Goal: Information Seeking & Learning: Learn about a topic

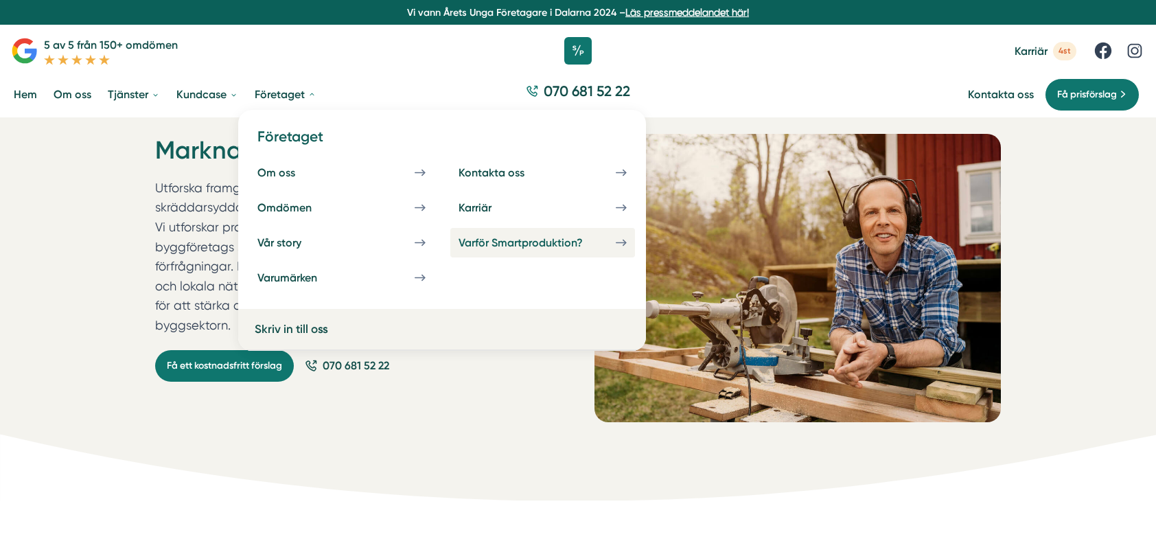
click at [553, 240] on div "Varför Smartproduktion?" at bounding box center [537, 242] width 157 height 13
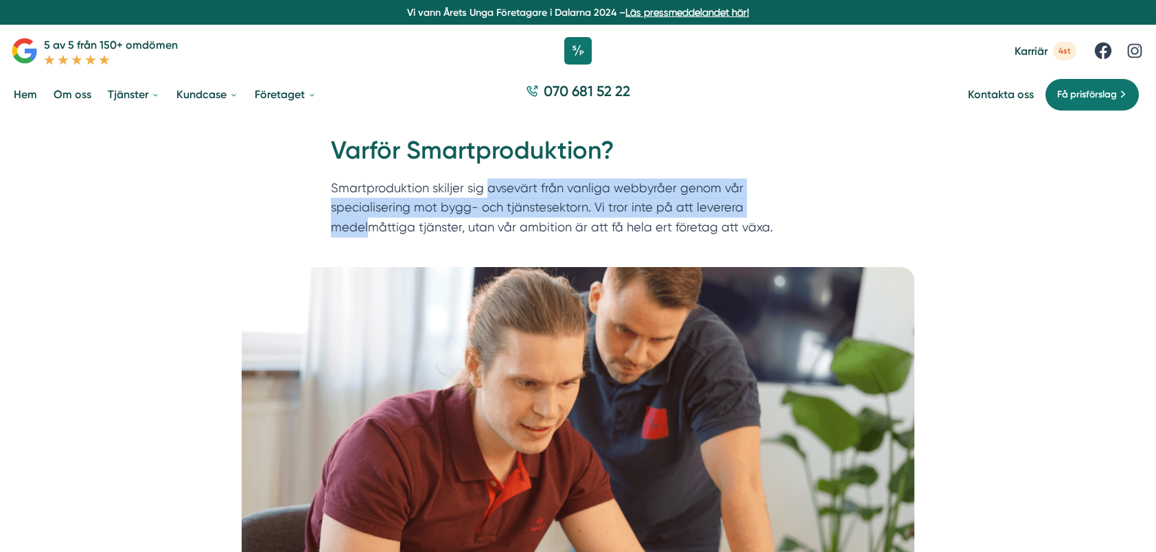
drag, startPoint x: 696, startPoint y: 210, endPoint x: 485, endPoint y: 186, distance: 212.1
click at [485, 186] on p "Smartproduktion skiljer sig avsevärt från vanliga webbyråer genom vår specialis…" at bounding box center [578, 210] width 494 height 65
click at [474, 199] on p "Smartproduktion skiljer sig avsevärt från vanliga webbyråer genom vår specialis…" at bounding box center [578, 210] width 494 height 65
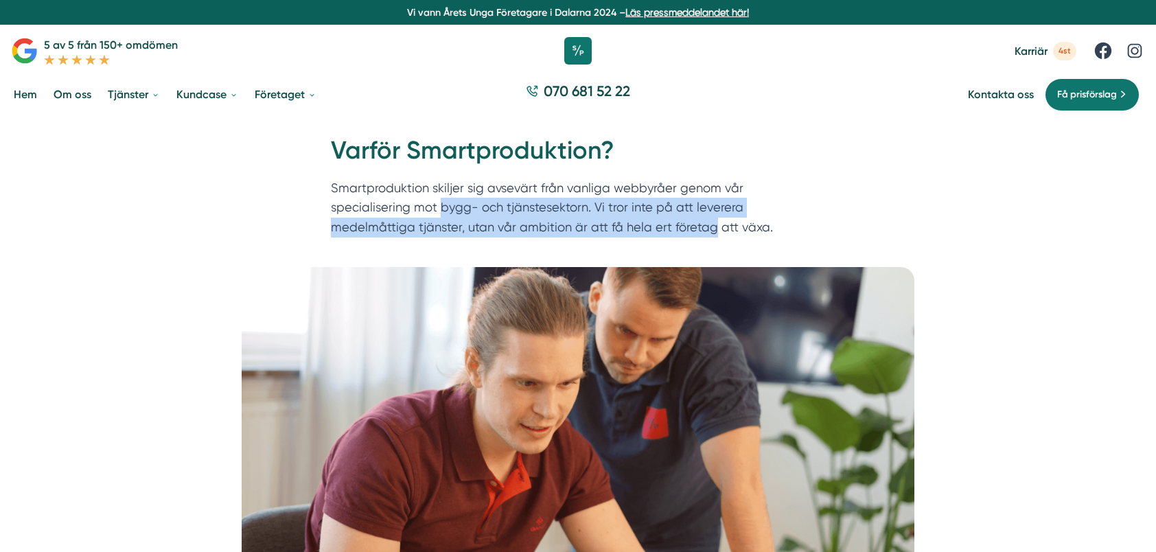
drag, startPoint x: 365, startPoint y: 206, endPoint x: 547, endPoint y: 231, distance: 183.7
click at [547, 231] on p "Smartproduktion skiljer sig avsevärt från vanliga webbyråer genom vår specialis…" at bounding box center [578, 210] width 494 height 65
click at [541, 224] on p "Smartproduktion skiljer sig avsevärt från vanliga webbyråer genom vår specialis…" at bounding box center [578, 210] width 494 height 65
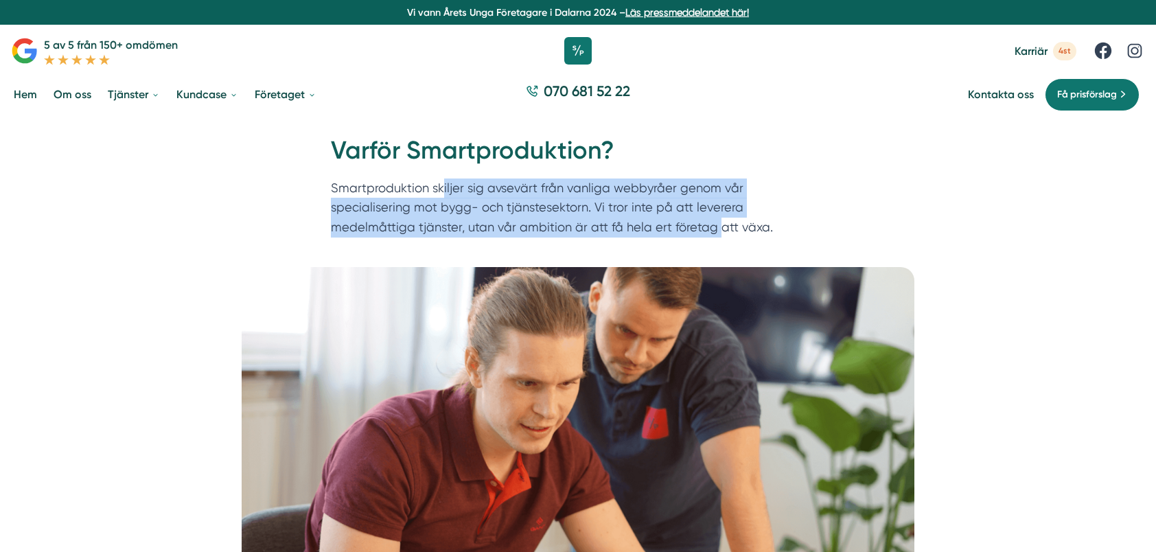
drag, startPoint x: 552, startPoint y: 224, endPoint x: 444, endPoint y: 189, distance: 113.3
click at [444, 189] on p "Smartproduktion skiljer sig avsevärt från vanliga webbyråer genom vår specialis…" at bounding box center [578, 210] width 494 height 65
drag, startPoint x: 444, startPoint y: 189, endPoint x: 435, endPoint y: 205, distance: 18.1
click at [444, 189] on p "Smartproduktion skiljer sig avsevärt från vanliga webbyråer genom vår specialis…" at bounding box center [578, 210] width 494 height 65
click at [432, 211] on p "Smartproduktion skiljer sig avsevärt från vanliga webbyråer genom vår specialis…" at bounding box center [578, 210] width 494 height 65
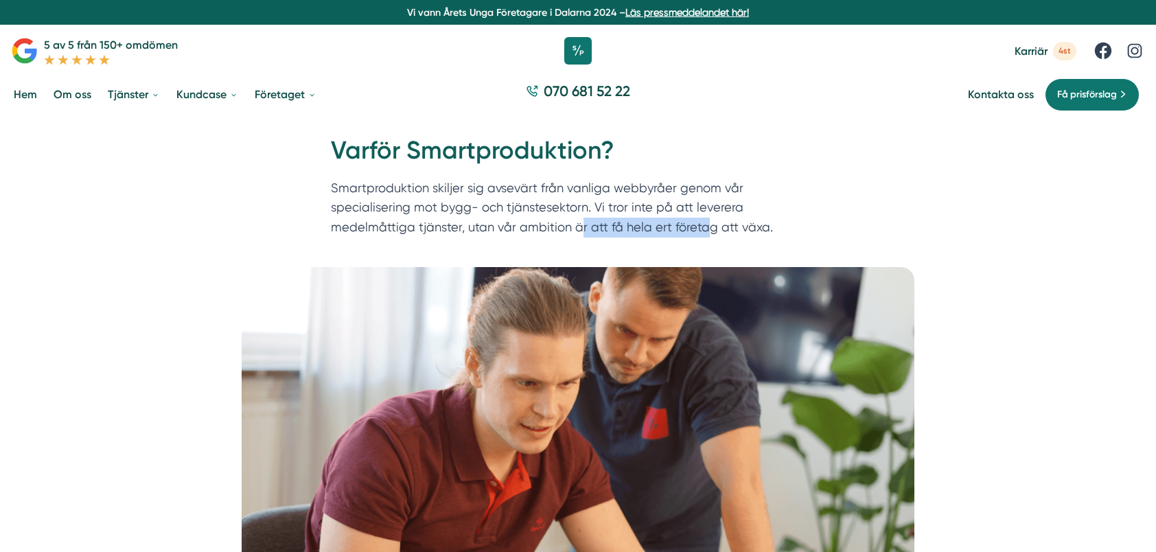
drag, startPoint x: 412, startPoint y: 225, endPoint x: 540, endPoint y: 231, distance: 128.5
click at [540, 231] on p "Smartproduktion skiljer sig avsevärt från vanliga webbyråer genom vår specialis…" at bounding box center [578, 210] width 494 height 65
click at [471, 227] on p "Smartproduktion skiljer sig avsevärt från vanliga webbyråer genom vår specialis…" at bounding box center [578, 210] width 494 height 65
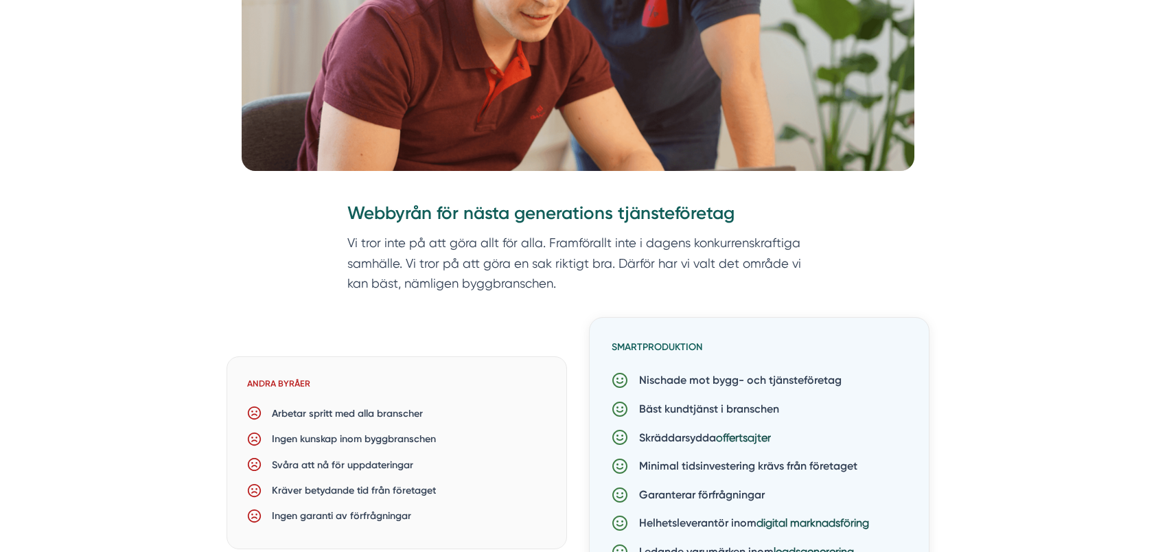
scroll to position [481, 0]
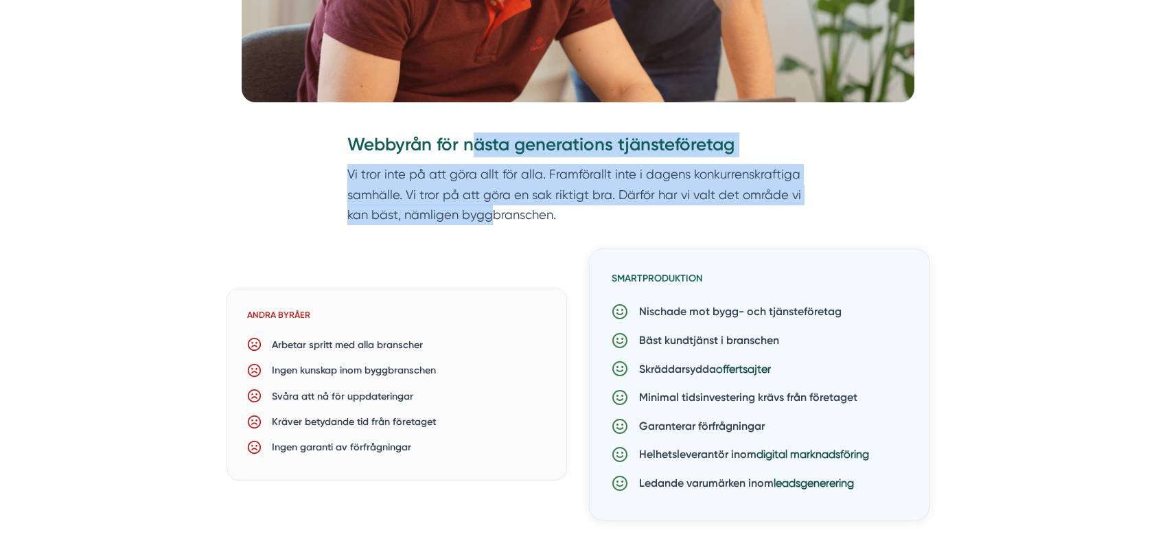
drag, startPoint x: 472, startPoint y: 140, endPoint x: 493, endPoint y: 224, distance: 86.9
click at [493, 224] on div "Webbyrån för nästa generations tjänsteföretag Vi tror inte på att göra allt för…" at bounding box center [577, 190] width 527 height 116
click at [493, 224] on p "Vi tror inte på att göra allt för alla. Framförallt inte i dagens konkurrenskra…" at bounding box center [577, 194] width 461 height 61
click at [431, 213] on p "Vi tror inte på att göra allt för alla. Framförallt inte i dagens konkurrenskra…" at bounding box center [577, 194] width 461 height 61
drag, startPoint x: 460, startPoint y: 216, endPoint x: 437, endPoint y: 144, distance: 75.1
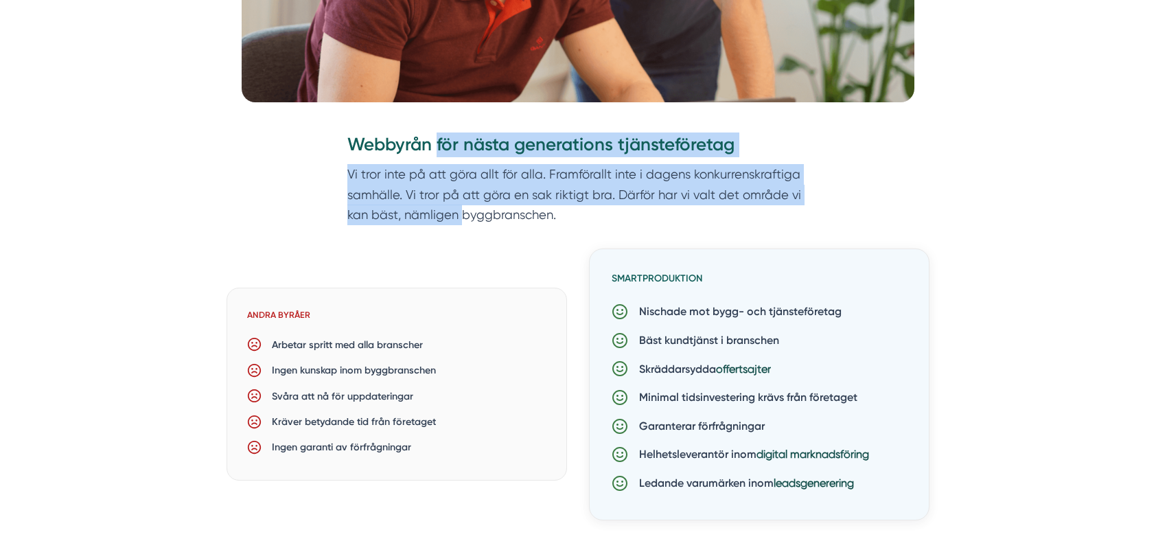
click at [437, 144] on div "Webbyrån för nästa generations tjänsteföretag Vi tror inte på att göra allt för…" at bounding box center [577, 190] width 527 height 116
click at [437, 144] on h3 "Webbyrån för nästa generations tjänsteföretag" at bounding box center [577, 148] width 461 height 32
click at [439, 162] on h3 "Webbyrån för nästa generations tjänsteföretag" at bounding box center [577, 148] width 461 height 32
click at [459, 213] on p "Vi tror inte på att göra allt för alla. Framförallt inte i dagens konkurrenskra…" at bounding box center [577, 194] width 461 height 61
drag, startPoint x: 459, startPoint y: 203, endPoint x: 438, endPoint y: 150, distance: 56.1
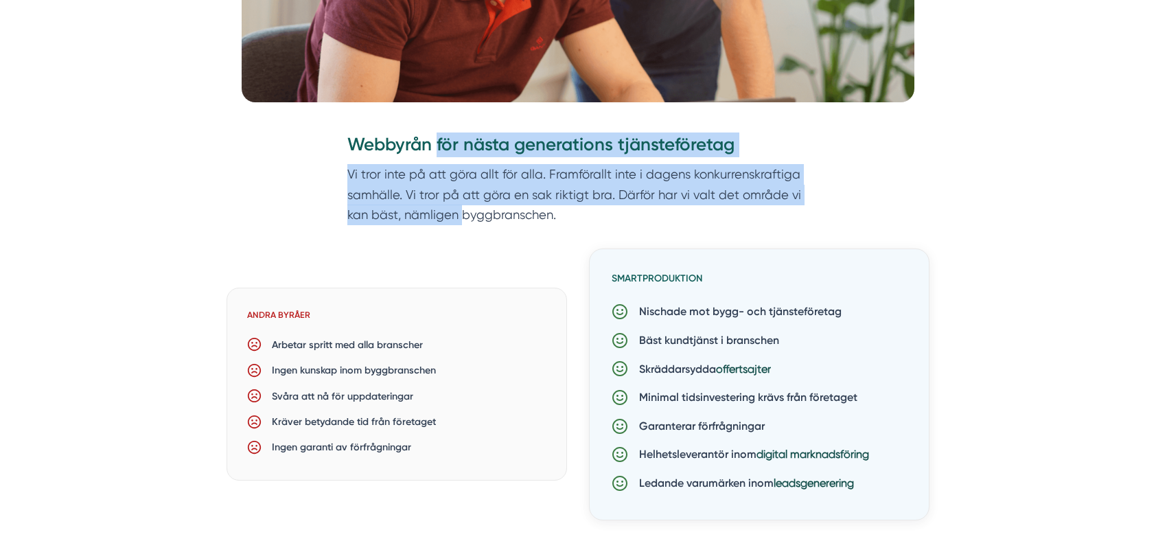
click at [438, 150] on div "Webbyrån för nästa generations tjänsteföretag Vi tror inte på att göra allt för…" at bounding box center [577, 190] width 527 height 116
click at [438, 150] on h3 "Webbyrån för nästa generations tjänsteföretag" at bounding box center [577, 148] width 461 height 32
click at [443, 198] on p "Vi tror inte på att göra allt för alla. Framförallt inte i dagens konkurrenskra…" at bounding box center [577, 194] width 461 height 61
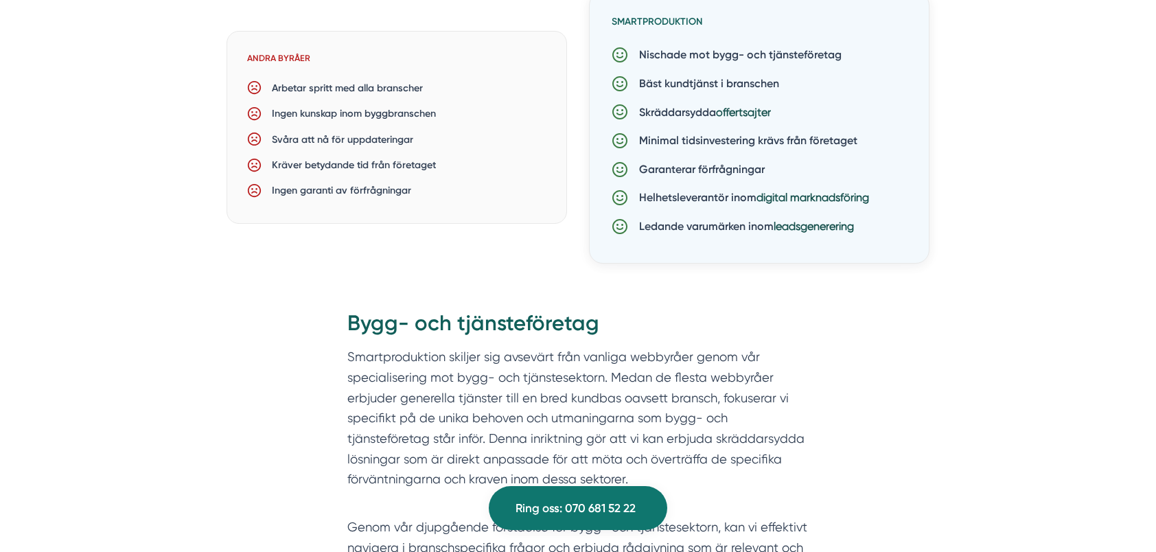
scroll to position [824, 0]
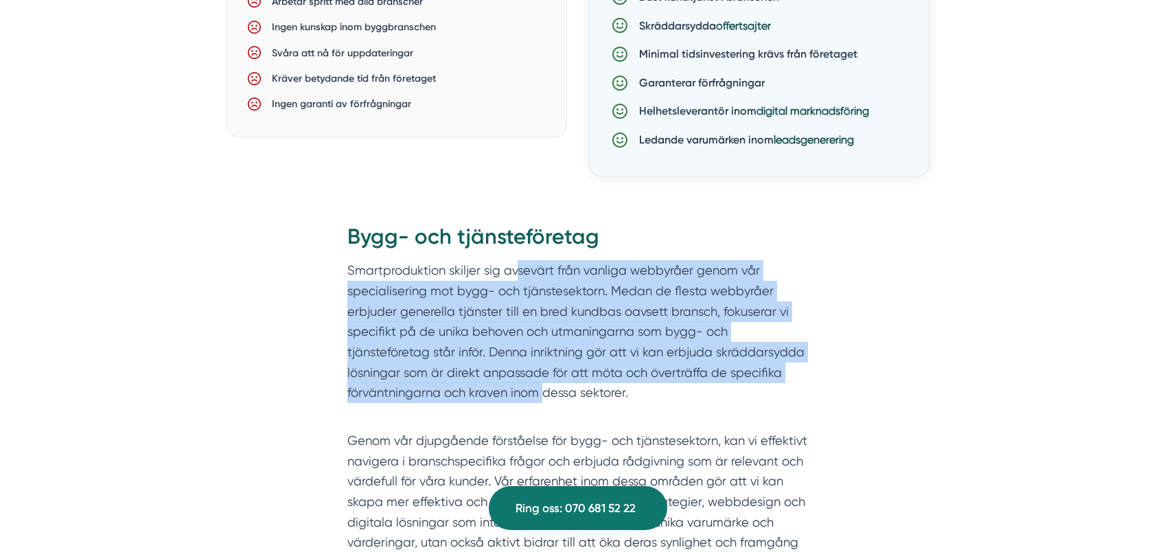
drag, startPoint x: 520, startPoint y: 269, endPoint x: 544, endPoint y: 387, distance: 120.5
click at [544, 387] on p "Smartproduktion skiljer sig avsevärt från vanliga webbyråer genom vår specialis…" at bounding box center [577, 341] width 461 height 163
click at [533, 398] on p "Smartproduktion skiljer sig avsevärt från vanliga webbyråer genom vår specialis…" at bounding box center [577, 341] width 461 height 163
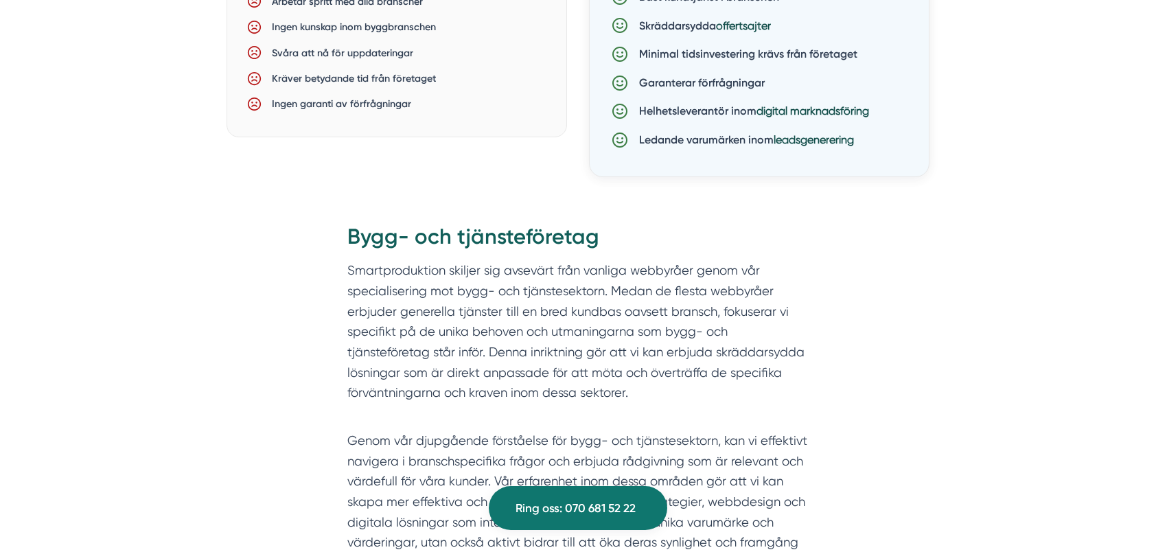
scroll to position [1030, 0]
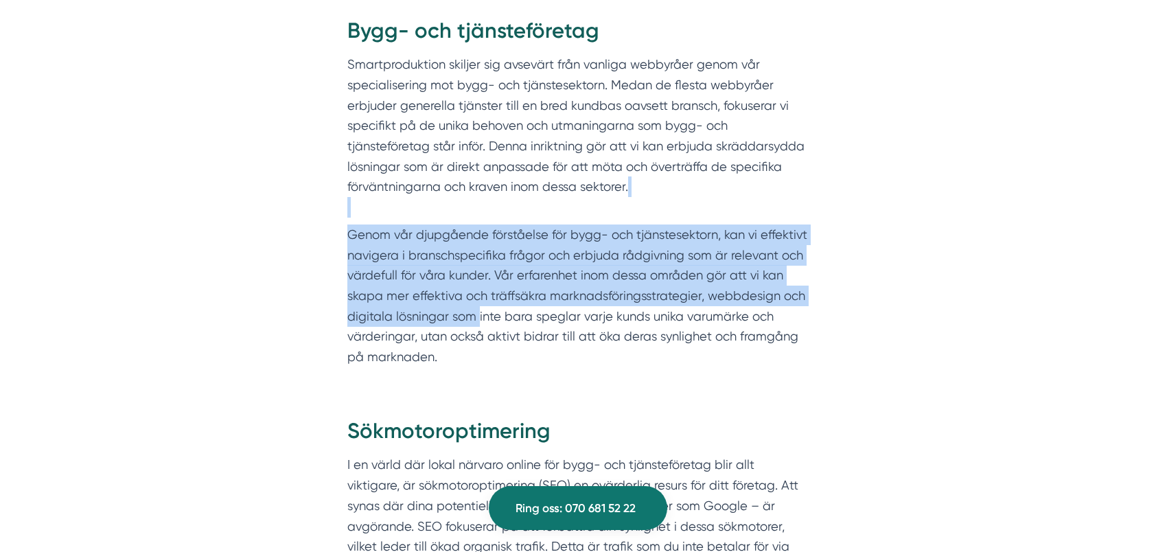
drag, startPoint x: 464, startPoint y: 287, endPoint x: 448, endPoint y: 213, distance: 75.9
click at [448, 213] on div "Bygg- och tjänsteföretag Smartproduktion skiljer sig avsevärt från vanliga webb…" at bounding box center [577, 191] width 461 height 351
drag, startPoint x: 448, startPoint y: 213, endPoint x: 505, endPoint y: 281, distance: 89.2
click at [505, 281] on p "Genom vår djupgående förståelse för bygg- och tjänstesektorn, kan vi effektivt …" at bounding box center [577, 295] width 461 height 143
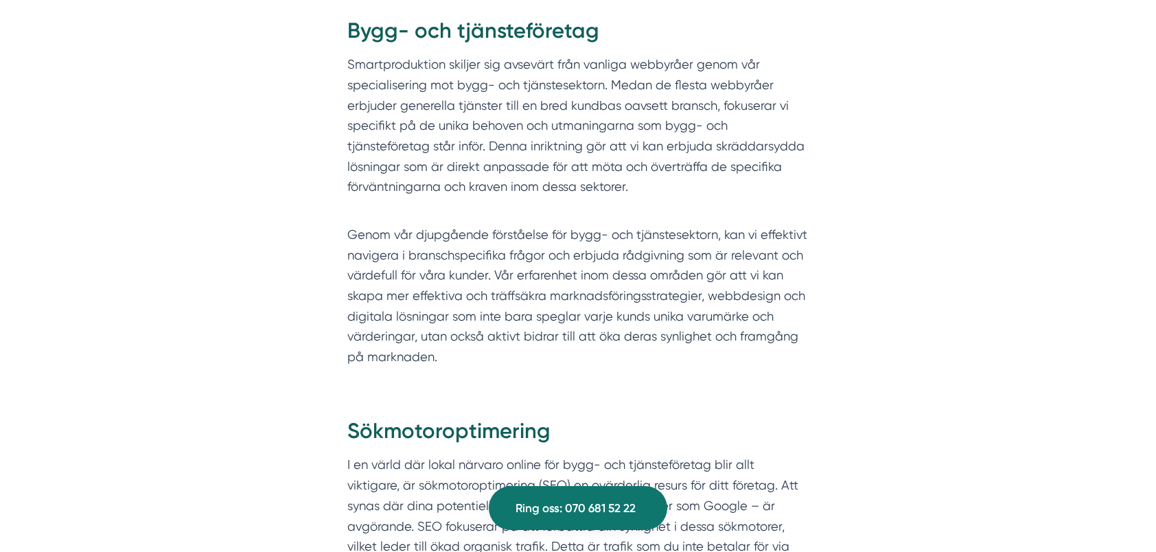
drag, startPoint x: 505, startPoint y: 281, endPoint x: 569, endPoint y: 327, distance: 79.2
click at [569, 327] on p "Genom vår djupgående förståelse för bygg- och tjänstesektorn, kan vi effektivt …" at bounding box center [577, 295] width 461 height 143
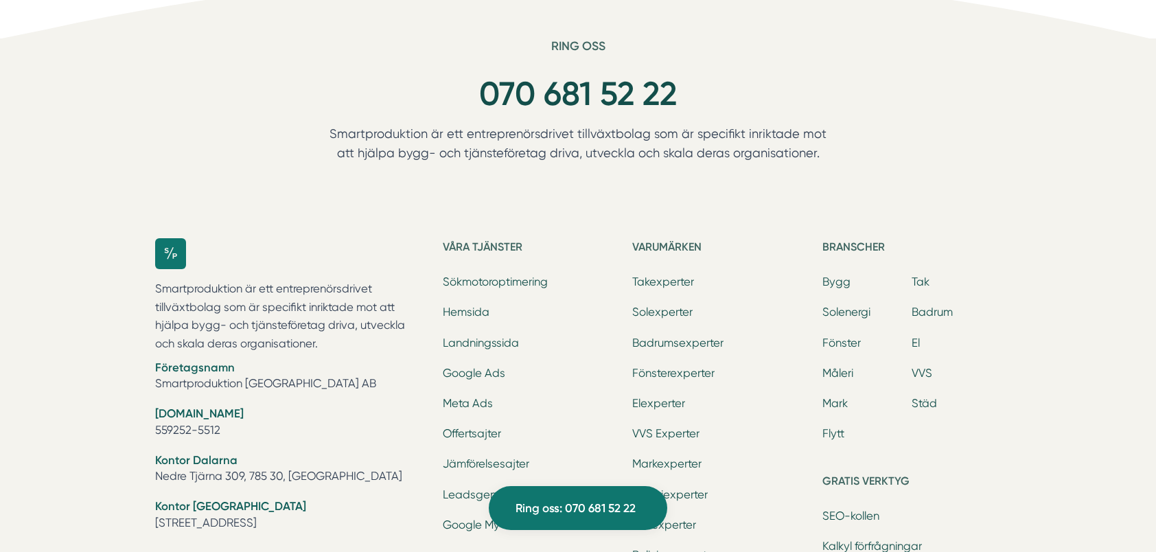
scroll to position [4376, 0]
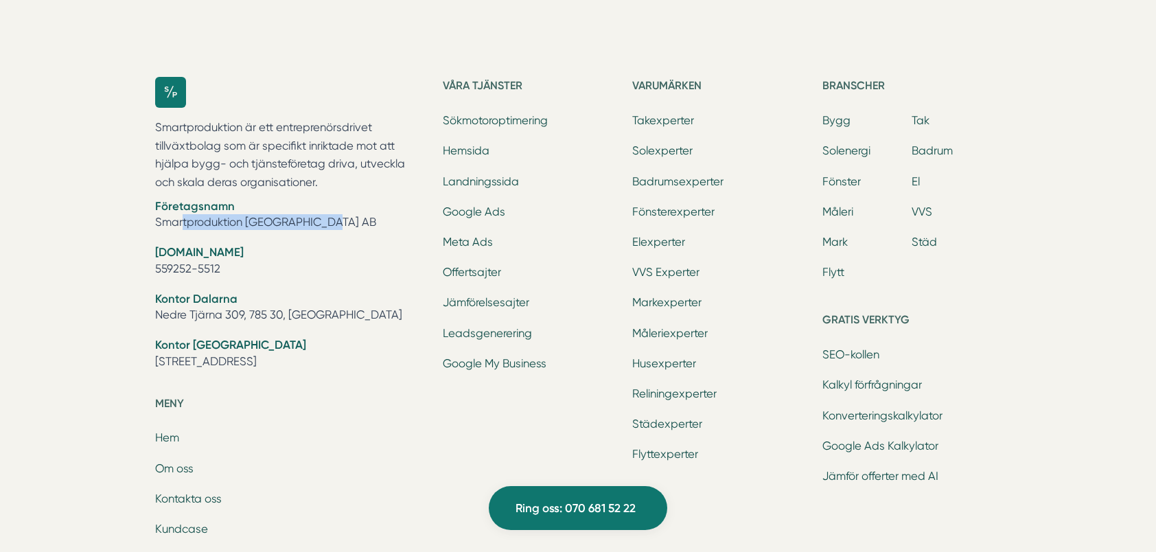
drag, startPoint x: 310, startPoint y: 220, endPoint x: 155, endPoint y: 221, distance: 155.1
click at [155, 221] on li "Företagsnamn Smartproduktion Sverige AB" at bounding box center [290, 215] width 271 height 35
copy li "Smartproduktion [GEOGRAPHIC_DATA] AB"
click at [320, 157] on p "Smartproduktion är ett entreprenörsdrivet tillväxtbolag som är specifikt inrikt…" at bounding box center [290, 155] width 271 height 73
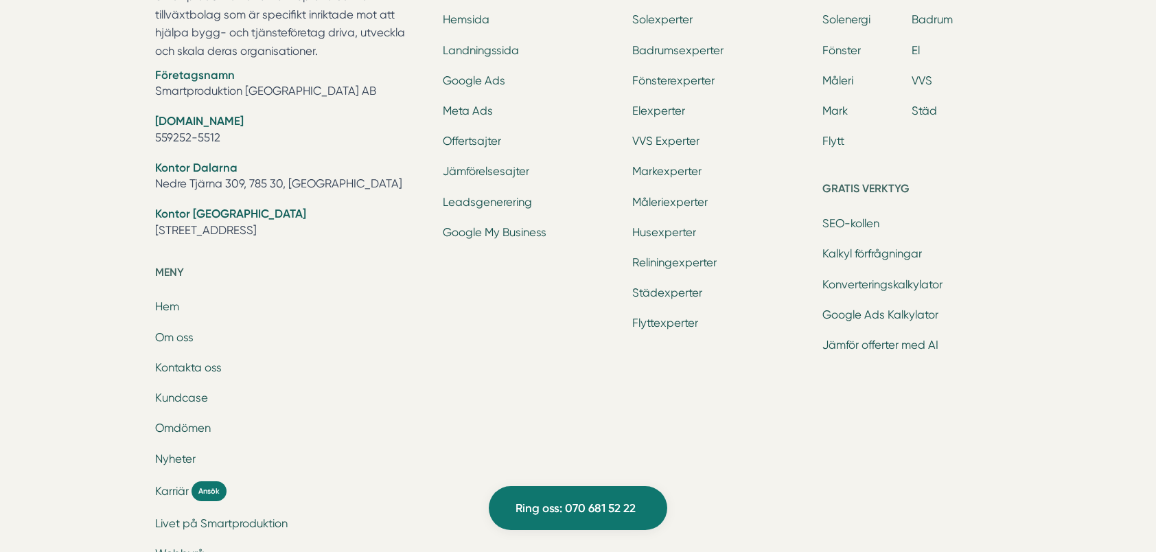
scroll to position [4445, 0]
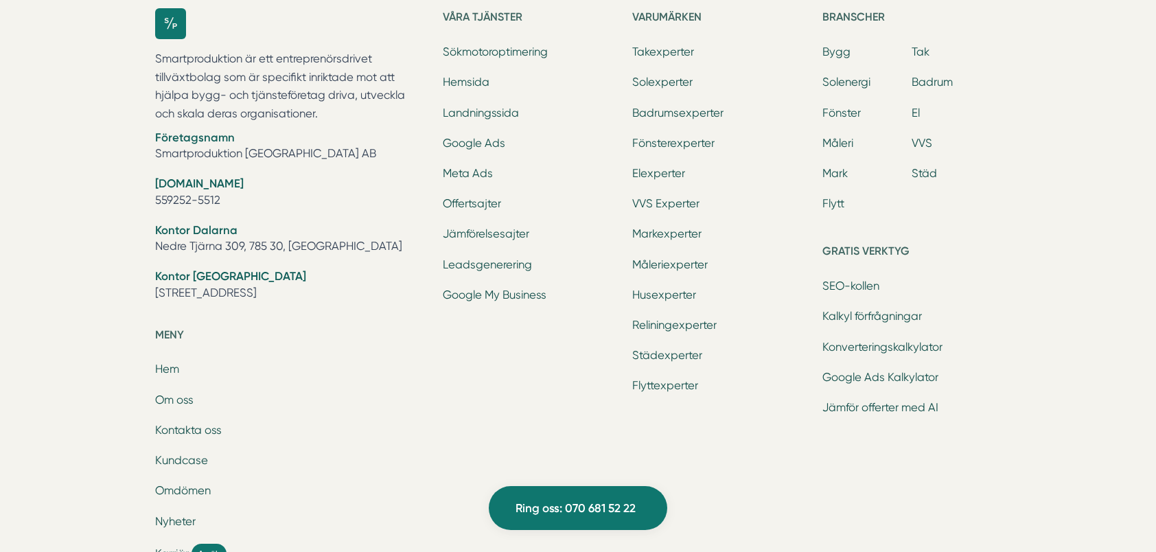
click at [261, 247] on li "Kontor Dalarna Nedre Tjärna 309, 785 30, Gagnef" at bounding box center [290, 239] width 271 height 35
drag, startPoint x: 261, startPoint y: 247, endPoint x: 253, endPoint y: 243, distance: 9.2
click at [237, 244] on li "Kontor Dalarna Nedre Tjärna 309, 785 30, Gagnef" at bounding box center [290, 239] width 271 height 35
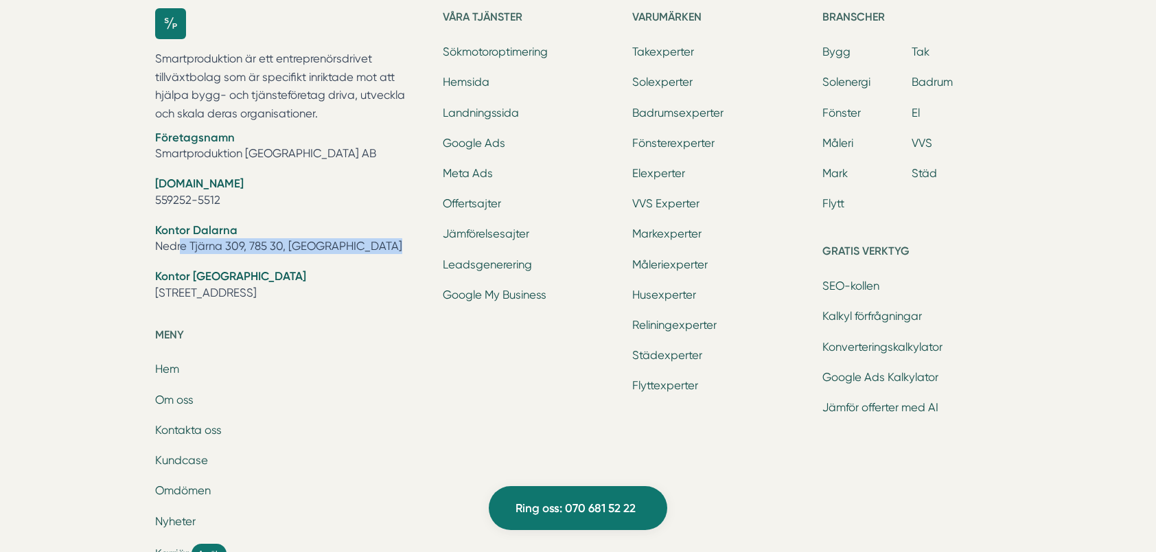
click at [268, 242] on li "Kontor Dalarna Nedre Tjärna 309, 785 30, Gagnef" at bounding box center [290, 239] width 271 height 35
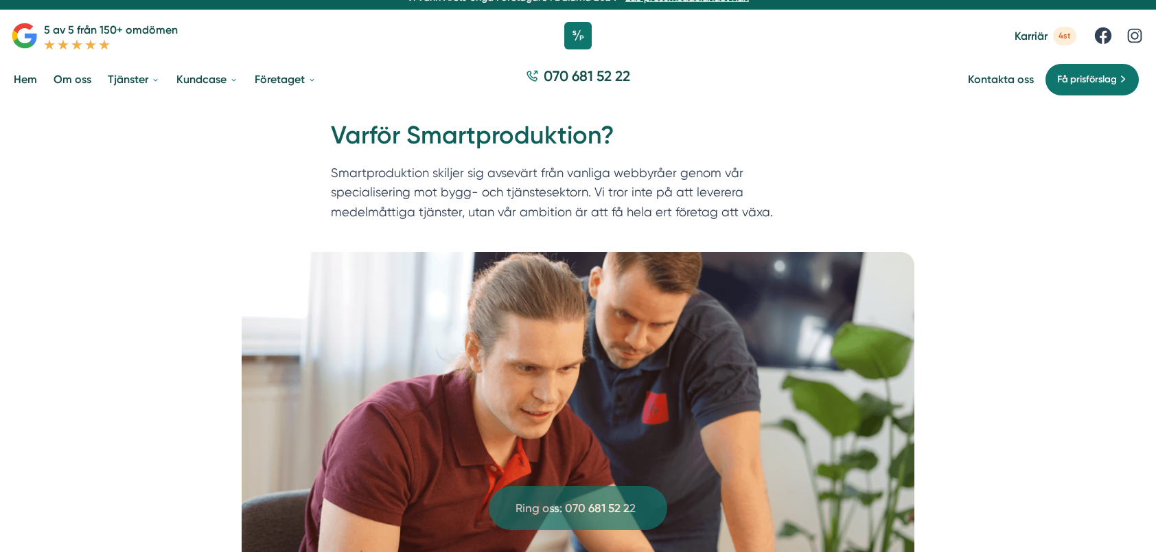
scroll to position [0, 0]
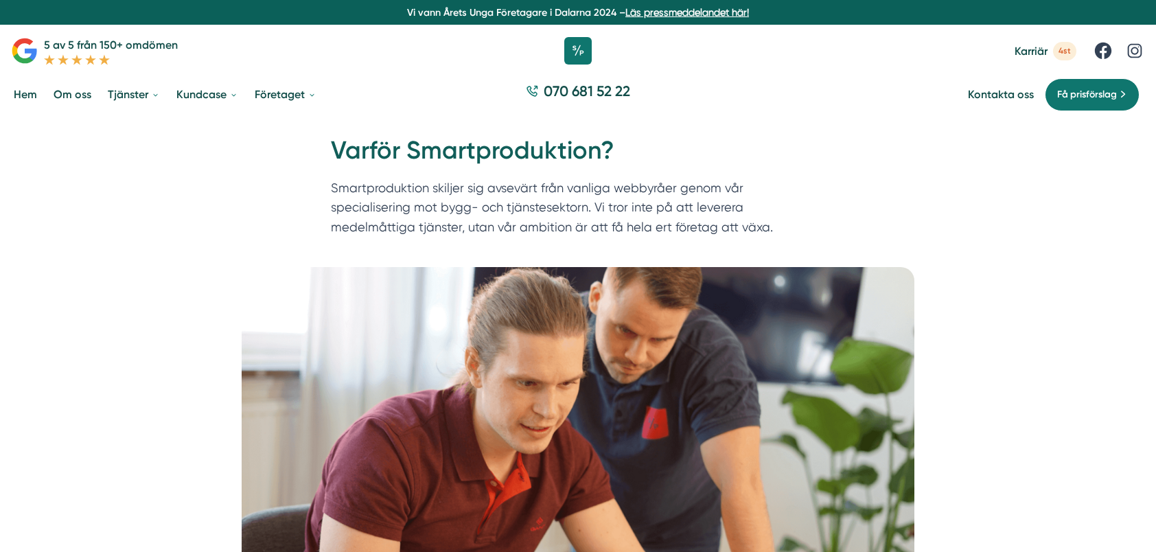
click at [566, 191] on p "Smartproduktion skiljer sig avsevärt från vanliga webbyråer genom vår specialis…" at bounding box center [578, 210] width 494 height 65
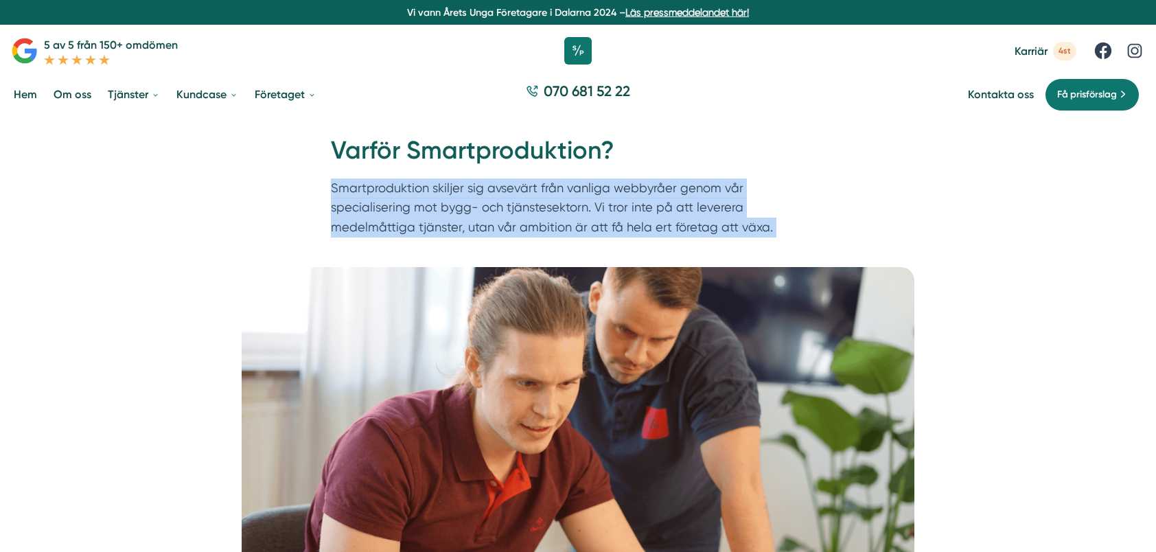
click at [566, 191] on p "Smartproduktion skiljer sig avsevärt från vanliga webbyråer genom vår specialis…" at bounding box center [578, 210] width 494 height 65
drag, startPoint x: 566, startPoint y: 191, endPoint x: 570, endPoint y: 208, distance: 17.5
click at [570, 208] on p "Smartproduktion skiljer sig avsevärt från vanliga webbyråer genom vår specialis…" at bounding box center [578, 210] width 494 height 65
click at [530, 209] on p "Smartproduktion skiljer sig avsevärt från vanliga webbyråer genom vår specialis…" at bounding box center [578, 210] width 494 height 65
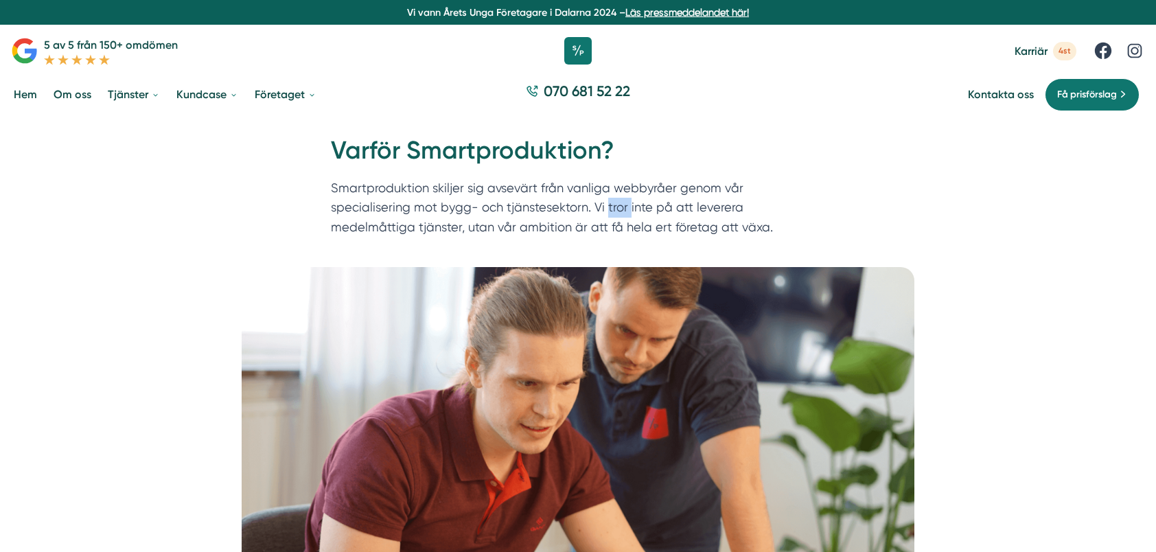
click at [530, 209] on p "Smartproduktion skiljer sig avsevärt från vanliga webbyråer genom vår specialis…" at bounding box center [578, 210] width 494 height 65
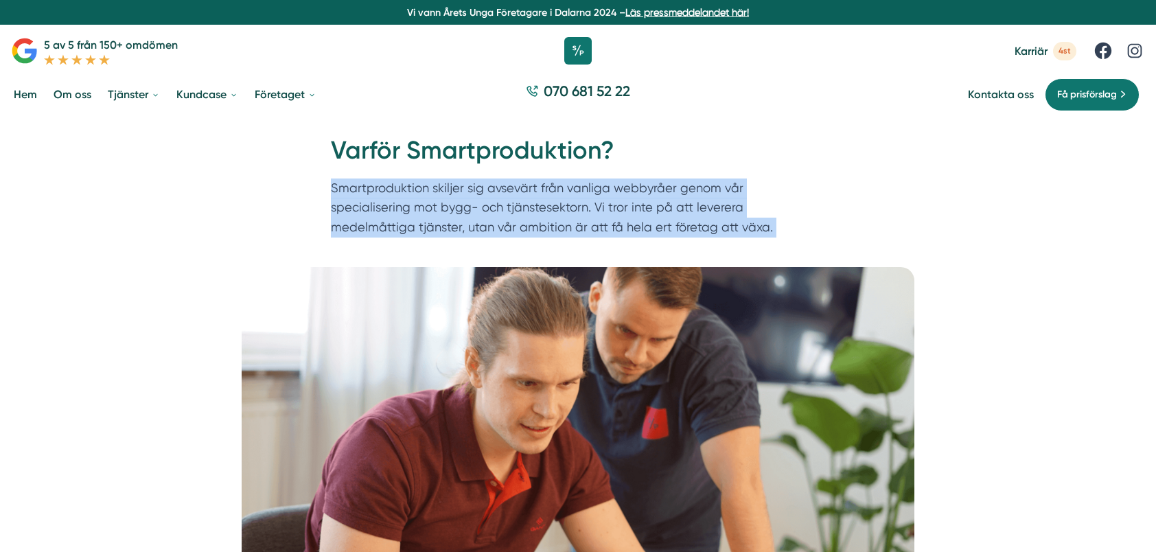
click at [530, 209] on p "Smartproduktion skiljer sig avsevärt från vanliga webbyråer genom vår specialis…" at bounding box center [578, 210] width 494 height 65
drag, startPoint x: 530, startPoint y: 209, endPoint x: 465, endPoint y: 207, distance: 64.5
click at [465, 207] on p "Smartproduktion skiljer sig avsevärt från vanliga webbyråer genom vår specialis…" at bounding box center [578, 210] width 494 height 65
click at [446, 205] on p "Smartproduktion skiljer sig avsevärt från vanliga webbyråer genom vår specialis…" at bounding box center [578, 210] width 494 height 65
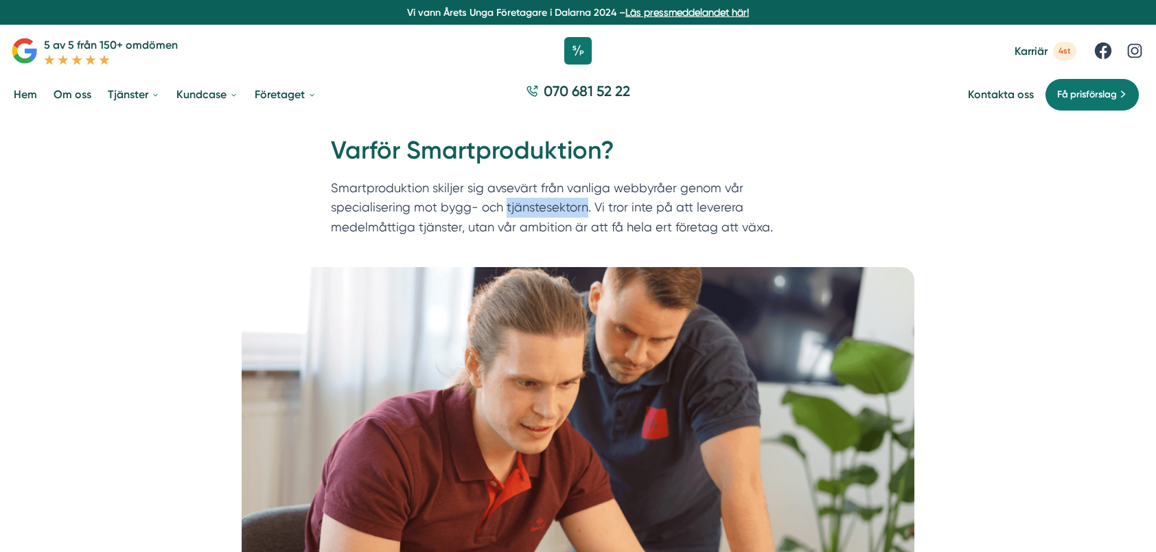
click at [446, 205] on p "Smartproduktion skiljer sig avsevärt från vanliga webbyråer genom vår specialis…" at bounding box center [578, 210] width 494 height 65
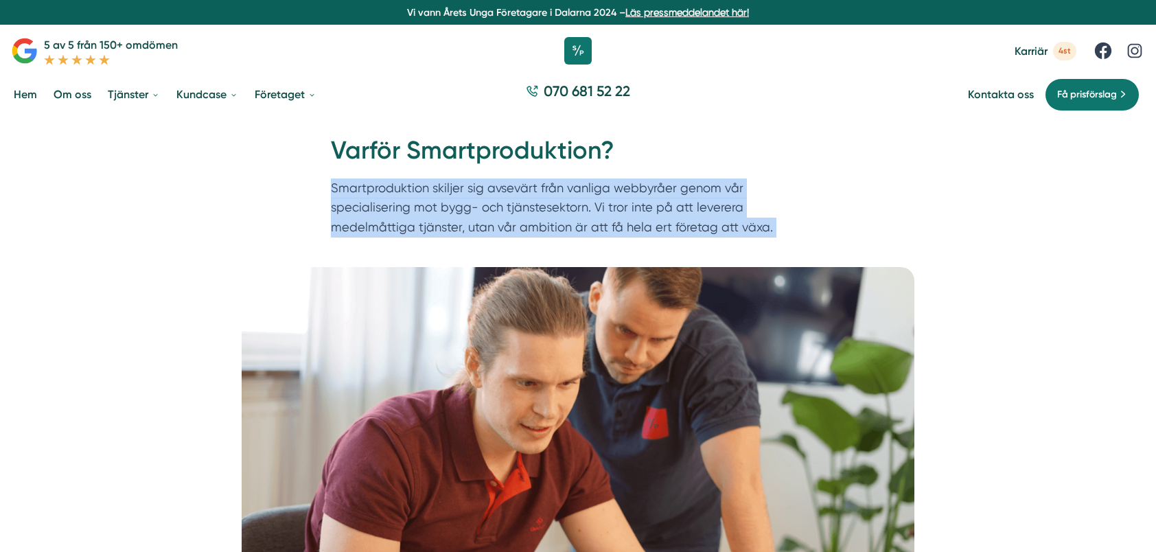
click at [446, 205] on p "Smartproduktion skiljer sig avsevärt från vanliga webbyråer genom vår specialis…" at bounding box center [578, 210] width 494 height 65
drag, startPoint x: 446, startPoint y: 205, endPoint x: 410, endPoint y: 205, distance: 35.0
click at [410, 205] on p "Smartproduktion skiljer sig avsevärt från vanliga webbyråer genom vår specialis…" at bounding box center [578, 210] width 494 height 65
click at [433, 207] on p "Smartproduktion skiljer sig avsevärt från vanliga webbyråer genom vår specialis…" at bounding box center [578, 210] width 494 height 65
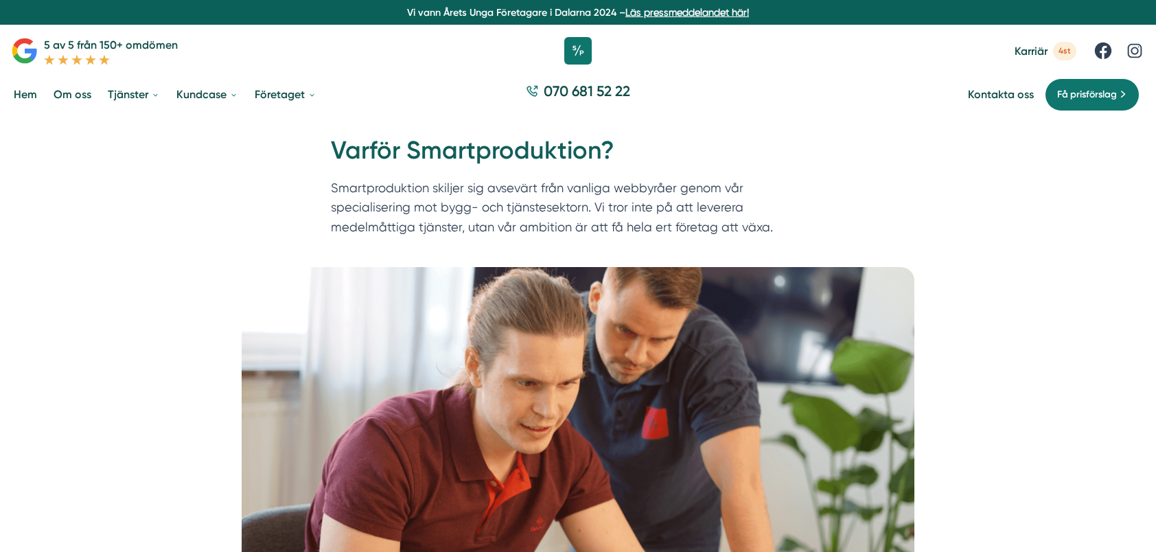
click at [578, 200] on p "Smartproduktion skiljer sig avsevärt från vanliga webbyråer genom vår specialis…" at bounding box center [578, 210] width 494 height 65
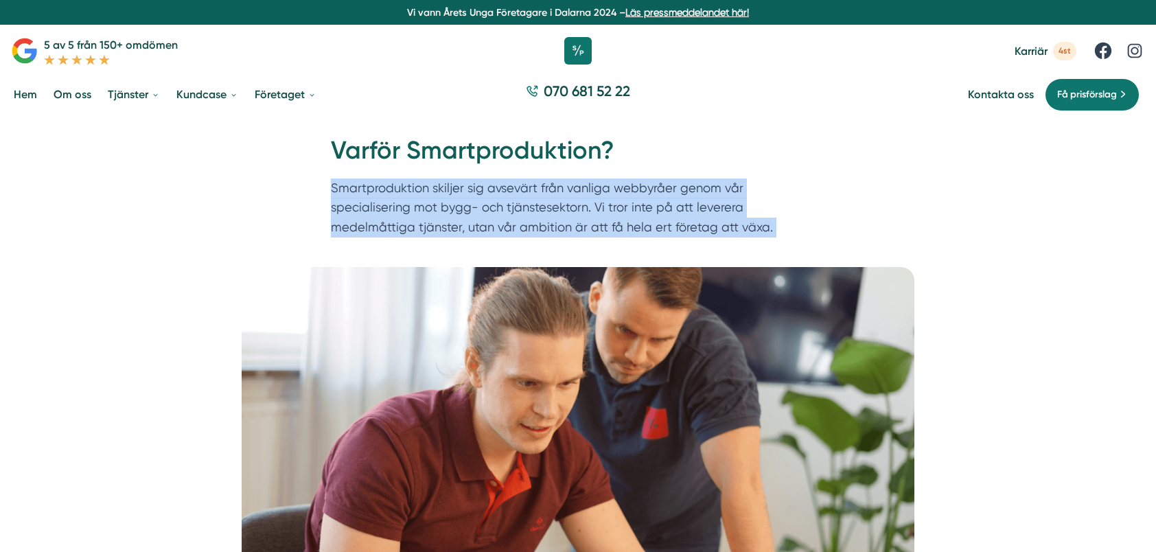
click at [578, 200] on p "Smartproduktion skiljer sig avsevärt från vanliga webbyråer genom vår specialis…" at bounding box center [578, 210] width 494 height 65
drag, startPoint x: 578, startPoint y: 200, endPoint x: 568, endPoint y: 209, distance: 13.2
click at [564, 210] on p "Smartproduktion skiljer sig avsevärt från vanliga webbyråer genom vår specialis…" at bounding box center [578, 210] width 494 height 65
click at [567, 209] on p "Smartproduktion skiljer sig avsevärt från vanliga webbyråer genom vår specialis…" at bounding box center [578, 210] width 494 height 65
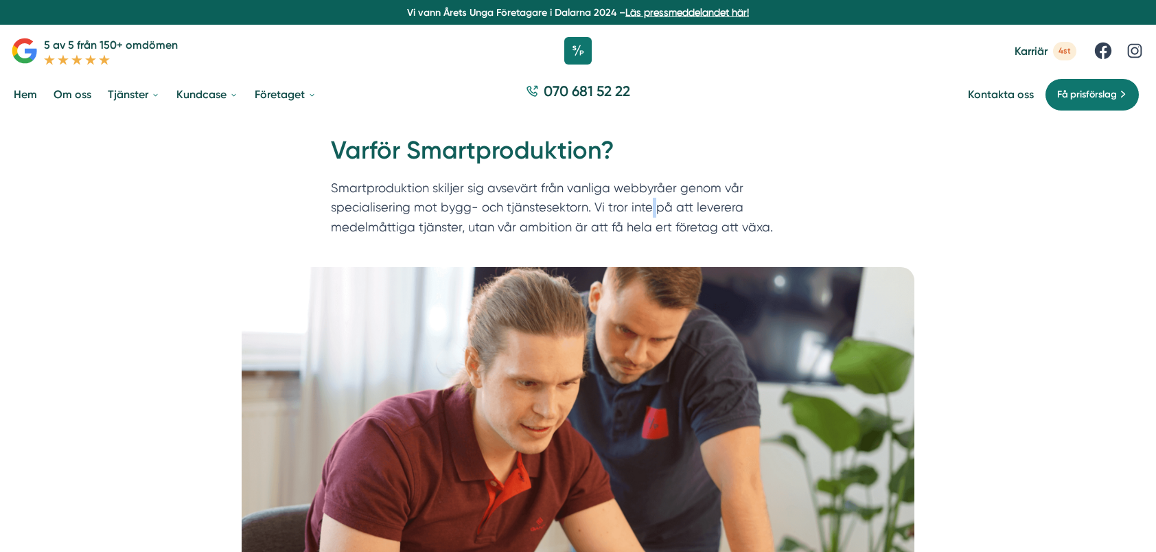
click at [567, 209] on p "Smartproduktion skiljer sig avsevärt från vanliga webbyråer genom vår specialis…" at bounding box center [578, 210] width 494 height 65
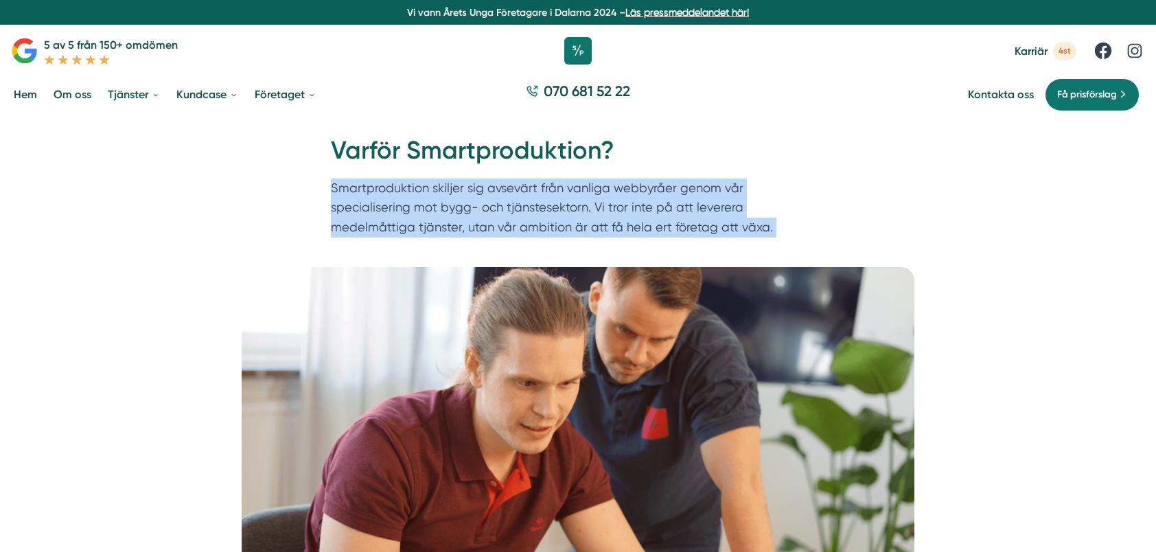
click at [567, 209] on p "Smartproduktion skiljer sig avsevärt från vanliga webbyråer genom vår specialis…" at bounding box center [578, 210] width 494 height 65
drag, startPoint x: 567, startPoint y: 209, endPoint x: 542, endPoint y: 208, distance: 25.4
click at [542, 208] on p "Smartproduktion skiljer sig avsevärt från vanliga webbyråer genom vår specialis…" at bounding box center [578, 210] width 494 height 65
click at [542, 207] on p "Smartproduktion skiljer sig avsevärt från vanliga webbyråer genom vår specialis…" at bounding box center [578, 210] width 494 height 65
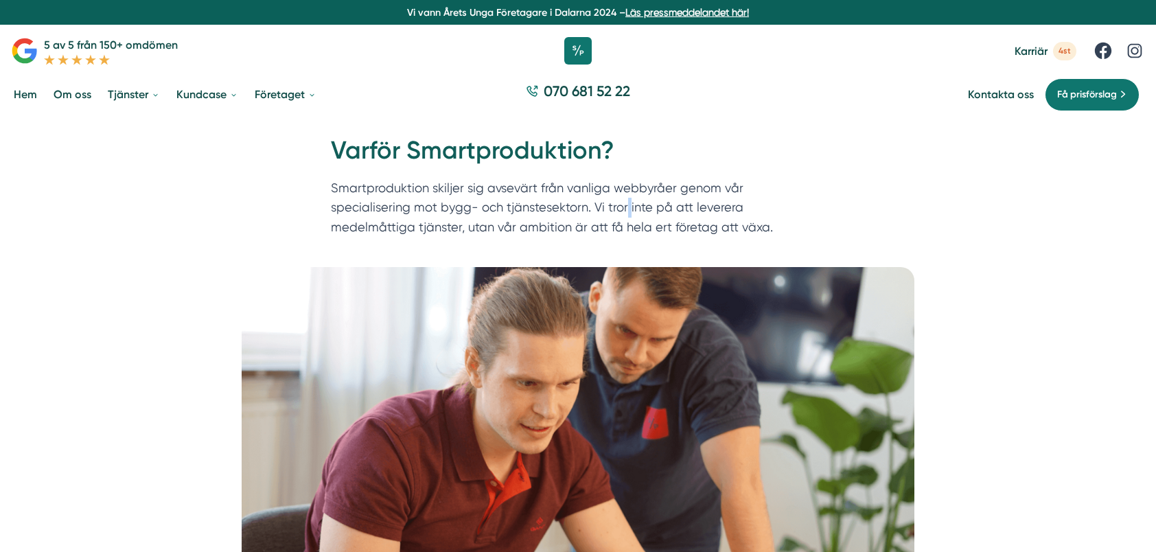
click at [542, 207] on p "Smartproduktion skiljer sig avsevärt från vanliga webbyråer genom vår specialis…" at bounding box center [578, 210] width 494 height 65
click at [521, 208] on p "Smartproduktion skiljer sig avsevärt från vanliga webbyråer genom vår specialis…" at bounding box center [578, 210] width 494 height 65
click at [519, 206] on p "Smartproduktion skiljer sig avsevärt från vanliga webbyråer genom vår specialis…" at bounding box center [578, 210] width 494 height 65
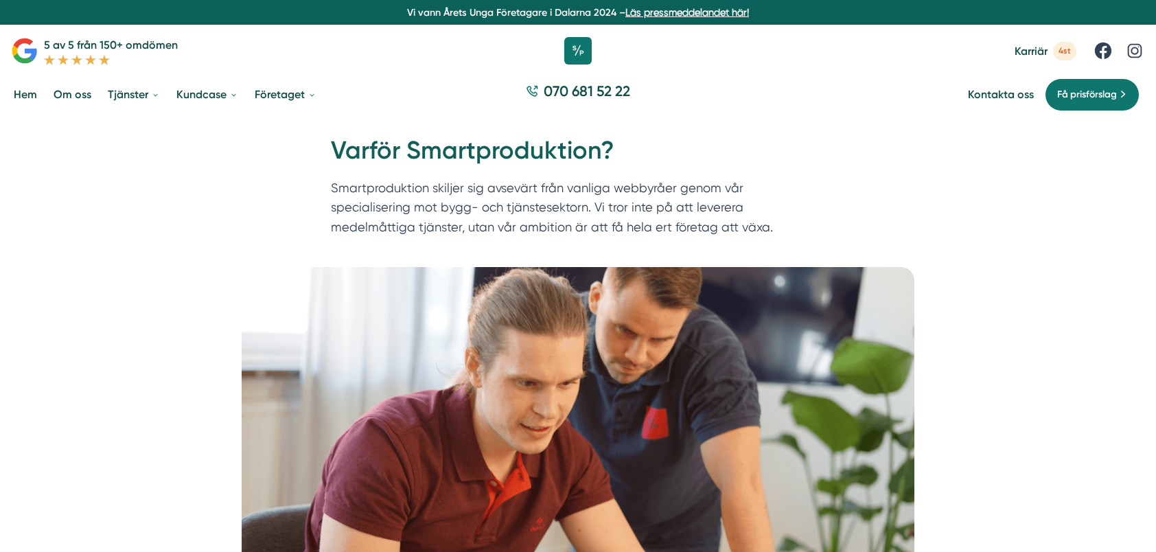
click at [505, 208] on p "Smartproduktion skiljer sig avsevärt från vanliga webbyråer genom vår specialis…" at bounding box center [578, 210] width 494 height 65
click at [502, 209] on p "Smartproduktion skiljer sig avsevärt från vanliga webbyråer genom vår specialis…" at bounding box center [578, 210] width 494 height 65
drag, startPoint x: 502, startPoint y: 209, endPoint x: 509, endPoint y: 207, distance: 7.2
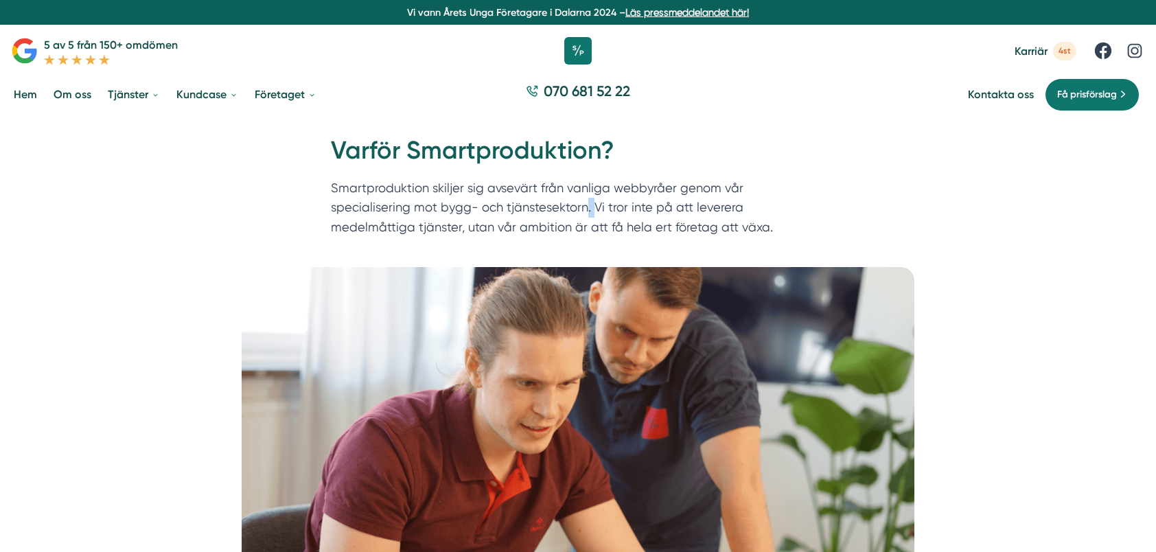
click at [509, 207] on p "Smartproduktion skiljer sig avsevärt från vanliga webbyråer genom vår specialis…" at bounding box center [578, 210] width 494 height 65
click at [517, 209] on p "Smartproduktion skiljer sig avsevärt från vanliga webbyråer genom vår specialis…" at bounding box center [578, 210] width 494 height 65
click at [504, 207] on p "Smartproduktion skiljer sig avsevärt från vanliga webbyråer genom vår specialis…" at bounding box center [578, 210] width 494 height 65
drag, startPoint x: 504, startPoint y: 207, endPoint x: 527, endPoint y: 209, distance: 23.4
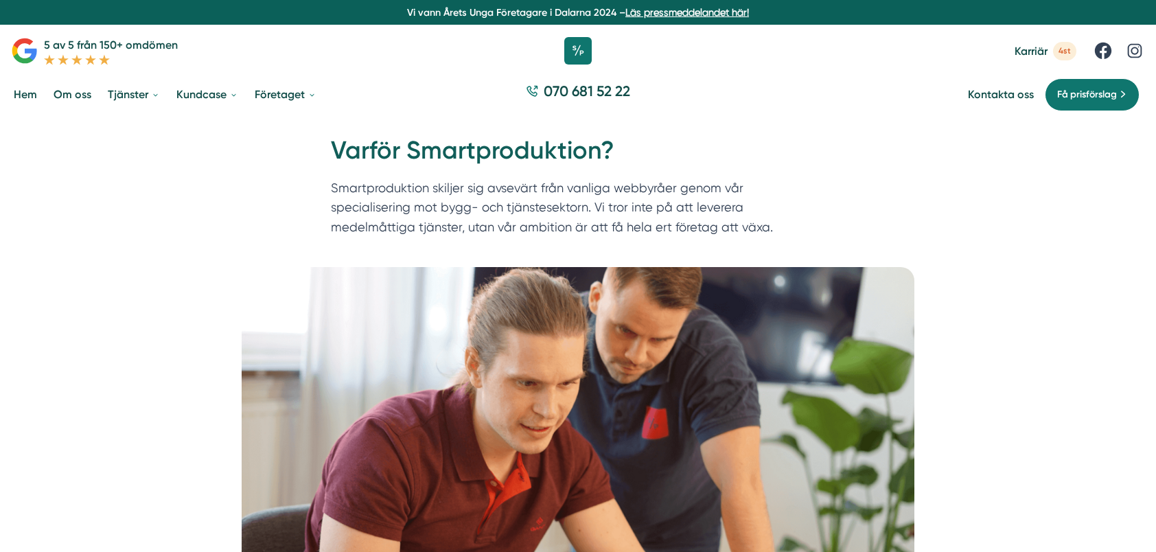
click at [527, 209] on p "Smartproduktion skiljer sig avsevärt från vanliga webbyråer genom vår specialis…" at bounding box center [578, 210] width 494 height 65
click at [519, 206] on p "Smartproduktion skiljer sig avsevärt från vanliga webbyråer genom vår specialis…" at bounding box center [578, 210] width 494 height 65
click at [527, 209] on p "Smartproduktion skiljer sig avsevärt från vanliga webbyråer genom vår specialis…" at bounding box center [578, 210] width 494 height 65
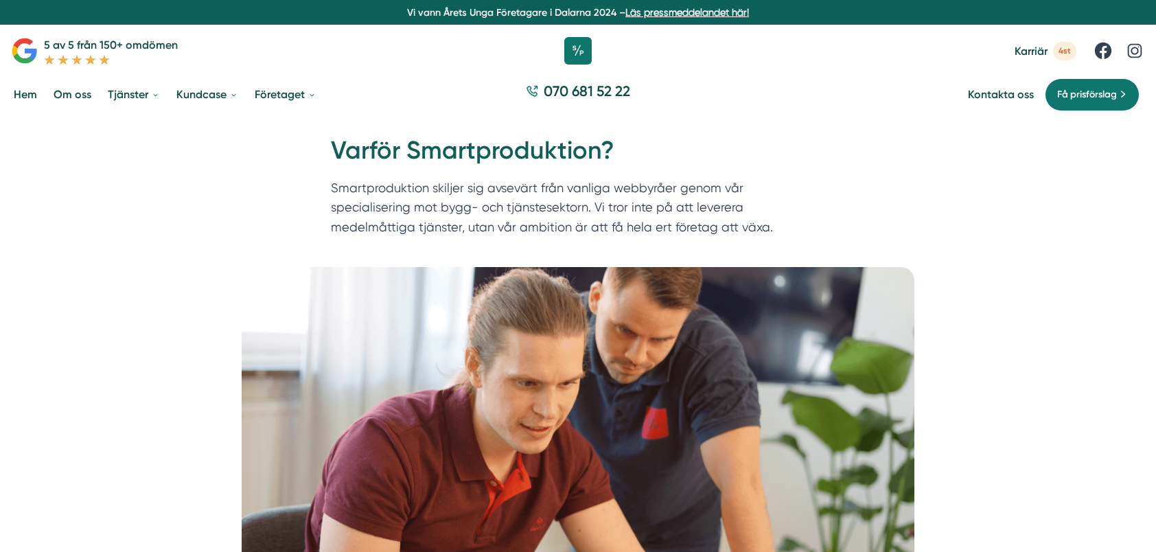
drag, startPoint x: 527, startPoint y: 209, endPoint x: 520, endPoint y: 224, distance: 16.9
click at [520, 224] on p "Smartproduktion skiljer sig avsevärt från vanliga webbyråer genom vår specialis…" at bounding box center [578, 210] width 494 height 65
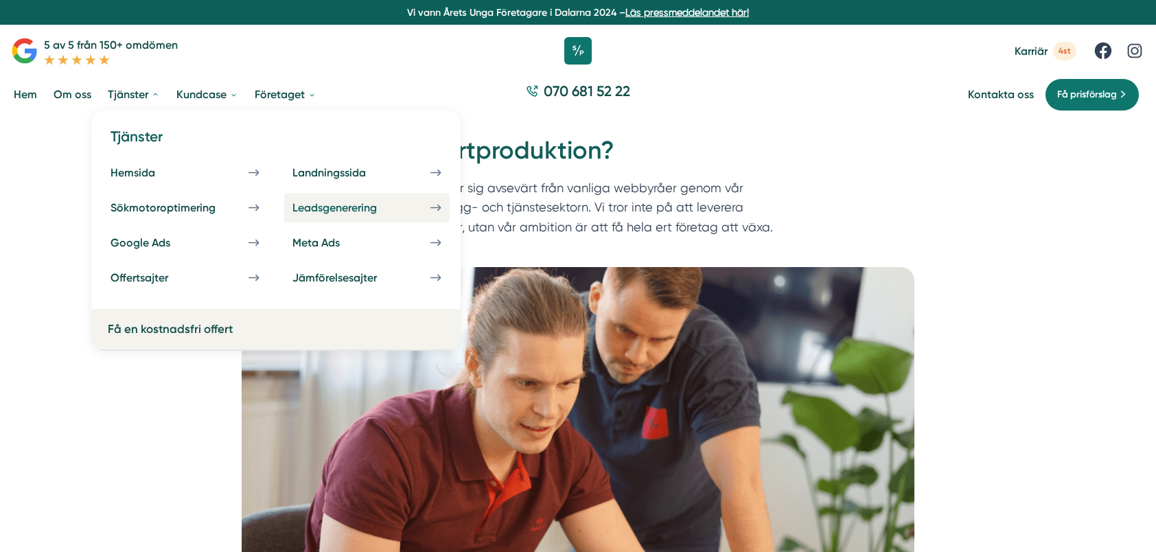
click at [403, 207] on div "Leadsgenerering" at bounding box center [350, 207] width 117 height 13
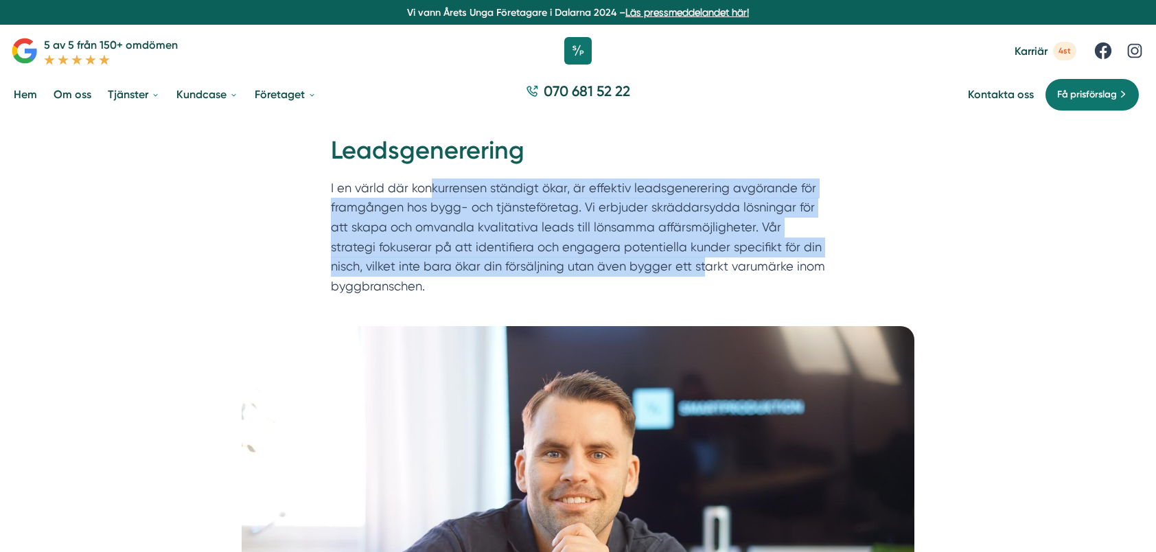
drag, startPoint x: 668, startPoint y: 264, endPoint x: 430, endPoint y: 188, distance: 249.2
click at [430, 188] on p "I en värld där konkurrensen ständigt ökar, är effektiv leadsgenerering avgörand…" at bounding box center [578, 240] width 494 height 124
click at [439, 209] on p "I en värld där konkurrensen ständigt ökar, är effektiv leadsgenerering avgörand…" at bounding box center [578, 240] width 494 height 124
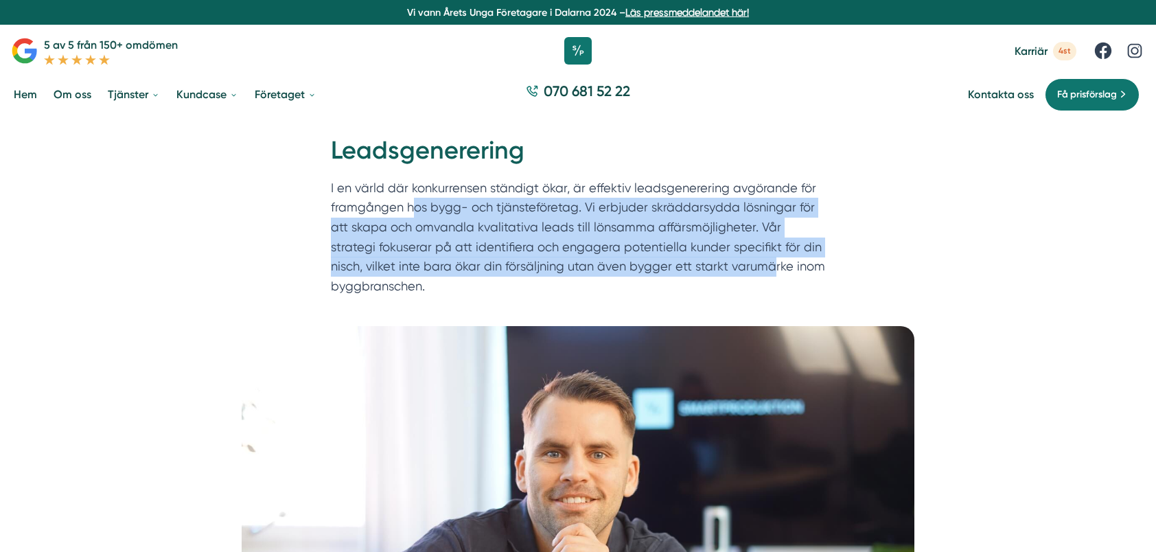
drag, startPoint x: 453, startPoint y: 211, endPoint x: 734, endPoint y: 258, distance: 284.7
click at [734, 258] on p "I en värld där konkurrensen ständigt ökar, är effektiv leadsgenerering avgörand…" at bounding box center [578, 240] width 494 height 124
click at [689, 261] on p "I en värld där konkurrensen ständigt ökar, är effektiv leadsgenerering avgörand…" at bounding box center [578, 240] width 494 height 124
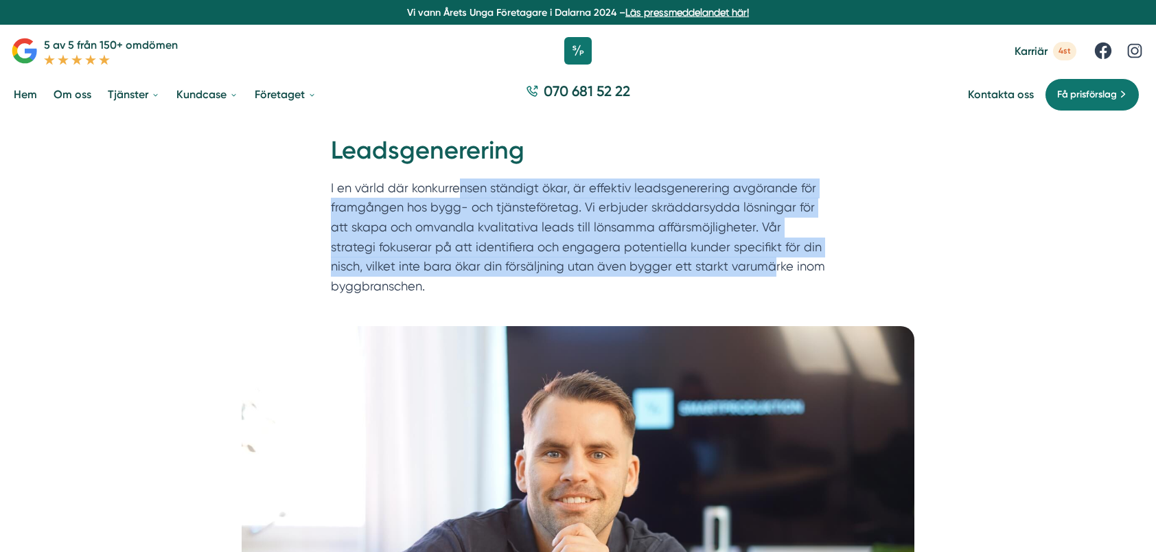
drag, startPoint x: 733, startPoint y: 258, endPoint x: 458, endPoint y: 189, distance: 283.7
click at [458, 189] on p "I en värld där konkurrensen ständigt ökar, är effektiv leadsgenerering avgörand…" at bounding box center [578, 240] width 494 height 124
click at [522, 255] on p "I en värld där konkurrensen ständigt ökar, är effektiv leadsgenerering avgörand…" at bounding box center [578, 240] width 494 height 124
drag, startPoint x: 653, startPoint y: 245, endPoint x: 419, endPoint y: 188, distance: 240.9
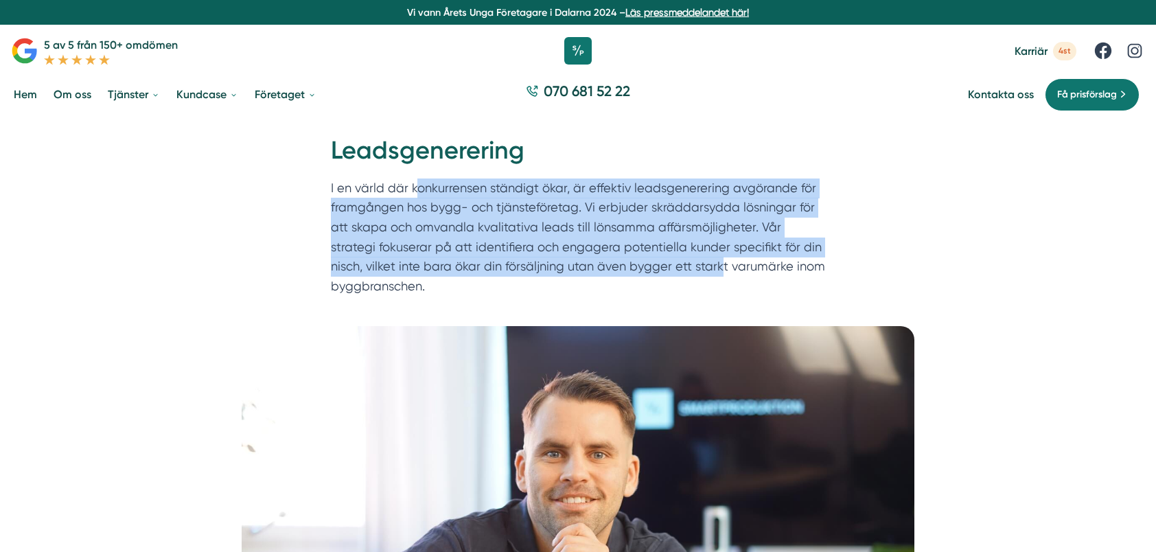
click at [419, 188] on p "I en värld där konkurrensen ständigt ökar, är effektiv leadsgenerering avgörand…" at bounding box center [578, 240] width 494 height 124
drag, startPoint x: 419, startPoint y: 188, endPoint x: 416, endPoint y: 204, distance: 16.0
click at [419, 188] on p "I en värld där konkurrensen ständigt ökar, är effektiv leadsgenerering avgörand…" at bounding box center [578, 240] width 494 height 124
click at [417, 239] on p "I en värld där konkurrensen ständigt ökar, är effektiv leadsgenerering avgörand…" at bounding box center [578, 240] width 494 height 124
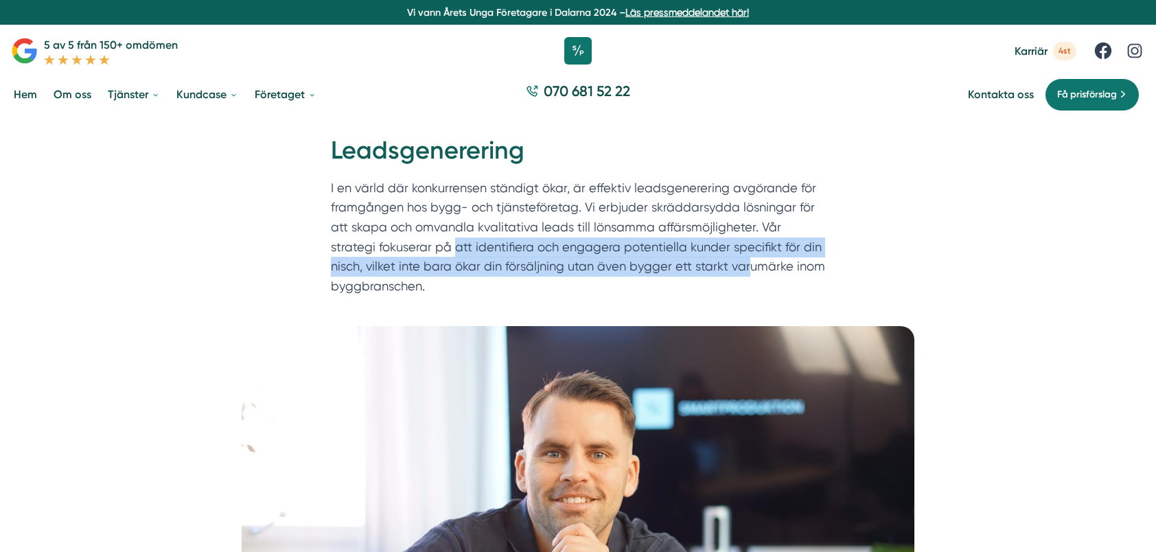
drag, startPoint x: 406, startPoint y: 246, endPoint x: 712, endPoint y: 264, distance: 306.6
click at [712, 264] on p "I en värld där konkurrensen ständigt ökar, är effektiv leadsgenerering avgörand…" at bounding box center [578, 240] width 494 height 124
click at [675, 266] on p "I en värld där konkurrensen ständigt ökar, är effektiv leadsgenerering avgörand…" at bounding box center [578, 240] width 494 height 124
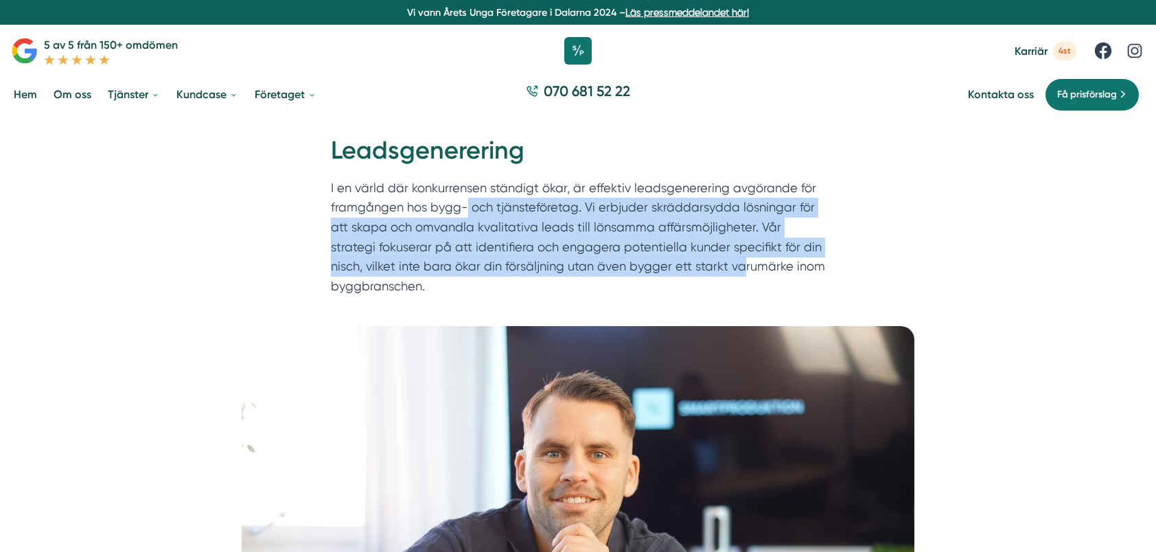
drag, startPoint x: 701, startPoint y: 268, endPoint x: 467, endPoint y: 203, distance: 243.0
click at [467, 203] on p "I en värld där konkurrensen ständigt ökar, är effektiv leadsgenerering avgörand…" at bounding box center [578, 240] width 494 height 124
drag, startPoint x: 467, startPoint y: 203, endPoint x: 447, endPoint y: 220, distance: 26.3
click at [466, 203] on p "I en värld där konkurrensen ständigt ökar, är effektiv leadsgenerering avgörand…" at bounding box center [578, 240] width 494 height 124
click at [430, 235] on p "I en värld där konkurrensen ständigt ökar, är effektiv leadsgenerering avgörand…" at bounding box center [578, 240] width 494 height 124
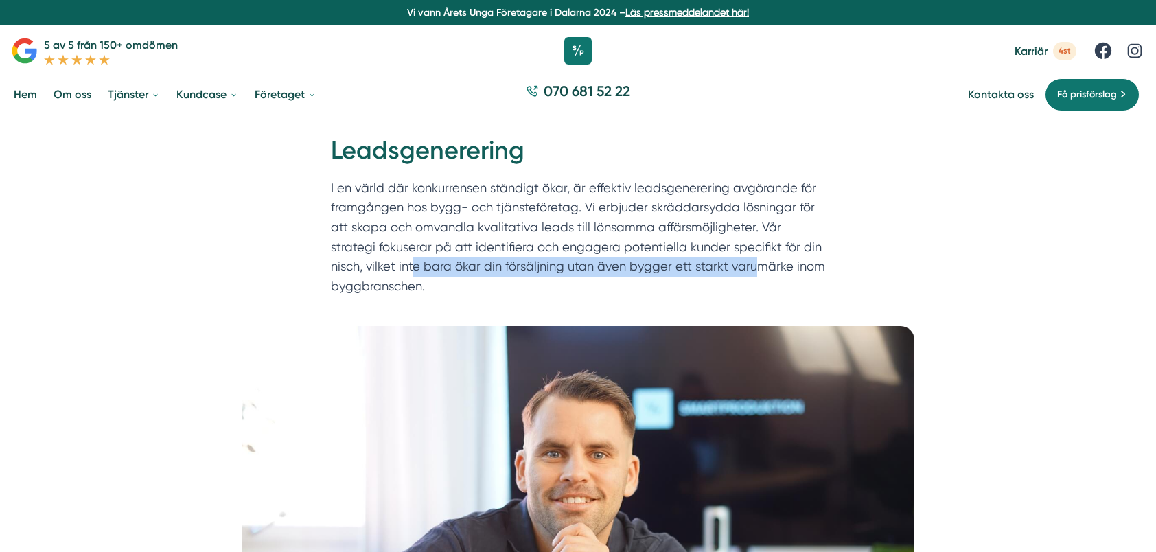
drag, startPoint x: 428, startPoint y: 264, endPoint x: 721, endPoint y: 265, distance: 293.1
click at [721, 265] on p "I en värld där konkurrensen ständigt ökar, är effektiv leadsgenerering avgörand…" at bounding box center [578, 240] width 494 height 124
click at [605, 266] on p "I en värld där konkurrensen ständigt ökar, är effektiv leadsgenerering avgörand…" at bounding box center [578, 240] width 494 height 124
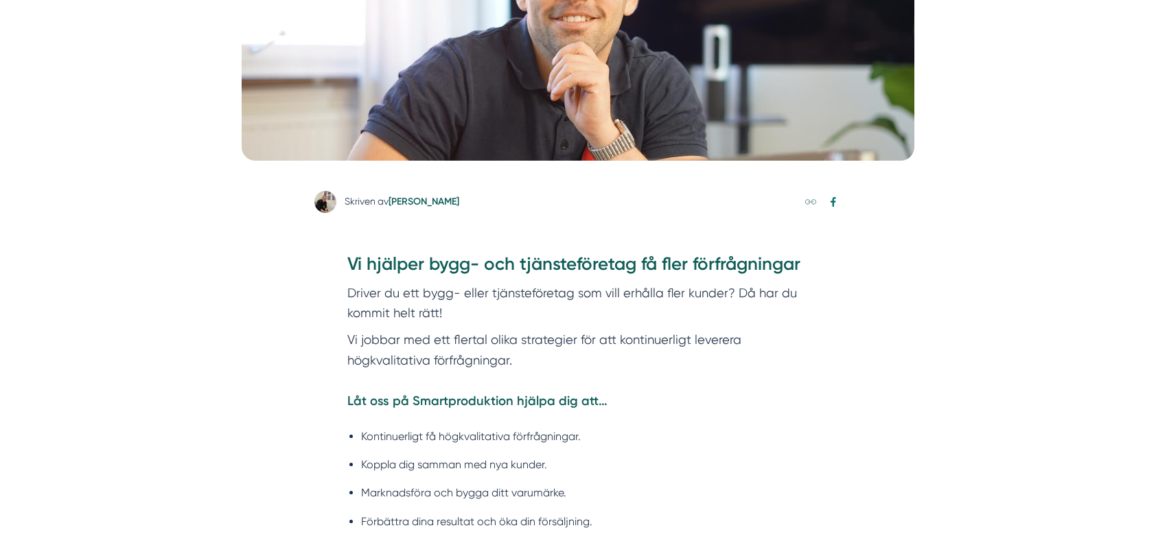
scroll to position [549, 0]
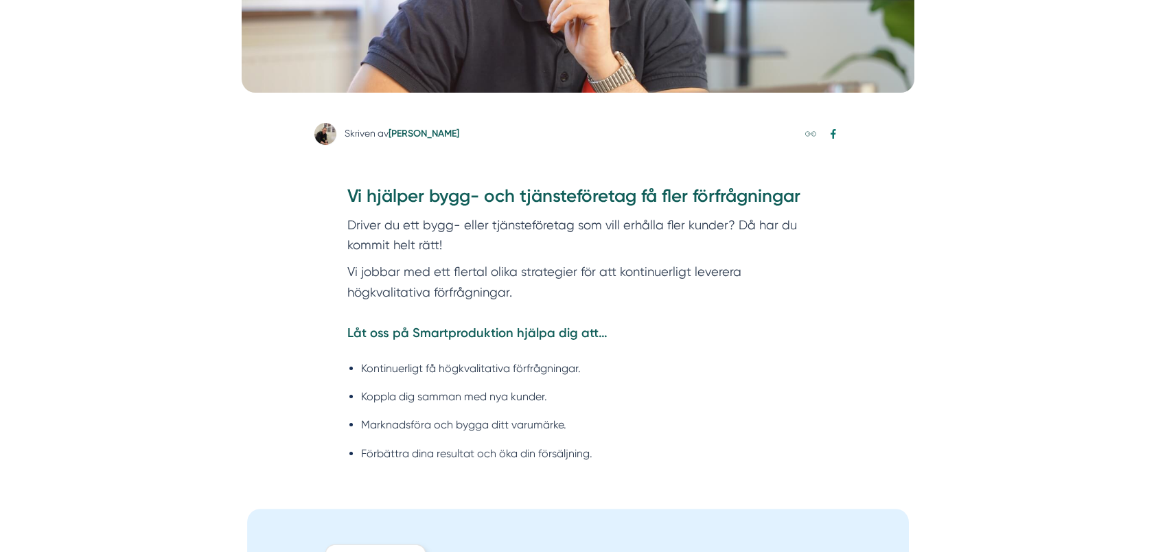
click at [563, 273] on p "Vi jobbar med ett flertal olika strategier för att kontinuerligt leverera högkv…" at bounding box center [577, 303] width 461 height 82
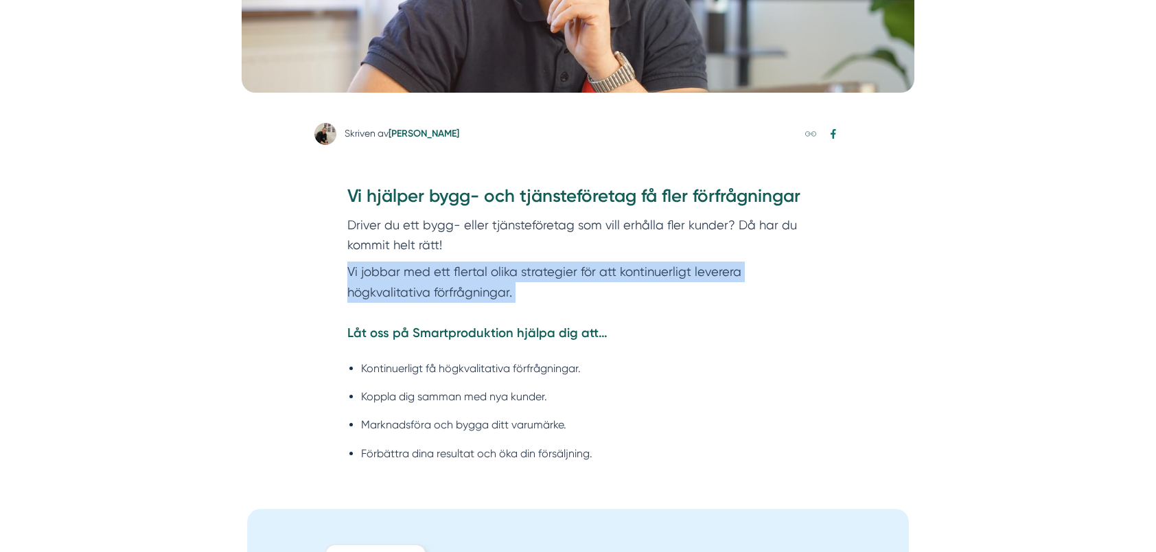
click at [563, 273] on p "Vi jobbar med ett flertal olika strategier för att kontinuerligt leverera högkv…" at bounding box center [577, 303] width 461 height 82
drag, startPoint x: 563, startPoint y: 273, endPoint x: 482, endPoint y: 279, distance: 81.2
click at [482, 279] on p "Vi jobbar med ett flertal olika strategier för att kontinuerligt leverera högkv…" at bounding box center [577, 303] width 461 height 82
click at [428, 289] on p "Vi jobbar med ett flertal olika strategier för att kontinuerligt leverera högkv…" at bounding box center [577, 303] width 461 height 82
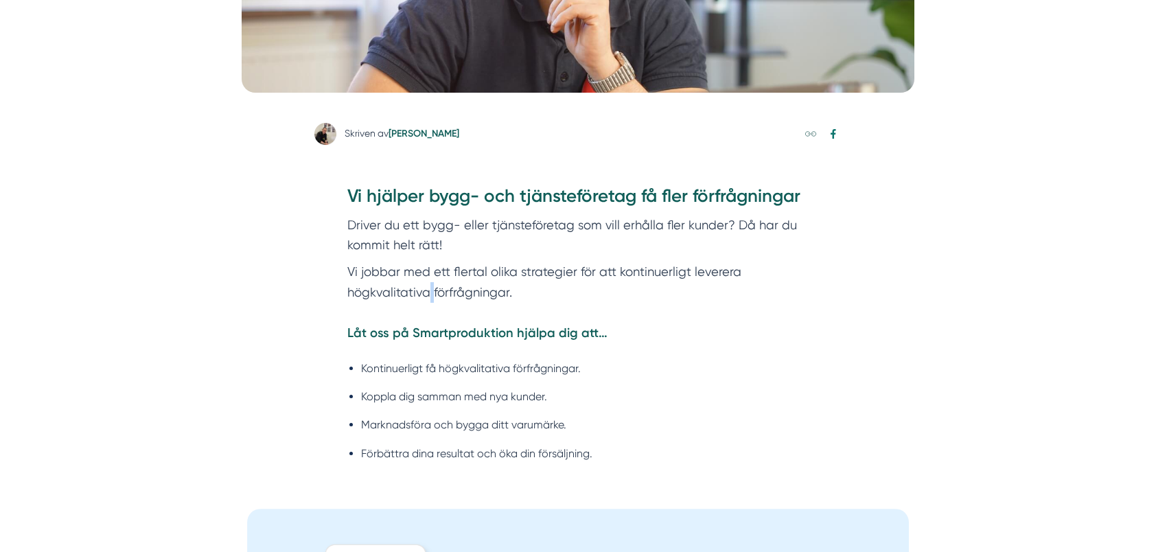
click at [428, 289] on p "Vi jobbar med ett flertal olika strategier för att kontinuerligt leverera högkv…" at bounding box center [577, 303] width 461 height 82
click at [399, 225] on section "Driver du ett bygg- eller tjänsteföretag som vill erhålla fler kunder? Då har d…" at bounding box center [577, 239] width 461 height 46
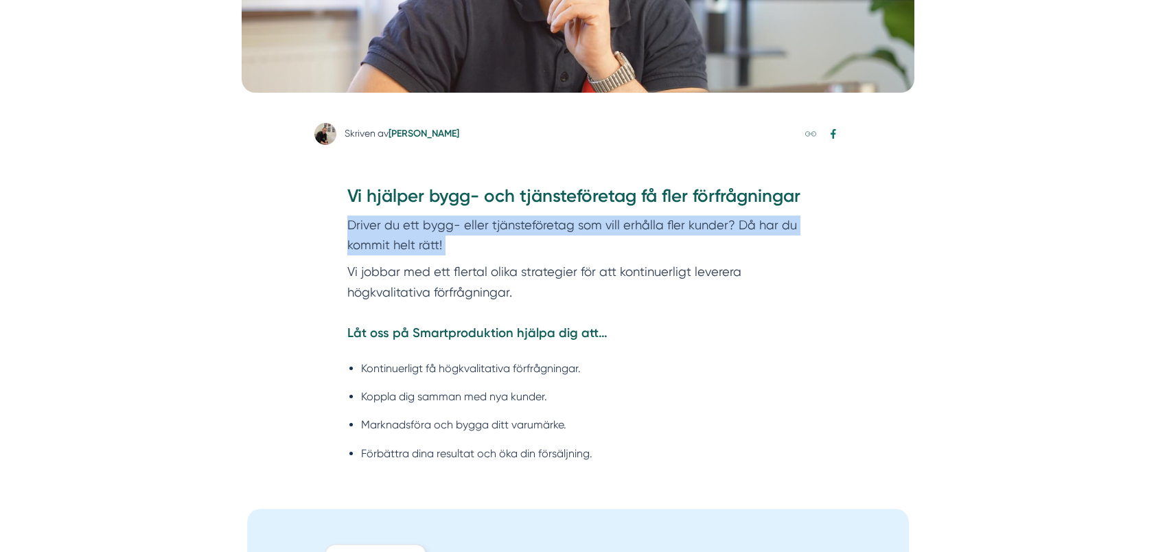
click at [399, 225] on section "Driver du ett bygg- eller tjänsteföretag som vill erhålla fler kunder? Då har d…" at bounding box center [577, 239] width 461 height 46
drag, startPoint x: 399, startPoint y: 225, endPoint x: 566, endPoint y: 223, distance: 167.5
click at [566, 223] on section "Driver du ett bygg- eller tjänsteföretag som vill erhålla fler kunder? Då har d…" at bounding box center [577, 239] width 461 height 46
click at [570, 224] on section "Driver du ett bygg- eller tjänsteföretag som vill erhålla fler kunder? Då har d…" at bounding box center [577, 239] width 461 height 46
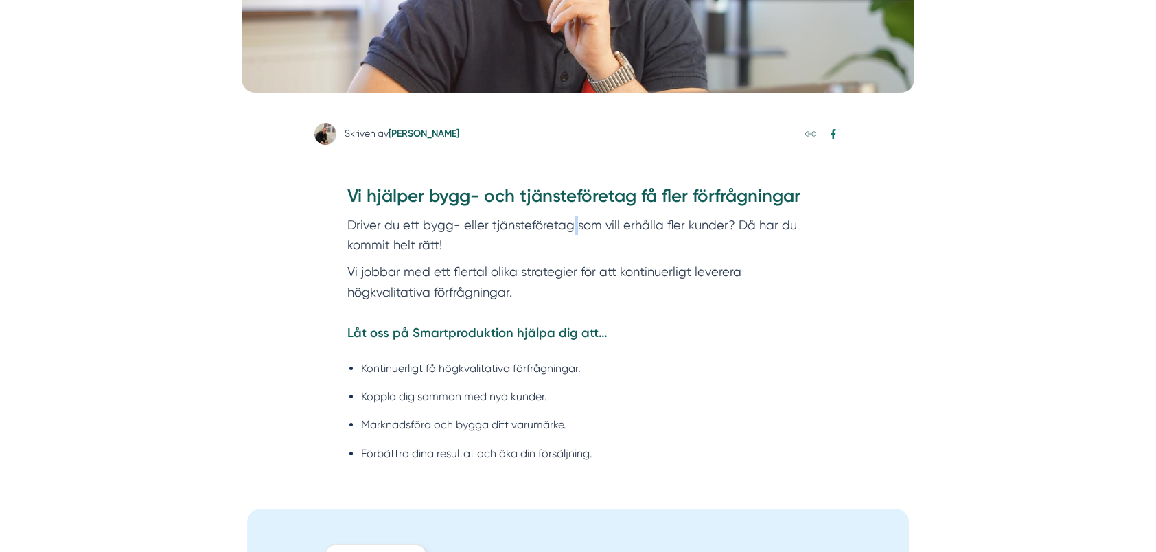
click at [570, 224] on section "Driver du ett bygg- eller tjänsteföretag som vill erhålla fler kunder? Då har d…" at bounding box center [577, 239] width 461 height 46
click at [573, 226] on section "Driver du ett bygg- eller tjänsteföretag som vill erhålla fler kunder? Då har d…" at bounding box center [577, 239] width 461 height 46
click at [579, 222] on section "Driver du ett bygg- eller tjänsteföretag som vill erhålla fler kunder? Då har d…" at bounding box center [577, 239] width 461 height 46
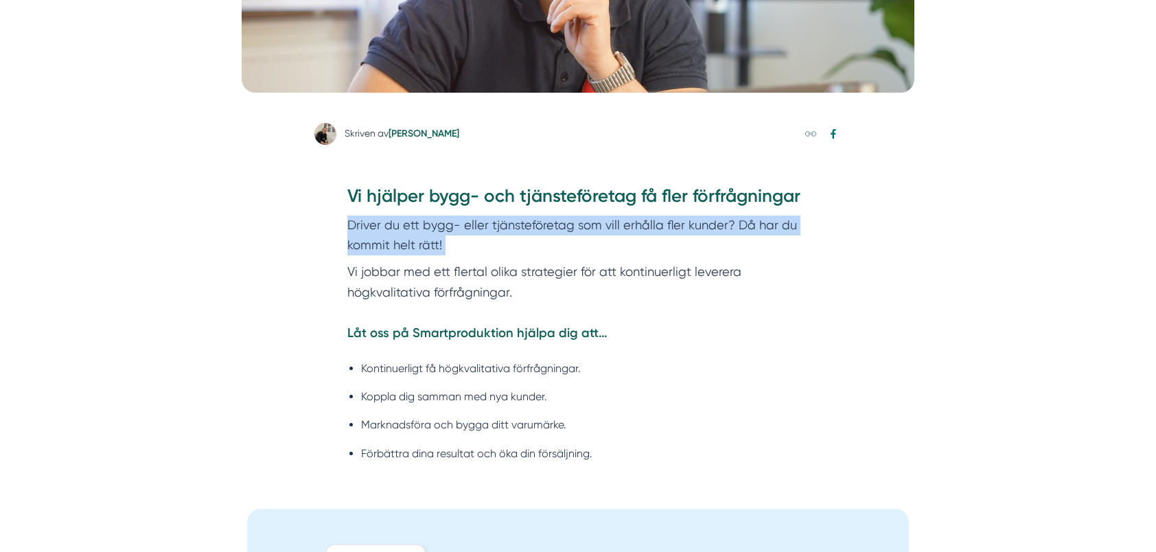
drag, startPoint x: 579, startPoint y: 222, endPoint x: 524, endPoint y: 228, distance: 54.6
click at [524, 228] on section "Driver du ett bygg- eller tjänsteföretag som vill erhålla fler kunder? Då har d…" at bounding box center [577, 239] width 461 height 46
click at [446, 229] on section "Driver du ett bygg- eller tjänsteföretag som vill erhålla fler kunder? Då har d…" at bounding box center [577, 239] width 461 height 46
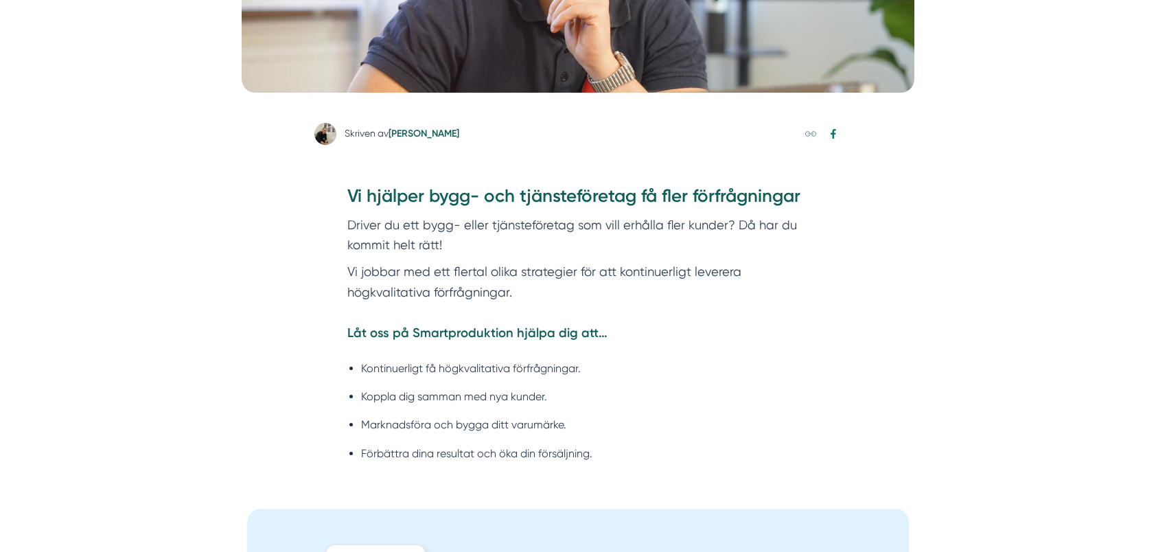
scroll to position [618, 0]
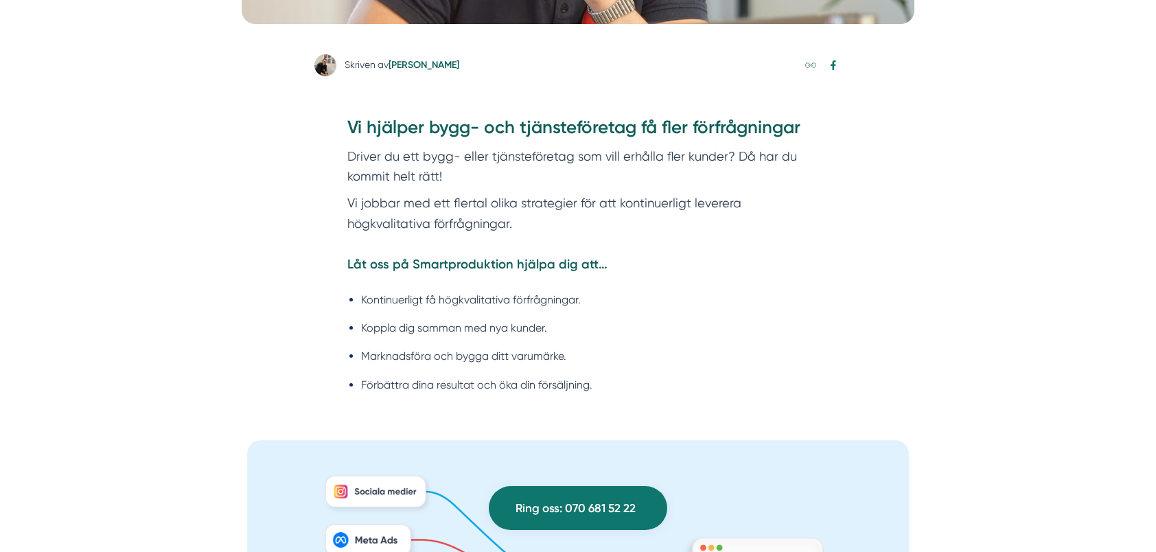
click at [466, 297] on li "Kontinuerligt få högkvalitativa förfrågningar." at bounding box center [585, 299] width 448 height 17
drag, startPoint x: 466, startPoint y: 297, endPoint x: 457, endPoint y: 325, distance: 30.2
click at [457, 325] on li "Koppla dig samman med nya kunder." at bounding box center [585, 327] width 448 height 17
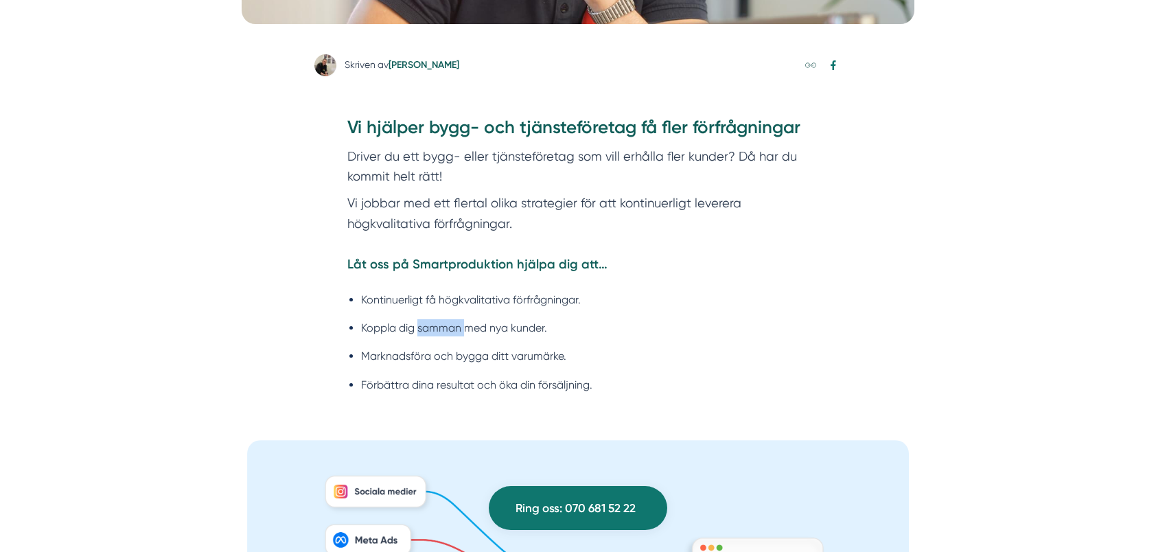
click at [457, 325] on li "Koppla dig samman med nya kunder." at bounding box center [585, 327] width 448 height 17
drag, startPoint x: 457, startPoint y: 325, endPoint x: 467, endPoint y: 354, distance: 30.6
click at [467, 354] on li "Marknadsföra och bygga ditt varumärke." at bounding box center [585, 355] width 448 height 17
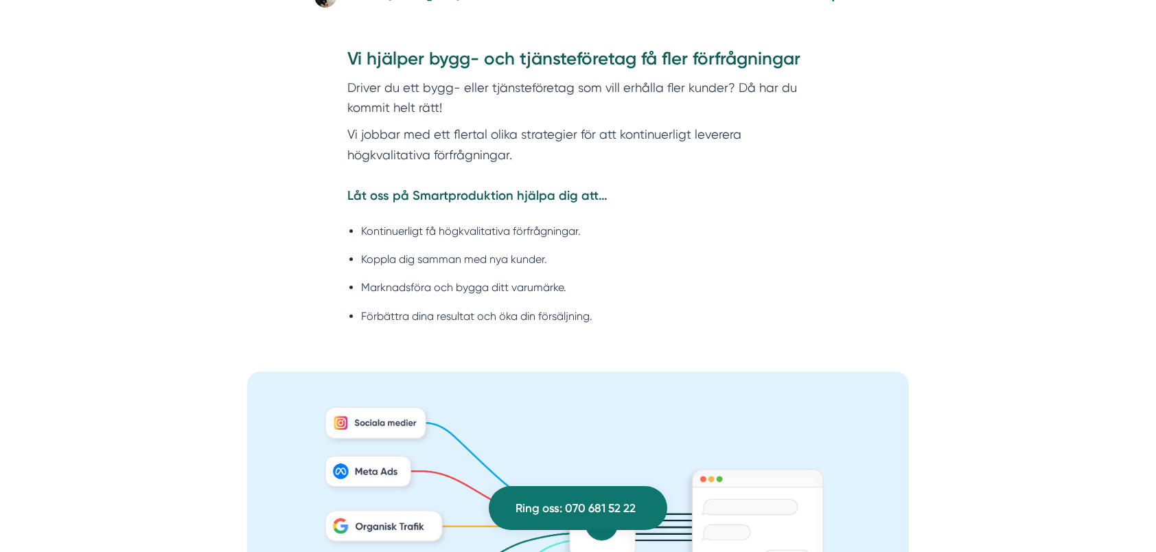
click at [478, 309] on li "Förbättra dina resultat och öka din försäljning." at bounding box center [585, 316] width 448 height 17
drag, startPoint x: 478, startPoint y: 309, endPoint x: 441, endPoint y: 309, distance: 37.8
click at [441, 309] on li "Förbättra dina resultat och öka din försäljning." at bounding box center [585, 316] width 448 height 17
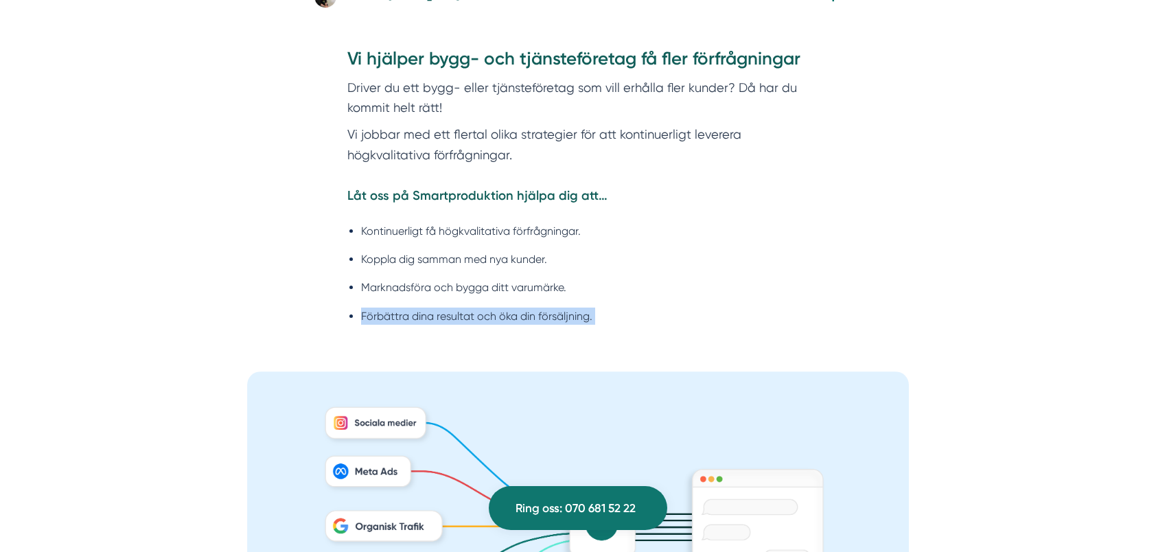
click at [458, 316] on li "Förbättra dina resultat och öka din försäljning." at bounding box center [585, 316] width 448 height 17
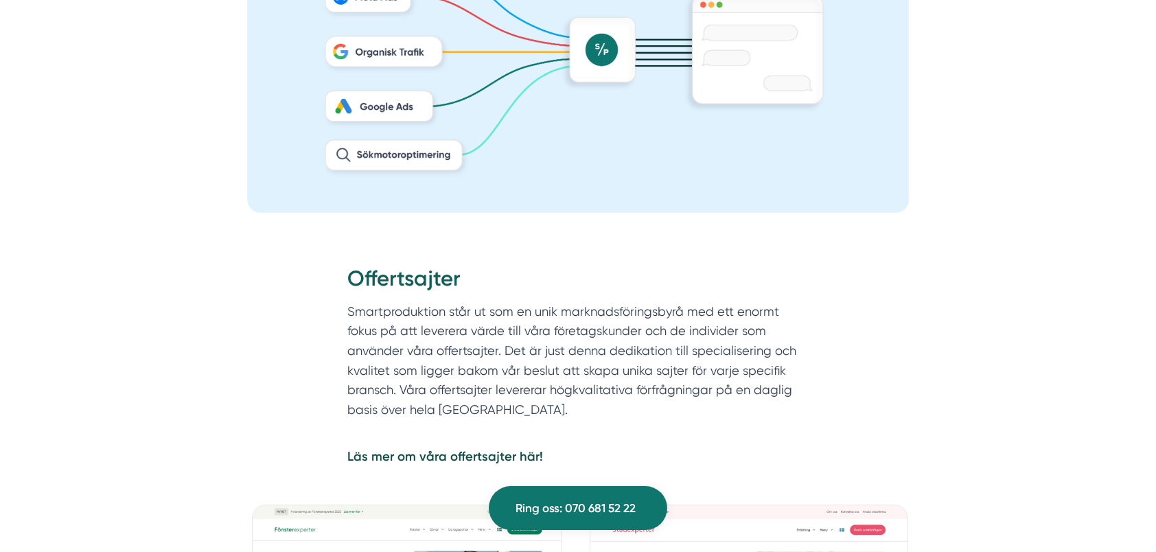
scroll to position [1167, 0]
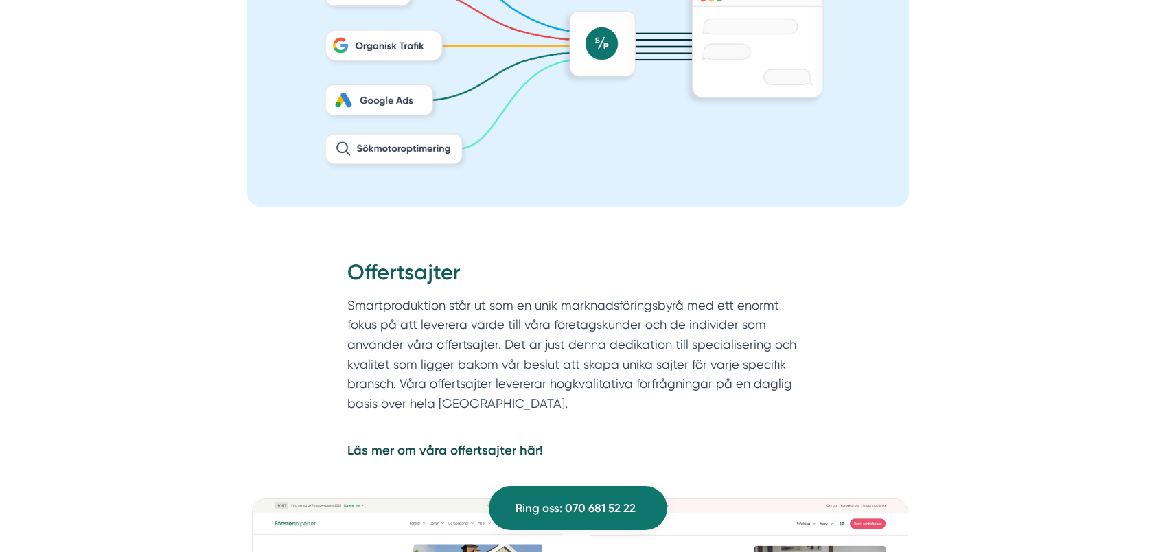
click at [585, 343] on section "Smartproduktion står ut som en unik marknadsföringsbyrå med ett enormt fokus på…" at bounding box center [577, 358] width 461 height 124
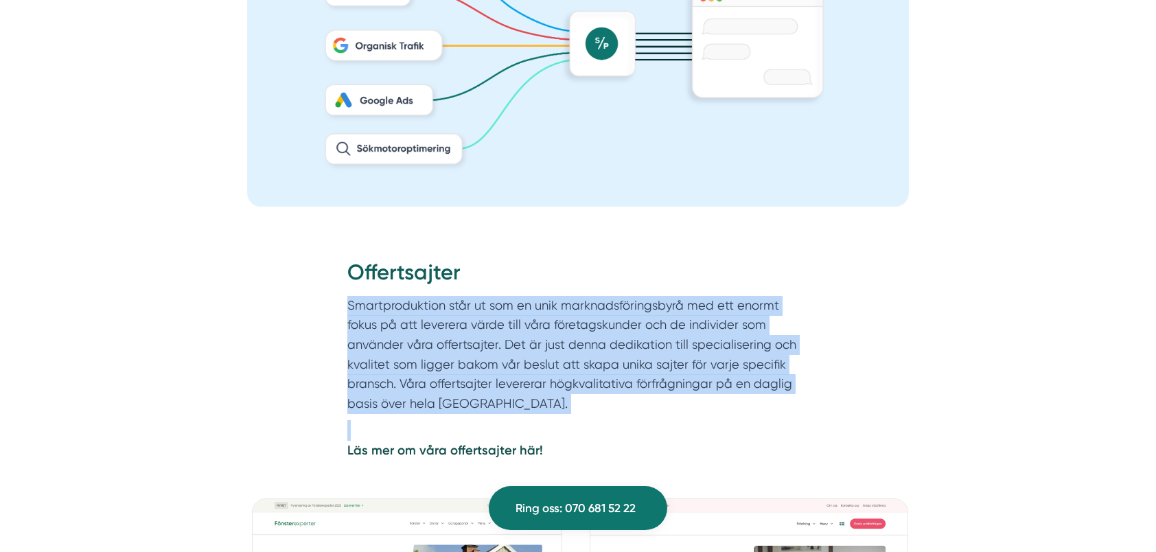
click at [585, 343] on section "Smartproduktion står ut som en unik marknadsföringsbyrå med ett enormt fokus på…" at bounding box center [577, 358] width 461 height 124
drag, startPoint x: 585, startPoint y: 343, endPoint x: 552, endPoint y: 352, distance: 34.1
click at [552, 352] on section "Smartproduktion står ut som en unik marknadsföringsbyrå med ett enormt fokus på…" at bounding box center [577, 358] width 461 height 124
click at [564, 347] on section "Smartproduktion står ut som en unik marknadsföringsbyrå med ett enormt fokus på…" at bounding box center [577, 358] width 461 height 124
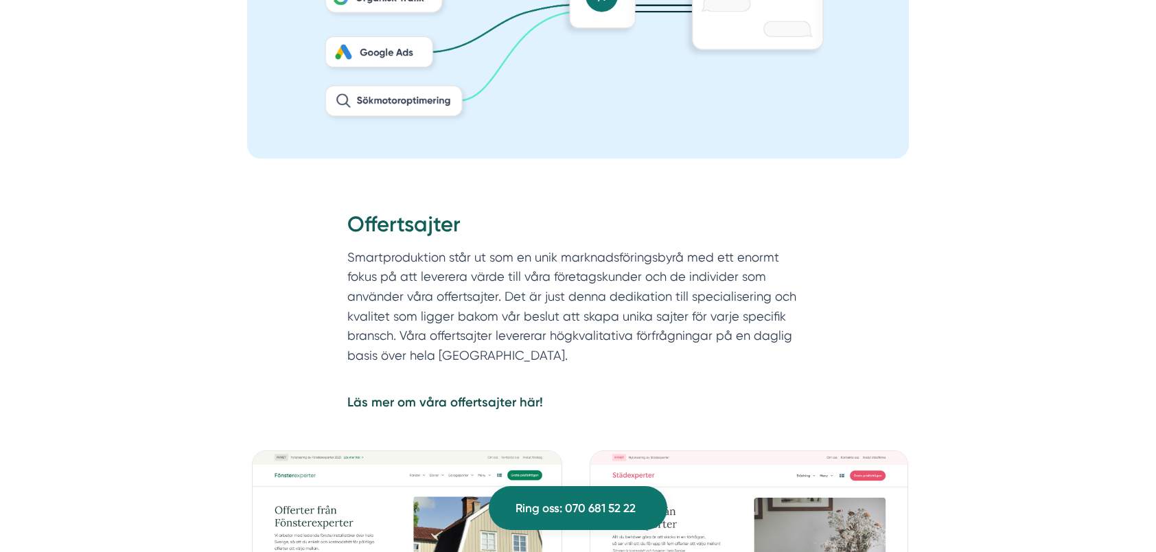
scroll to position [1236, 0]
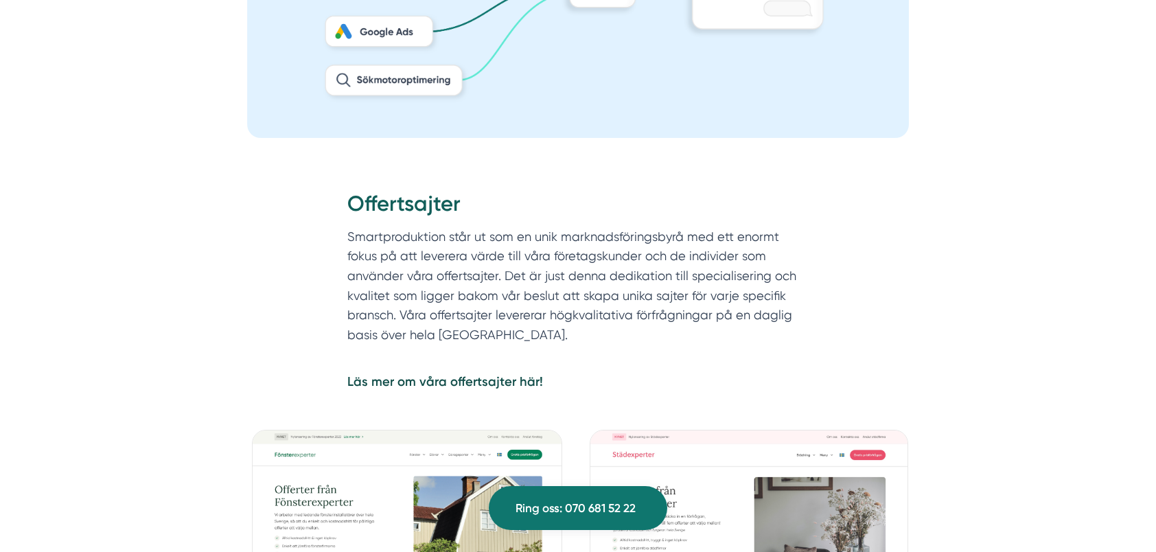
click at [582, 277] on section "Smartproduktion står ut som en unik marknadsföringsbyrå med ett enormt fokus på…" at bounding box center [577, 289] width 461 height 124
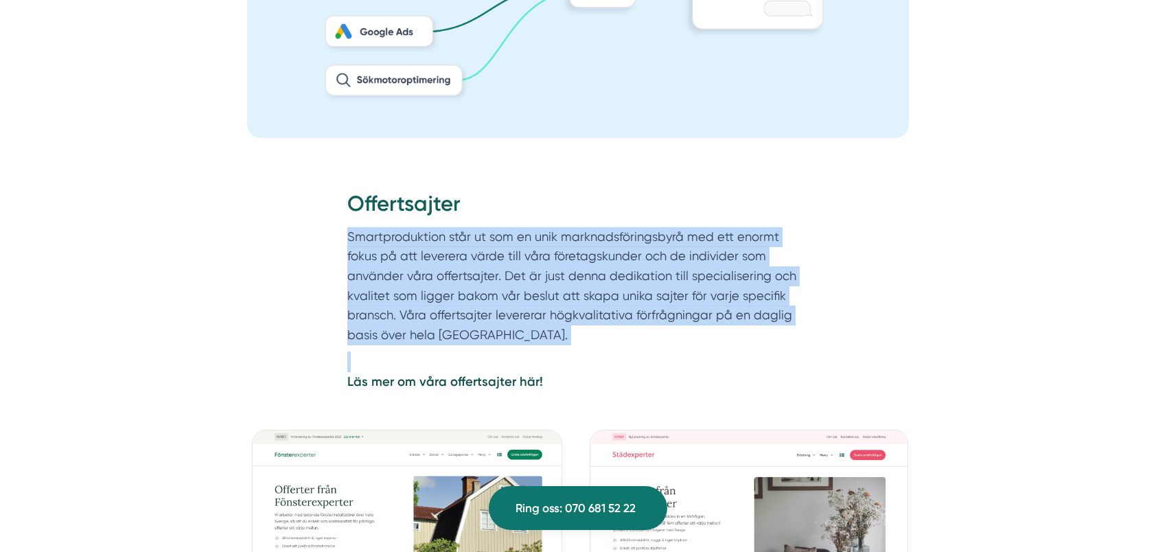
click at [582, 277] on section "Smartproduktion står ut som en unik marknadsföringsbyrå med ett enormt fokus på…" at bounding box center [577, 289] width 461 height 124
drag, startPoint x: 582, startPoint y: 277, endPoint x: 585, endPoint y: 303, distance: 26.2
click at [585, 303] on section "Smartproduktion står ut som en unik marknadsföringsbyrå med ett enormt fokus på…" at bounding box center [577, 289] width 461 height 124
click at [576, 295] on section "Smartproduktion står ut som en unik marknadsföringsbyrå med ett enormt fokus på…" at bounding box center [577, 289] width 461 height 124
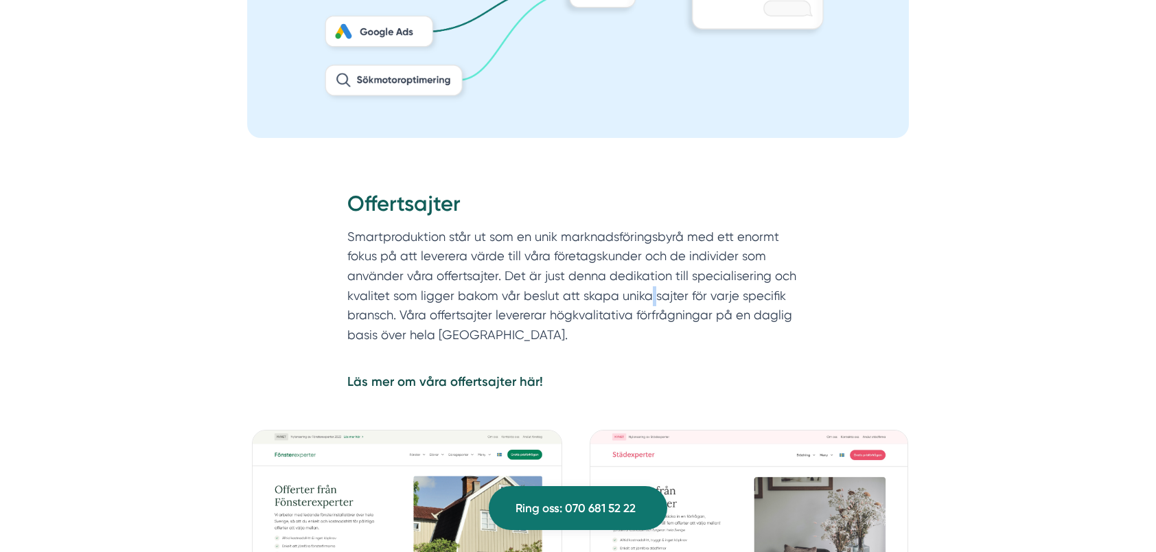
click at [576, 295] on section "Smartproduktion står ut som en unik marknadsföringsbyrå med ett enormt fokus på…" at bounding box center [577, 289] width 461 height 124
click at [588, 297] on section "Smartproduktion står ut som en unik marknadsföringsbyrå med ett enormt fokus på…" at bounding box center [577, 289] width 461 height 124
click at [577, 275] on section "Smartproduktion står ut som en unik marknadsföringsbyrå med ett enormt fokus på…" at bounding box center [577, 289] width 461 height 124
drag, startPoint x: 577, startPoint y: 275, endPoint x: 575, endPoint y: 298, distance: 23.4
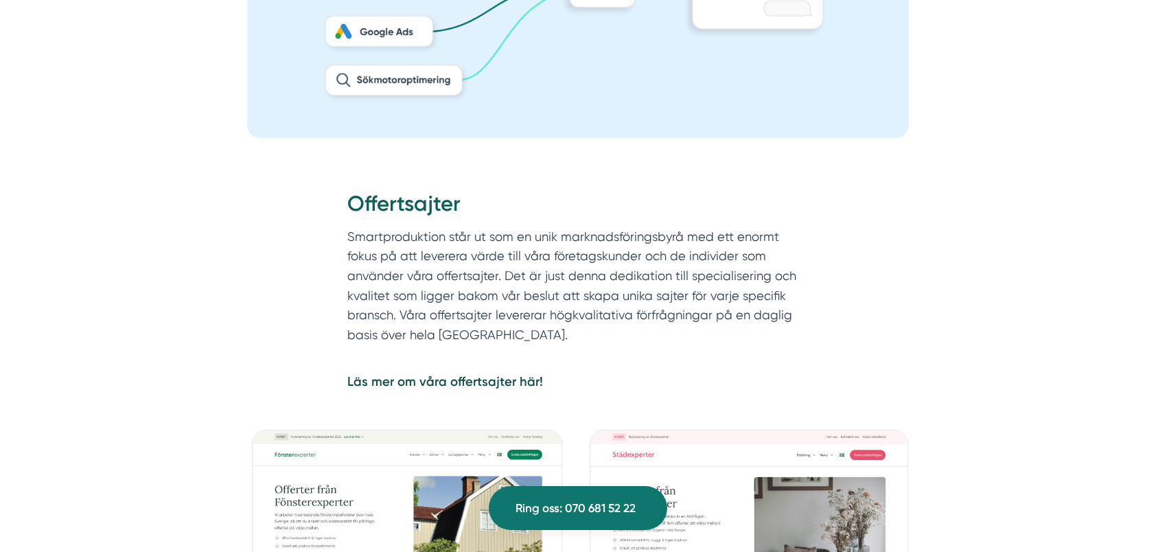
click at [575, 298] on section "Smartproduktion står ut som en unik marknadsföringsbyrå med ett enormt fokus på…" at bounding box center [577, 289] width 461 height 124
click at [551, 313] on section "Smartproduktion står ut som en unik marknadsföringsbyrå med ett enormt fokus på…" at bounding box center [577, 289] width 461 height 124
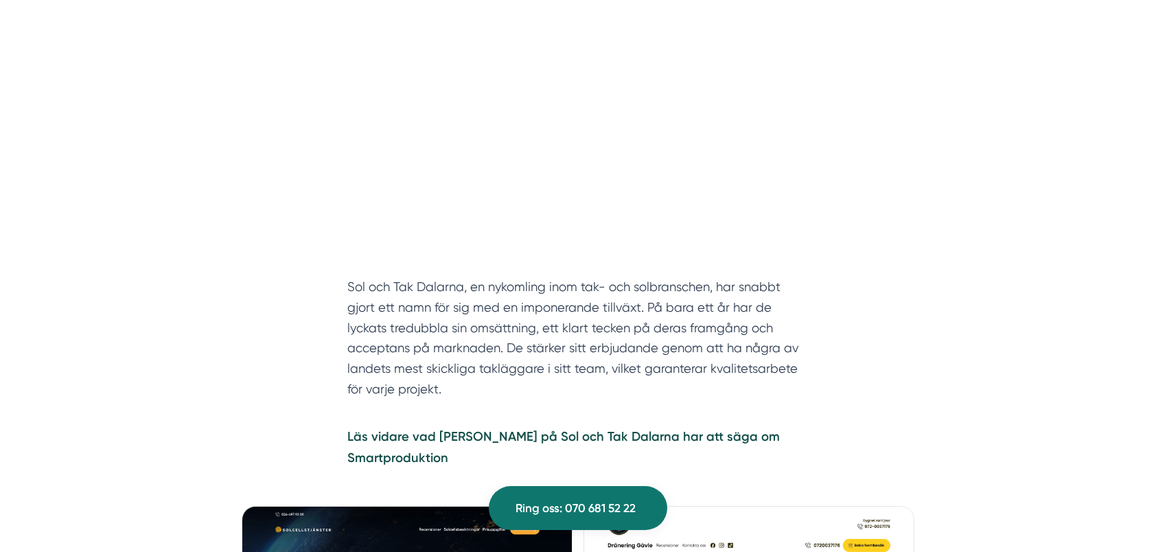
scroll to position [2197, 0]
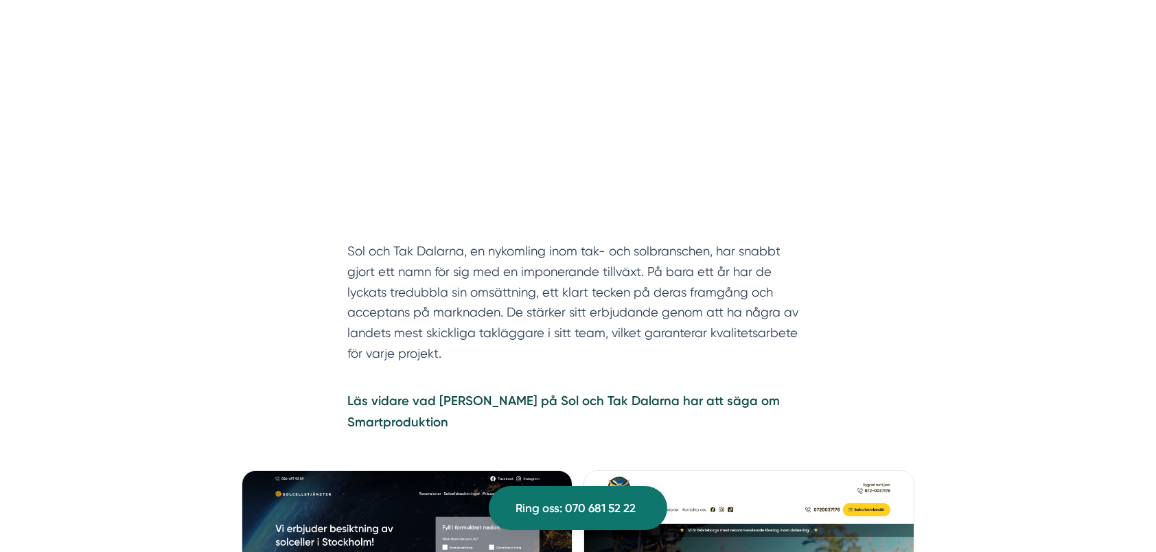
click at [588, 299] on p "Sol och Tak Dalarna, en nykomling inom tak- och solbranschen, har snabbt gjort …" at bounding box center [577, 302] width 461 height 122
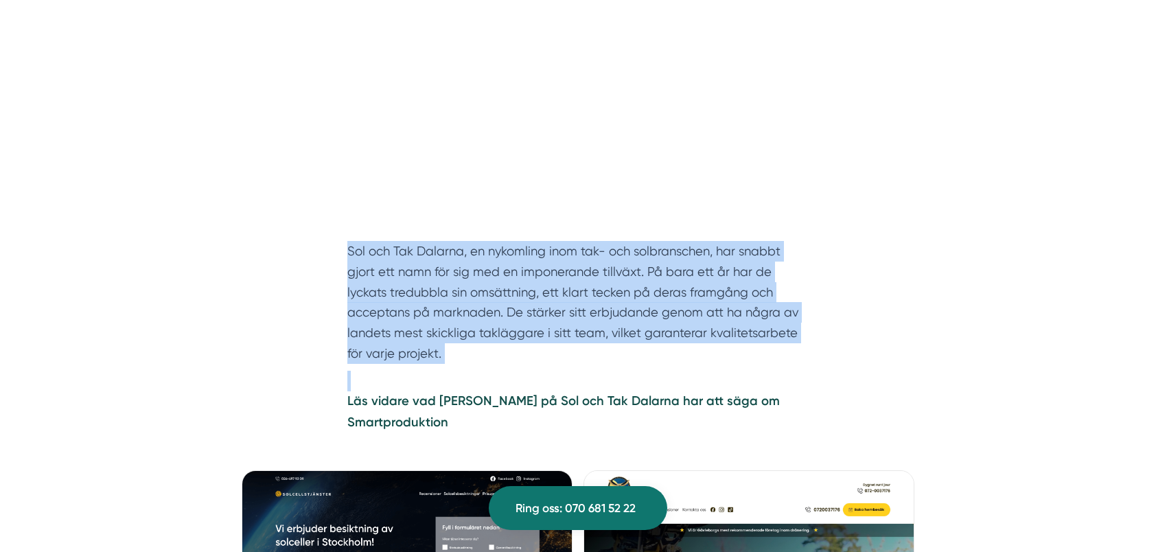
click at [588, 299] on p "Sol och Tak Dalarna, en nykomling inom tak- och solbranschen, har snabbt gjort …" at bounding box center [577, 302] width 461 height 122
drag, startPoint x: 588, startPoint y: 299, endPoint x: 538, endPoint y: 286, distance: 51.1
click at [538, 286] on p "Sol och Tak Dalarna, en nykomling inom tak- och solbranschen, har snabbt gjort …" at bounding box center [577, 302] width 461 height 122
click at [574, 292] on p "Sol och Tak Dalarna, en nykomling inom tak- och solbranschen, har snabbt gjort …" at bounding box center [577, 302] width 461 height 122
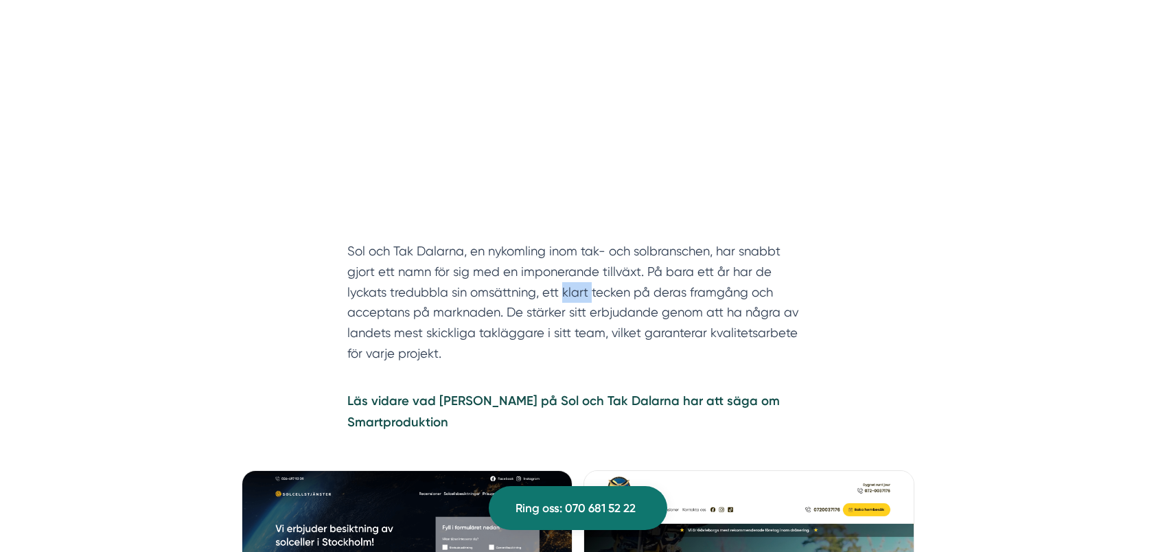
click at [574, 292] on p "Sol och Tak Dalarna, en nykomling inom tak- och solbranschen, har snabbt gjort …" at bounding box center [577, 302] width 461 height 122
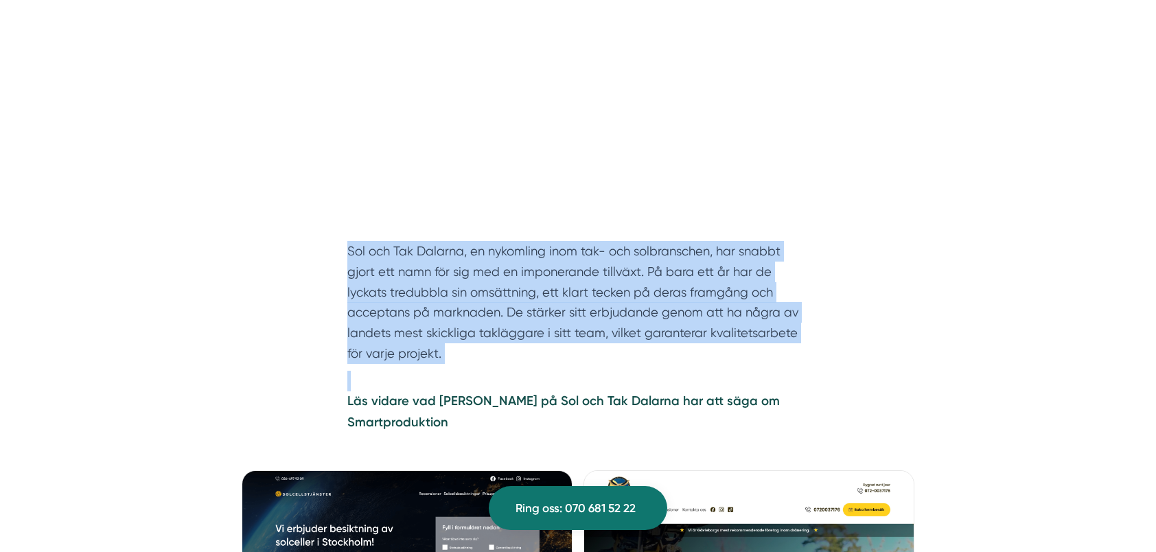
click at [574, 292] on p "Sol och Tak Dalarna, en nykomling inom tak- och solbranschen, har snabbt gjort …" at bounding box center [577, 302] width 461 height 122
drag, startPoint x: 574, startPoint y: 292, endPoint x: 495, endPoint y: 293, distance: 79.0
click at [487, 293] on p "Sol och Tak Dalarna, en nykomling inom tak- och solbranschen, har snabbt gjort …" at bounding box center [577, 302] width 461 height 122
click at [606, 293] on p "Sol och Tak Dalarna, en nykomling inom tak- och solbranschen, har snabbt gjort …" at bounding box center [577, 302] width 461 height 122
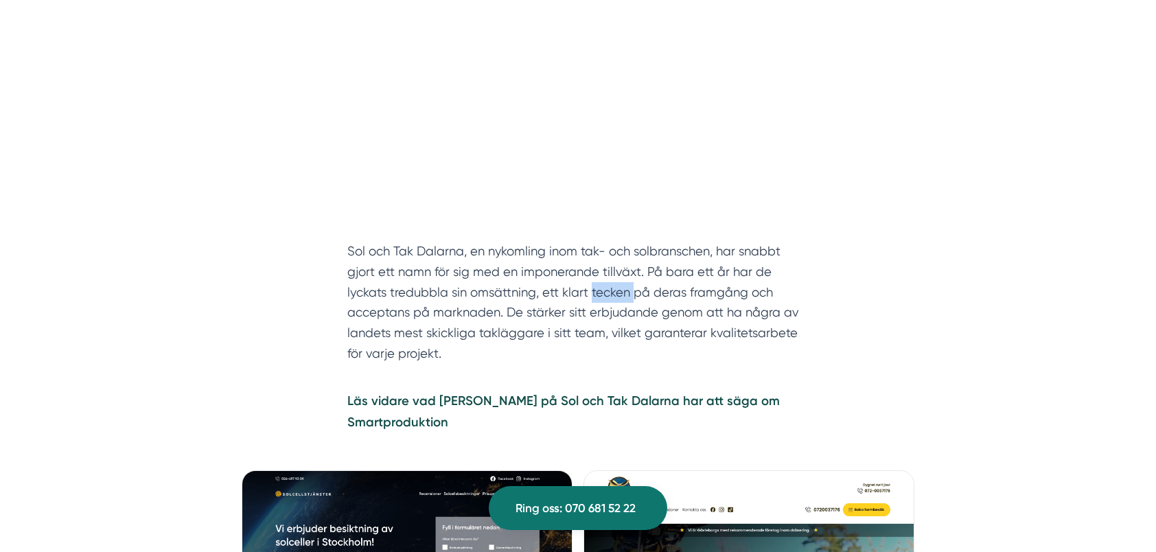
click at [606, 293] on p "Sol och Tak Dalarna, en nykomling inom tak- och solbranschen, har snabbt gjort …" at bounding box center [577, 302] width 461 height 122
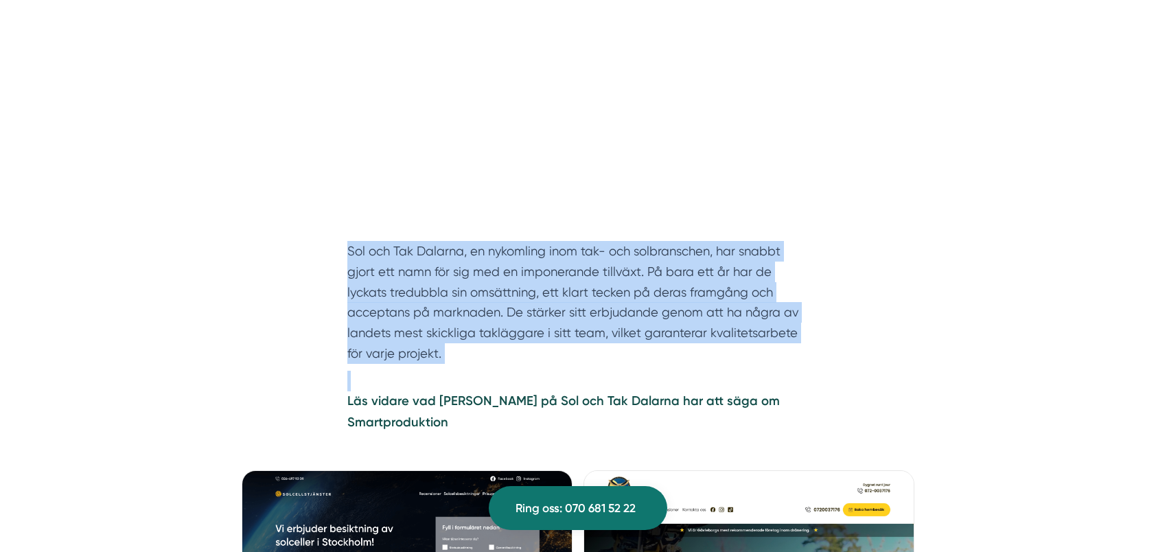
click at [606, 293] on p "Sol och Tak Dalarna, en nykomling inom tak- och solbranschen, har snabbt gjort …" at bounding box center [577, 302] width 461 height 122
drag, startPoint x: 606, startPoint y: 293, endPoint x: 551, endPoint y: 299, distance: 55.9
click at [548, 299] on p "Sol och Tak Dalarna, en nykomling inom tak- och solbranschen, har snabbt gjort …" at bounding box center [577, 302] width 461 height 122
click at [568, 299] on p "Sol och Tak Dalarna, en nykomling inom tak- och solbranschen, har snabbt gjort …" at bounding box center [577, 302] width 461 height 122
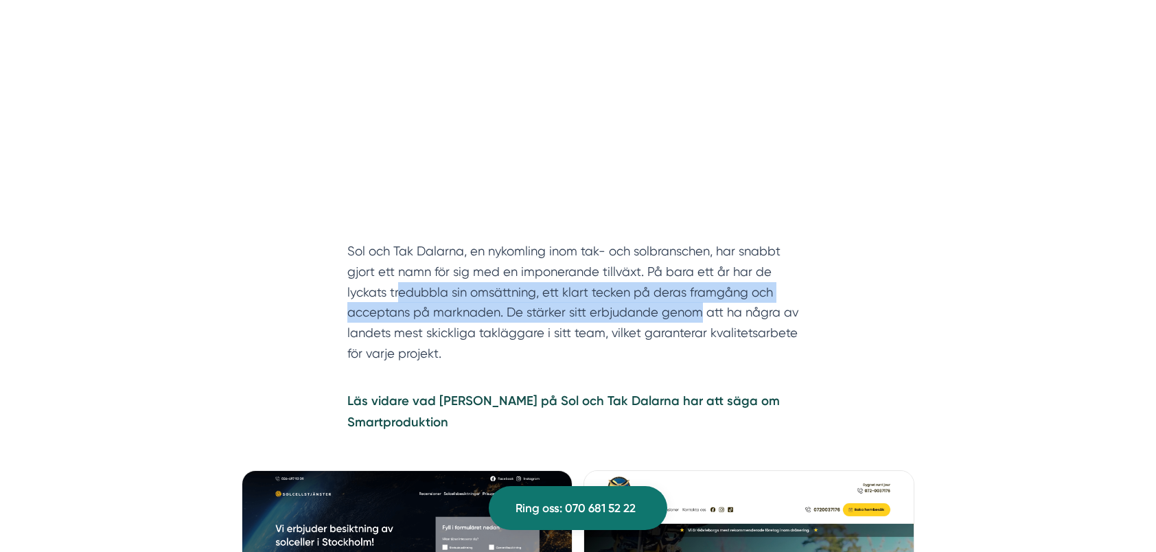
drag, startPoint x: 400, startPoint y: 287, endPoint x: 704, endPoint y: 314, distance: 304.7
click at [704, 314] on p "Sol och Tak Dalarna, en nykomling inom tak- och solbranschen, har snabbt gjort …" at bounding box center [577, 302] width 461 height 122
click at [703, 314] on p "Sol och Tak Dalarna, en nykomling inom tak- och solbranschen, har snabbt gjort …" at bounding box center [577, 302] width 461 height 122
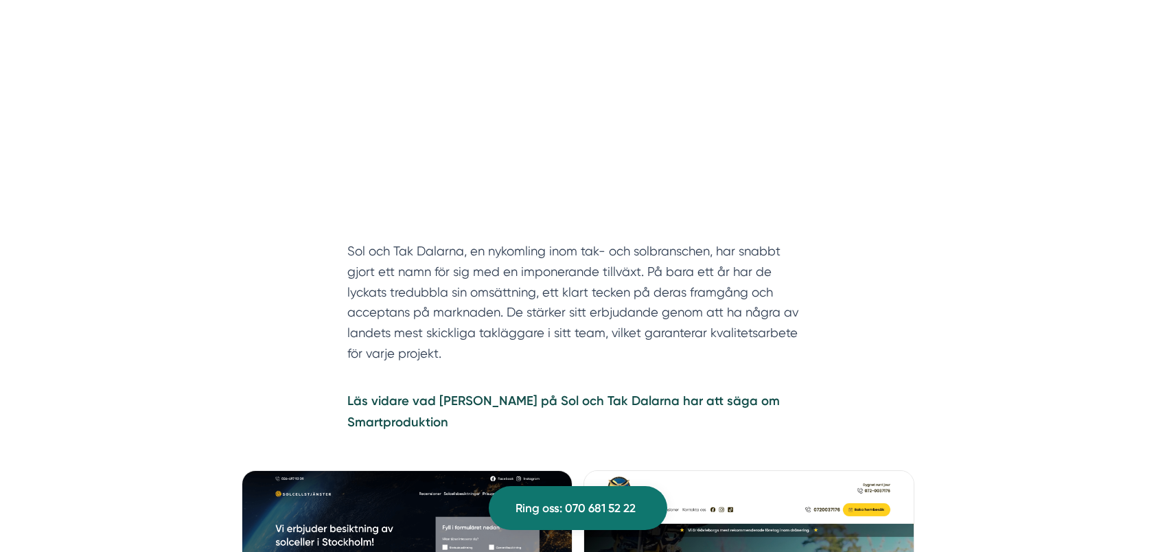
drag, startPoint x: 703, startPoint y: 314, endPoint x: 712, endPoint y: 322, distance: 11.7
click at [712, 322] on p "Sol och Tak Dalarna, en nykomling inom tak- och solbranschen, har snabbt gjort …" at bounding box center [577, 302] width 461 height 122
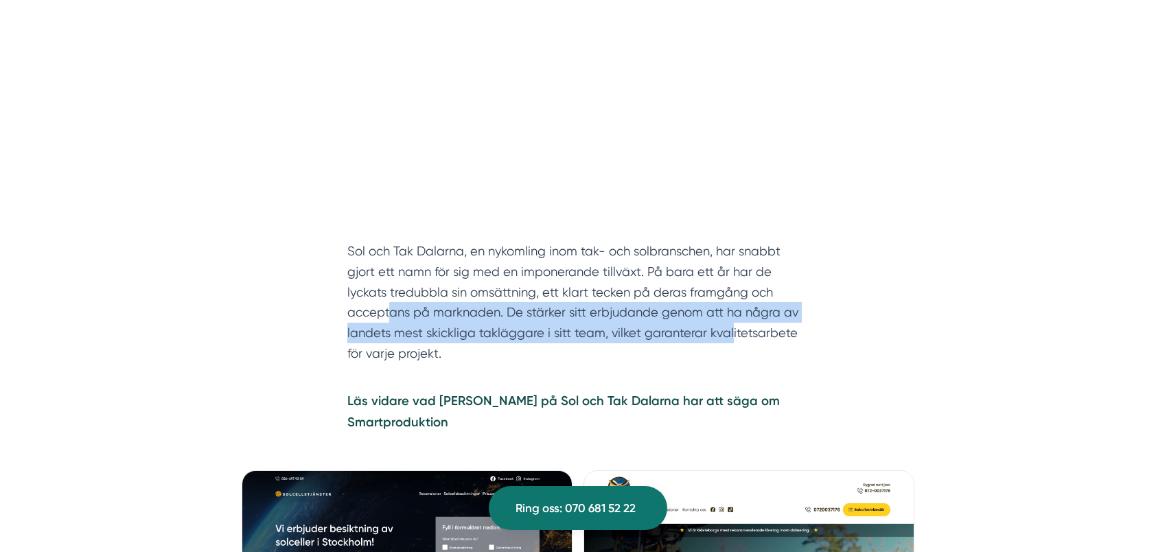
drag, startPoint x: 391, startPoint y: 312, endPoint x: 732, endPoint y: 336, distance: 341.3
click at [732, 336] on p "Sol och Tak Dalarna, en nykomling inom tak- och solbranschen, har snabbt gjort …" at bounding box center [577, 302] width 461 height 122
click at [717, 336] on p "Sol och Tak Dalarna, en nykomling inom tak- och solbranschen, har snabbt gjort …" at bounding box center [577, 302] width 461 height 122
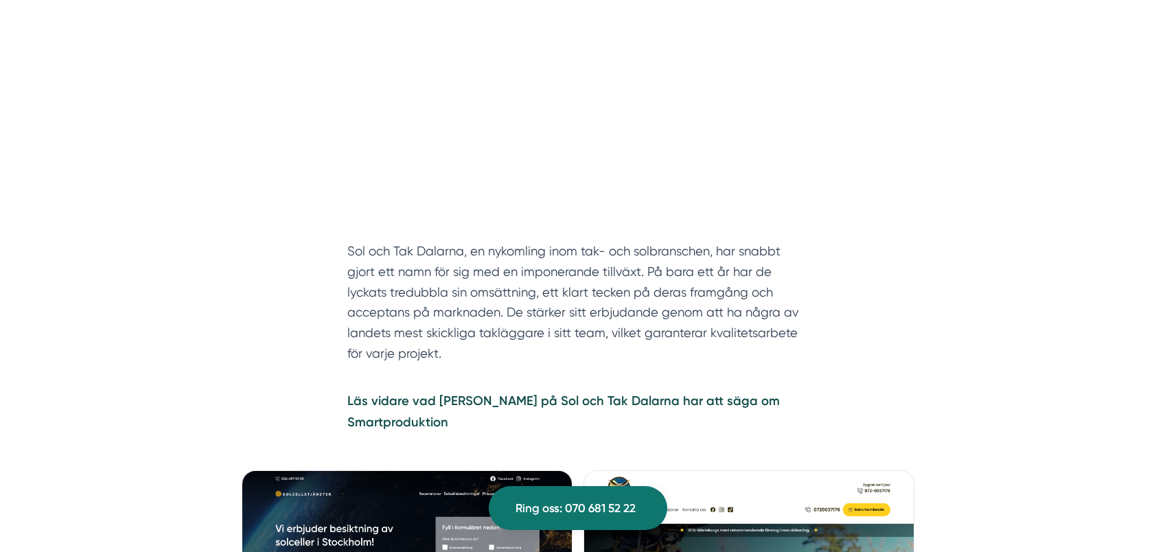
click at [763, 334] on p "Sol och Tak Dalarna, en nykomling inom tak- och solbranschen, har snabbt gjort …" at bounding box center [577, 302] width 461 height 122
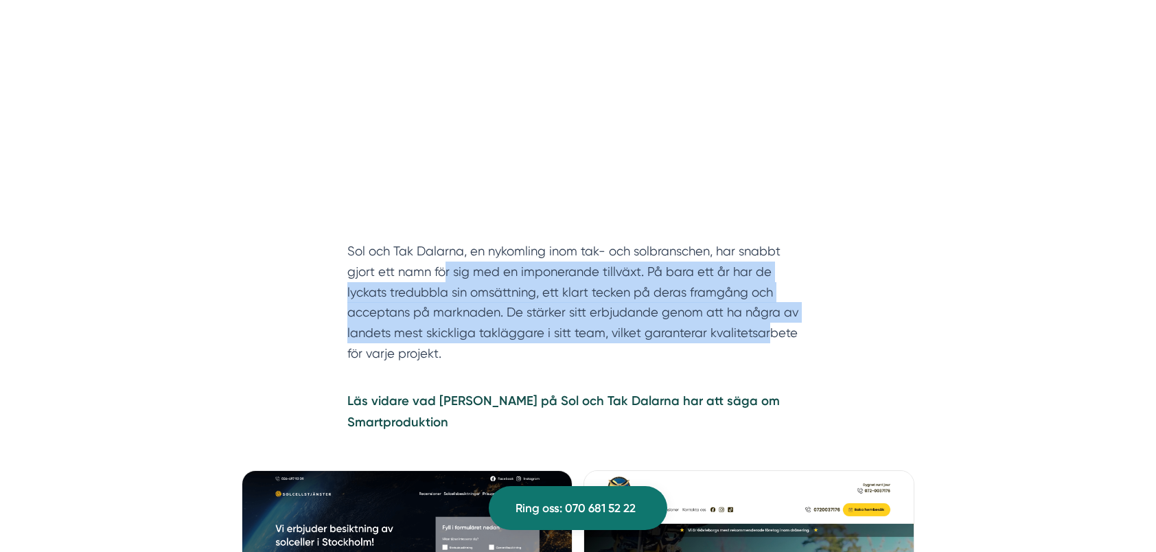
drag, startPoint x: 771, startPoint y: 326, endPoint x: 443, endPoint y: 262, distance: 333.7
click at [443, 262] on p "Sol och Tak Dalarna, en nykomling inom tak- och solbranschen, har snabbt gjort …" at bounding box center [577, 302] width 461 height 122
click at [438, 310] on p "Sol och Tak Dalarna, en nykomling inom tak- och solbranschen, har snabbt gjort …" at bounding box center [577, 302] width 461 height 122
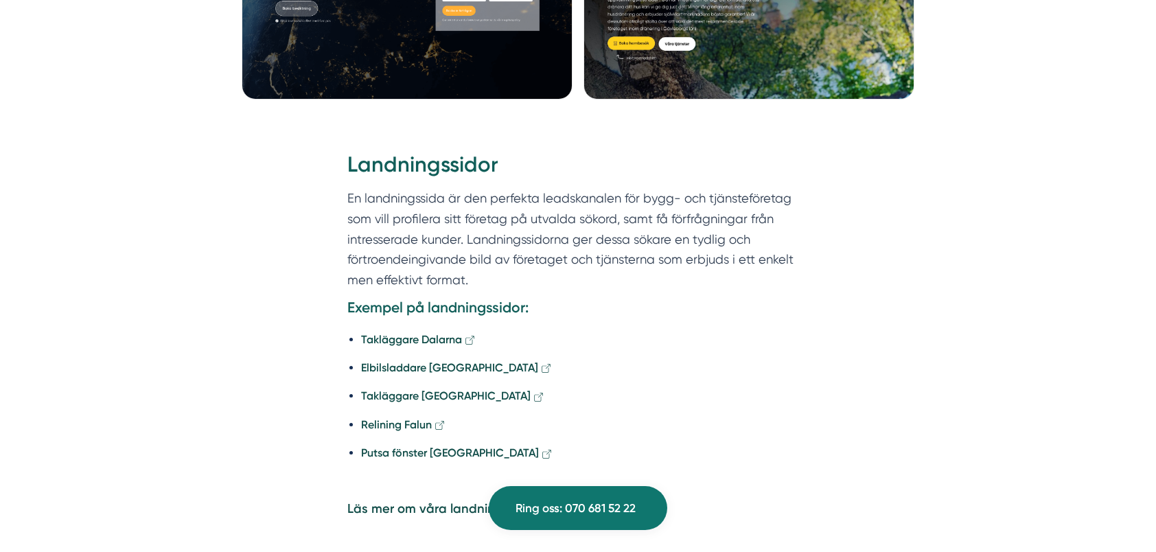
scroll to position [2814, 0]
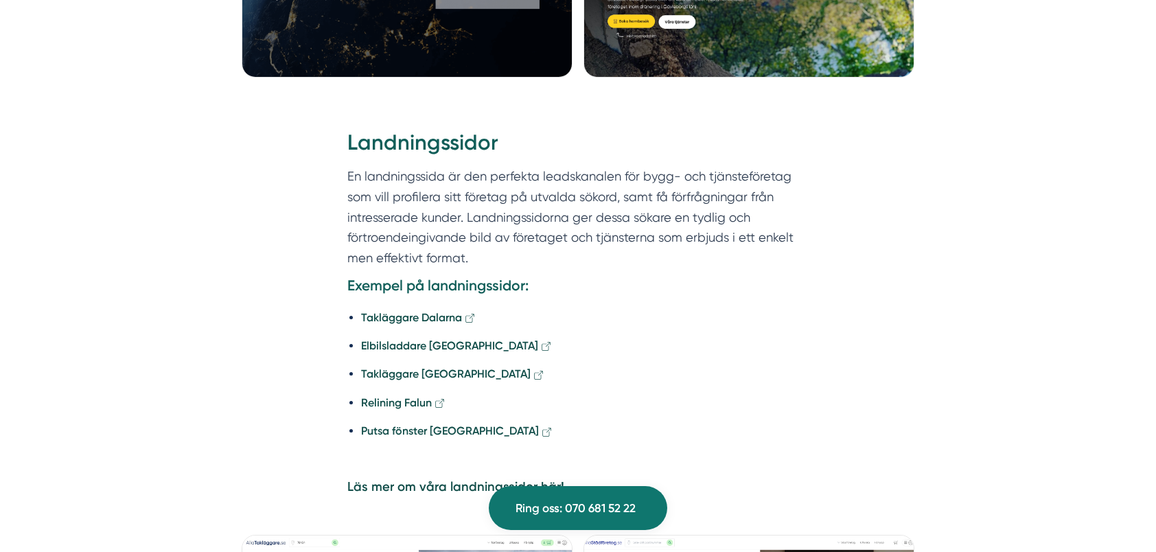
click at [570, 196] on p "En landningssida är den perfekta leadskanalen för bygg- och tjänsteföretag som …" at bounding box center [577, 217] width 461 height 102
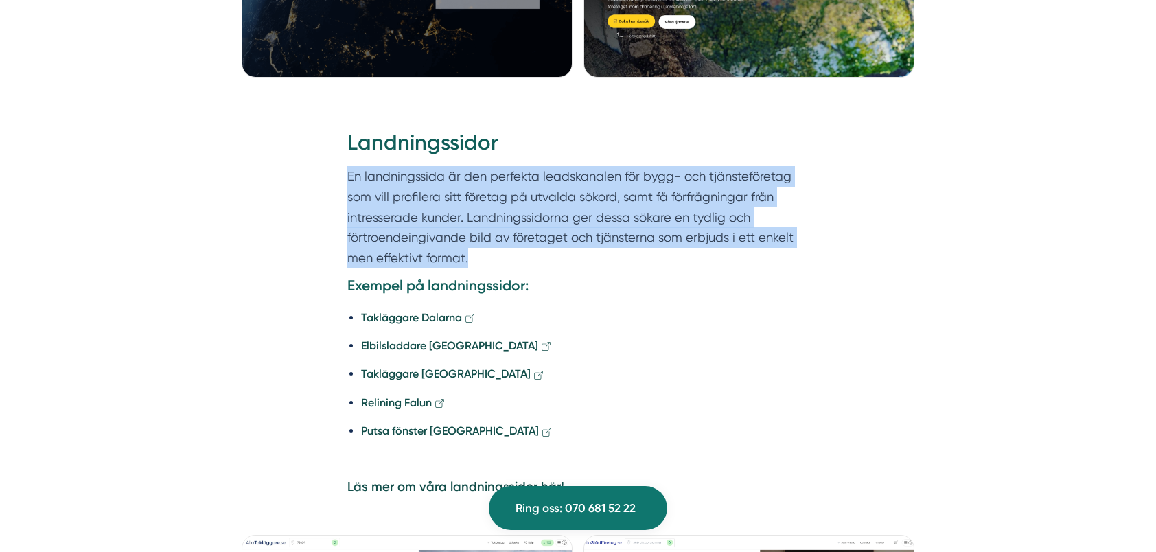
click at [570, 196] on p "En landningssida är den perfekta leadskanalen för bygg- och tjänsteföretag som …" at bounding box center [577, 217] width 461 height 102
drag, startPoint x: 570, startPoint y: 196, endPoint x: 544, endPoint y: 194, distance: 26.9
click at [544, 194] on p "En landningssida är den perfekta leadskanalen för bygg- och tjänsteföretag som …" at bounding box center [577, 217] width 461 height 102
click at [581, 192] on p "En landningssida är den perfekta leadskanalen för bygg- och tjänsteföretag som …" at bounding box center [577, 217] width 461 height 102
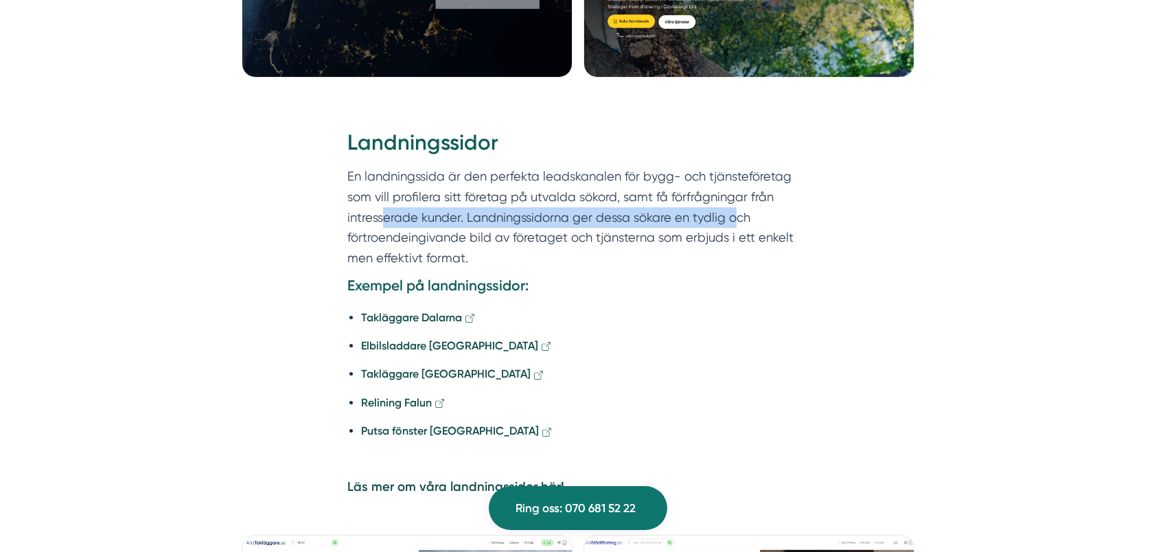
drag, startPoint x: 393, startPoint y: 195, endPoint x: 737, endPoint y: 198, distance: 344.6
click at [737, 198] on p "En landningssida är den perfekta leadskanalen för bygg- och tjänsteföretag som …" at bounding box center [577, 217] width 461 height 102
click at [728, 203] on p "En landningssida är den perfekta leadskanalen för bygg- och tjänsteföretag som …" at bounding box center [577, 217] width 461 height 102
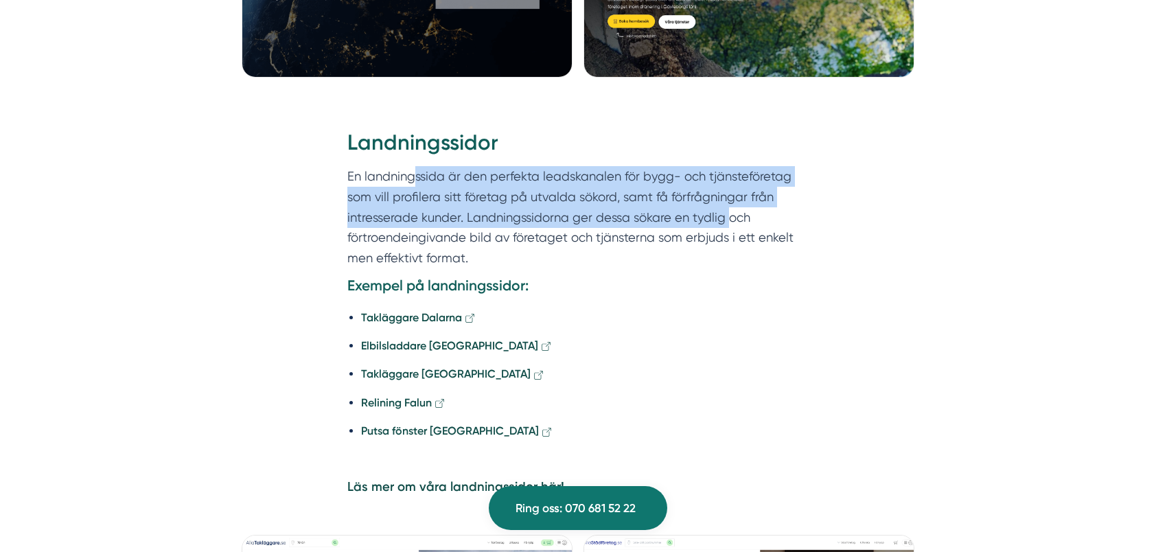
drag, startPoint x: 727, startPoint y: 195, endPoint x: 412, endPoint y: 158, distance: 317.3
click at [412, 166] on p "En landningssida är den perfekta leadskanalen för bygg- och tjänsteföretag som …" at bounding box center [577, 217] width 461 height 102
click at [409, 199] on p "En landningssida är den perfekta leadskanalen för bygg- och tjänsteföretag som …" at bounding box center [577, 217] width 461 height 102
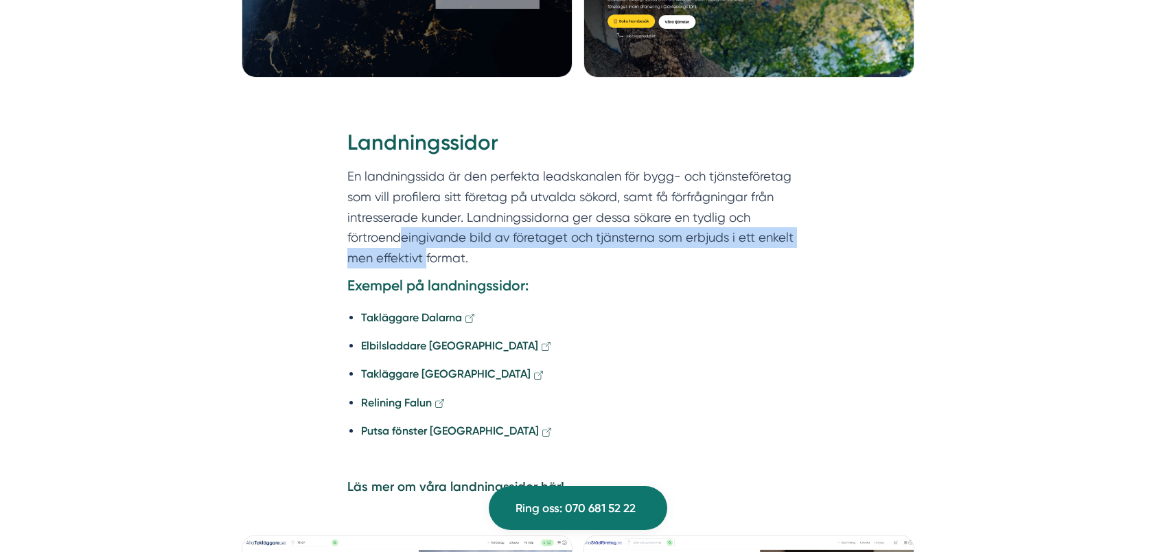
drag, startPoint x: 404, startPoint y: 205, endPoint x: 425, endPoint y: 242, distance: 42.1
click at [425, 242] on p "En landningssida är den perfekta leadskanalen för bygg- och tjänsteföretag som …" at bounding box center [577, 217] width 461 height 102
click at [426, 238] on p "En landningssida är den perfekta leadskanalen för bygg- och tjänsteföretag som …" at bounding box center [577, 217] width 461 height 102
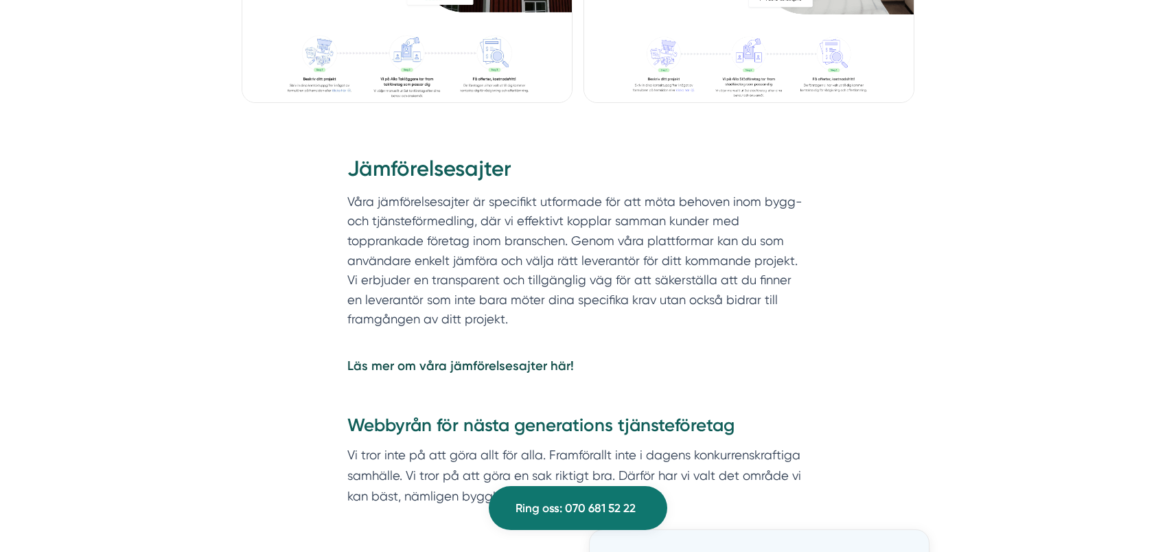
scroll to position [3501, 0]
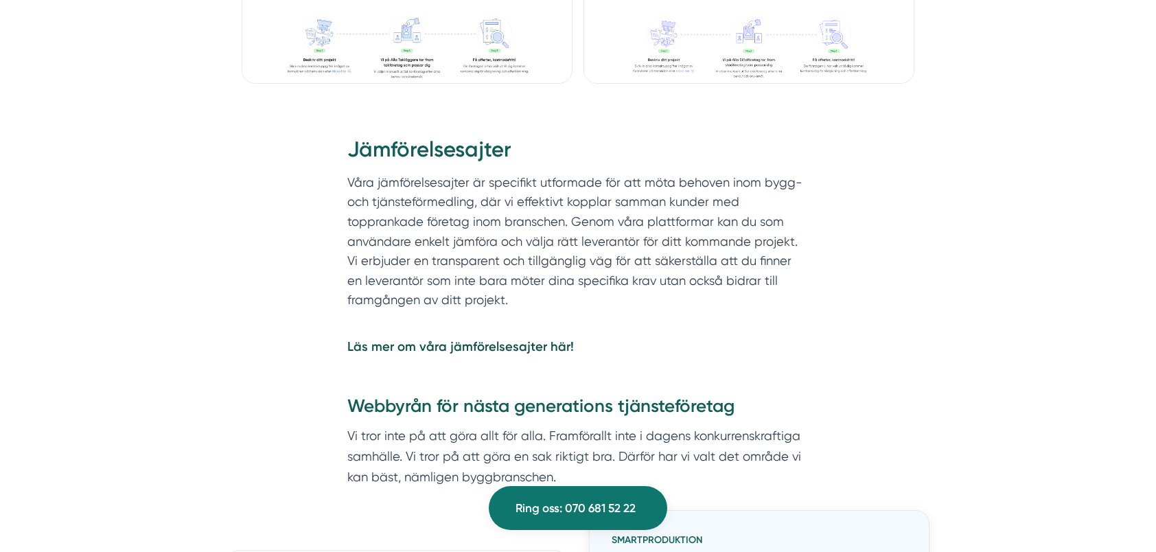
click at [577, 207] on section "Våra jämförelsesajter är specifikt utformade för att möta behoven inom bygg- oc…" at bounding box center [577, 254] width 461 height 163
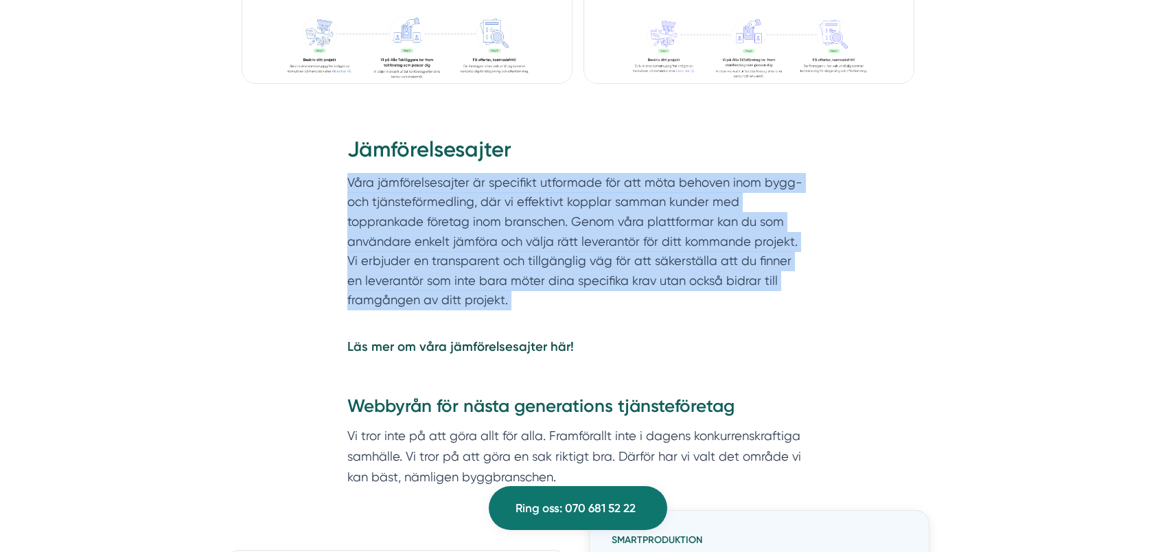
click at [577, 207] on section "Våra jämförelsesajter är specifikt utformade för att möta behoven inom bygg- oc…" at bounding box center [577, 254] width 461 height 163
drag, startPoint x: 577, startPoint y: 207, endPoint x: 527, endPoint y: 205, distance: 50.2
click at [527, 205] on section "Våra jämförelsesajter är specifikt utformade för att möta behoven inom bygg- oc…" at bounding box center [577, 254] width 461 height 163
click at [559, 210] on section "Våra jämförelsesajter är specifikt utformade för att möta behoven inom bygg- oc…" at bounding box center [577, 254] width 461 height 163
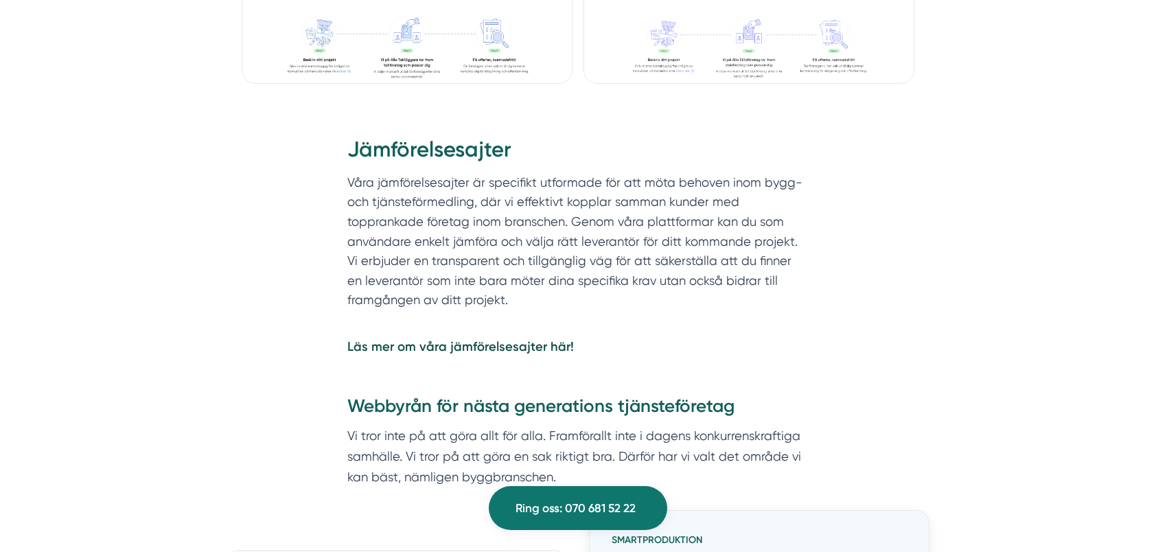
click at [543, 218] on section "Våra jämförelsesajter är specifikt utformade för att möta behoven inom bygg- oc…" at bounding box center [577, 254] width 461 height 163
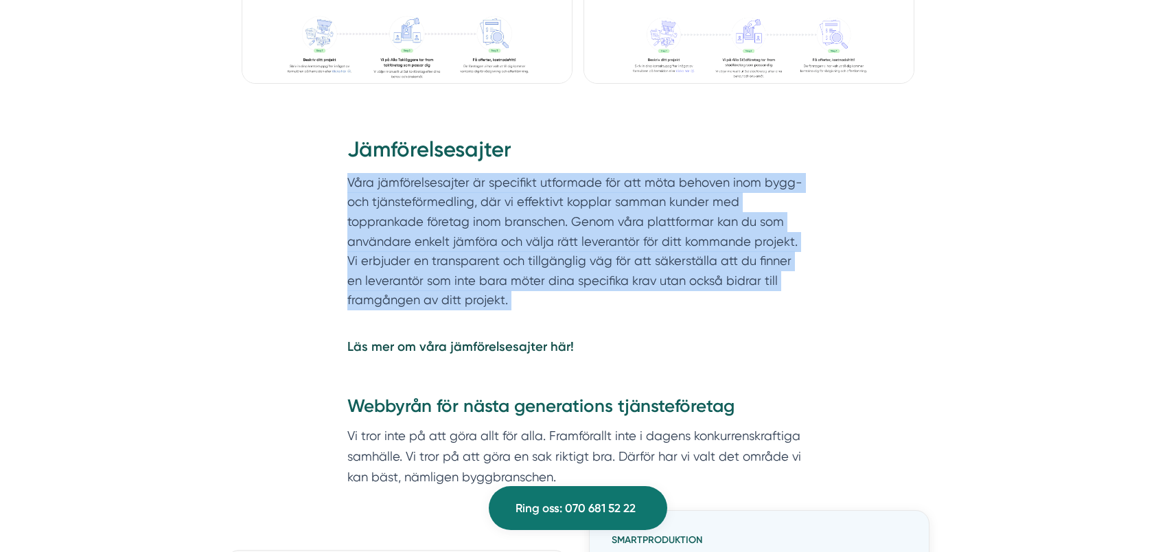
click at [543, 218] on section "Våra jämförelsesajter är specifikt utformade för att möta behoven inom bygg- oc…" at bounding box center [577, 254] width 461 height 163
drag, startPoint x: 543, startPoint y: 218, endPoint x: 500, endPoint y: 221, distance: 42.7
click at [500, 221] on section "Våra jämförelsesajter är specifikt utformade för att möta behoven inom bygg- oc…" at bounding box center [577, 254] width 461 height 163
click at [554, 216] on section "Våra jämförelsesajter är specifikt utformade för att möta behoven inom bygg- oc…" at bounding box center [577, 254] width 461 height 163
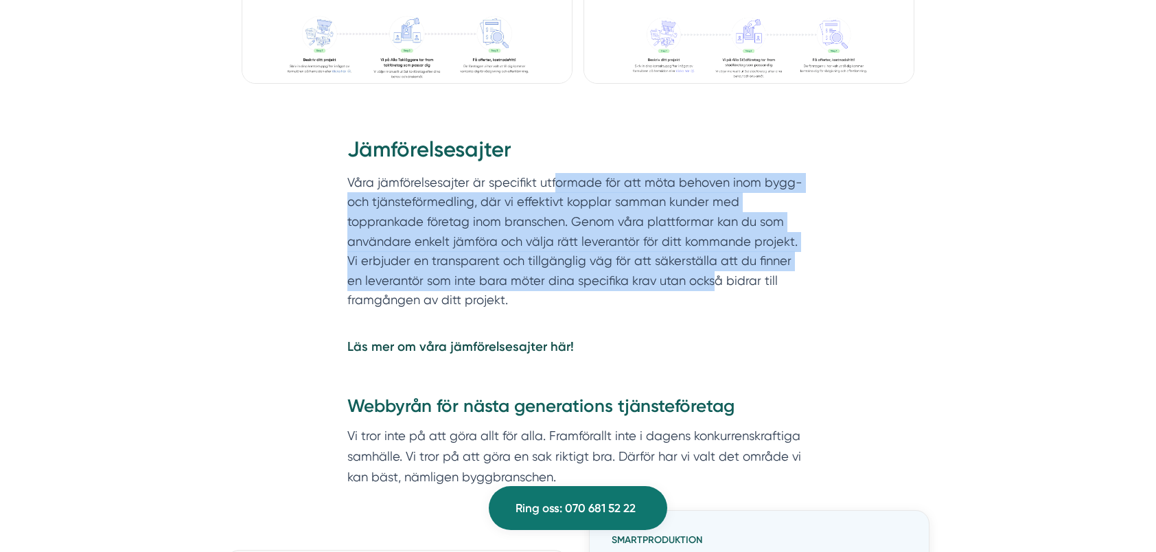
drag, startPoint x: 555, startPoint y: 164, endPoint x: 693, endPoint y: 262, distance: 169.3
click at [693, 262] on section "Våra jämförelsesajter är specifikt utformade för att möta behoven inom bygg- oc…" at bounding box center [577, 254] width 461 height 163
click at [679, 261] on section "Våra jämförelsesajter är specifikt utformade för att möta behoven inom bygg- oc…" at bounding box center [577, 254] width 461 height 163
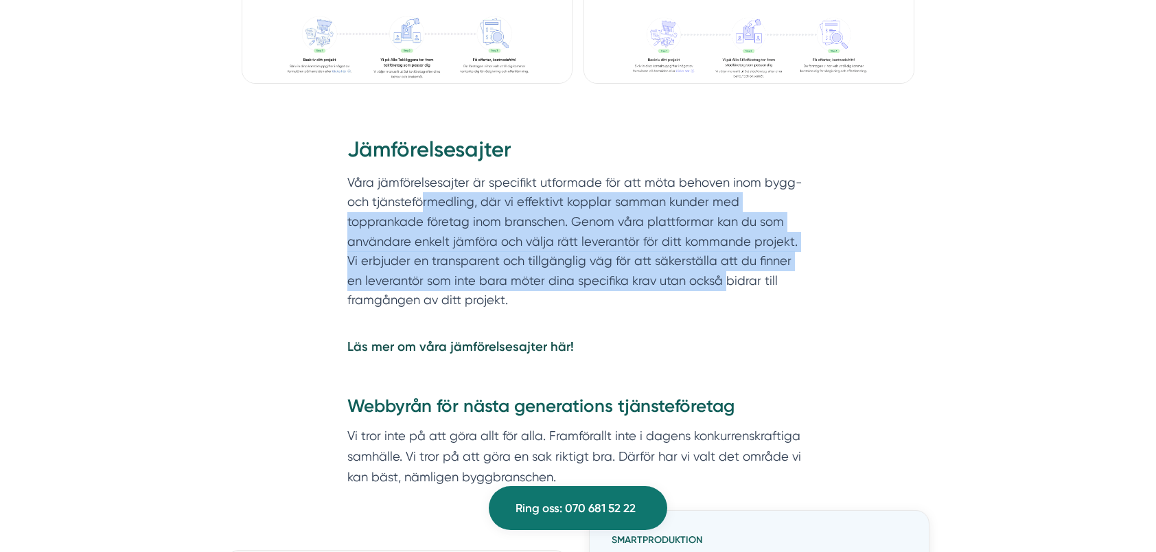
drag, startPoint x: 708, startPoint y: 262, endPoint x: 424, endPoint y: 171, distance: 298.3
click at [424, 173] on section "Våra jämförelsesajter är specifikt utformade för att möta behoven inom bygg- oc…" at bounding box center [577, 254] width 461 height 163
drag, startPoint x: 424, startPoint y: 171, endPoint x: 452, endPoint y: 203, distance: 42.4
click at [452, 203] on section "Våra jämförelsesajter är specifikt utformade för att möta behoven inom bygg- oc…" at bounding box center [577, 254] width 461 height 163
click at [442, 216] on section "Våra jämförelsesajter är specifikt utformade för att möta behoven inom bygg- oc…" at bounding box center [577, 254] width 461 height 163
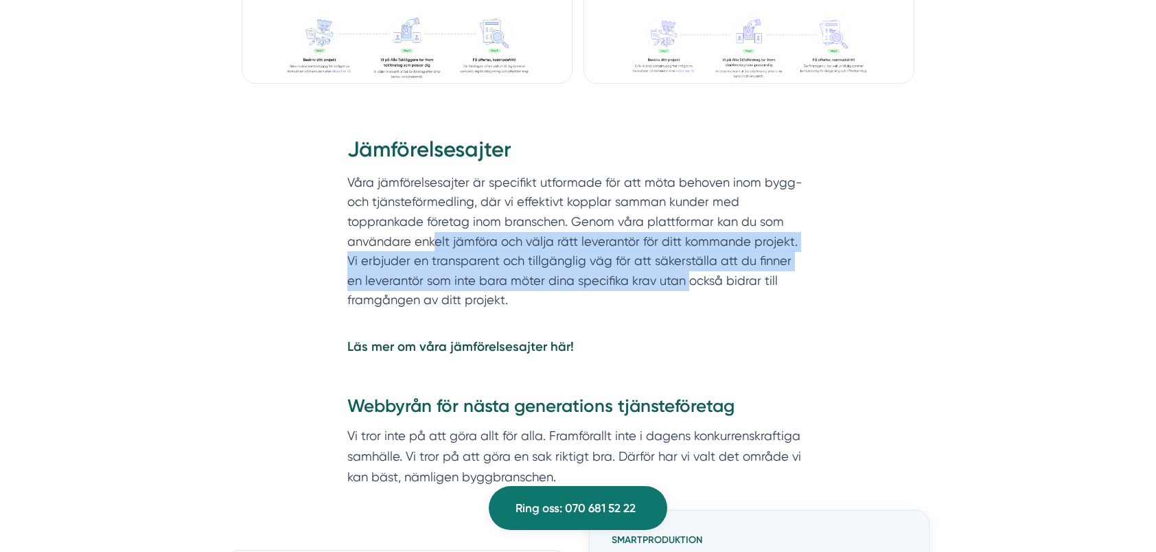
drag, startPoint x: 437, startPoint y: 213, endPoint x: 671, endPoint y: 258, distance: 238.3
click at [671, 258] on section "Våra jämförelsesajter är specifikt utformade för att möta behoven inom bygg- oc…" at bounding box center [577, 254] width 461 height 163
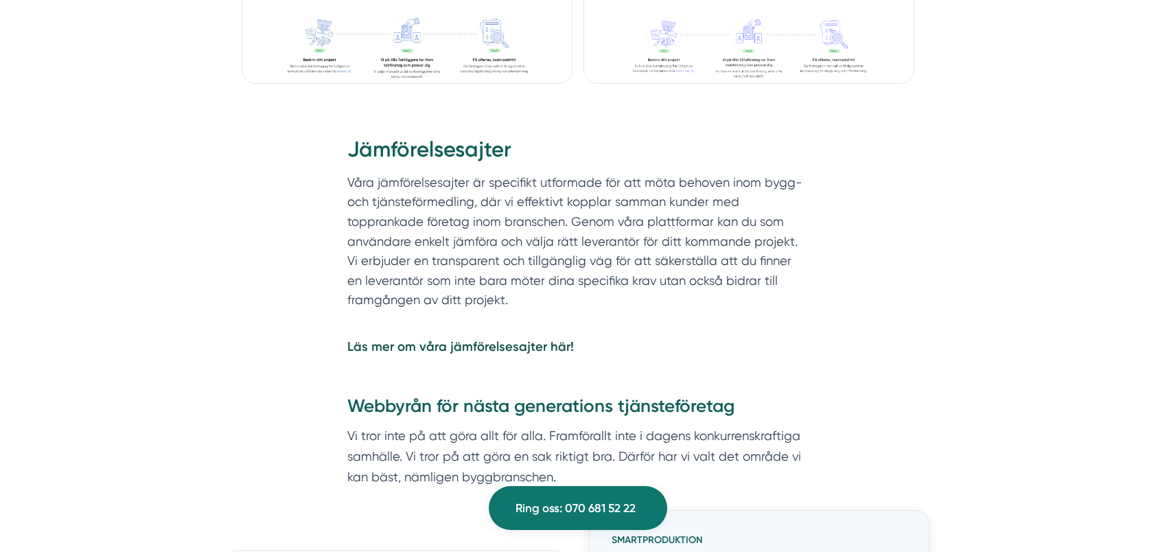
click at [647, 255] on section "Våra jämförelsesajter är specifikt utformade för att möta behoven inom bygg- oc…" at bounding box center [577, 254] width 461 height 163
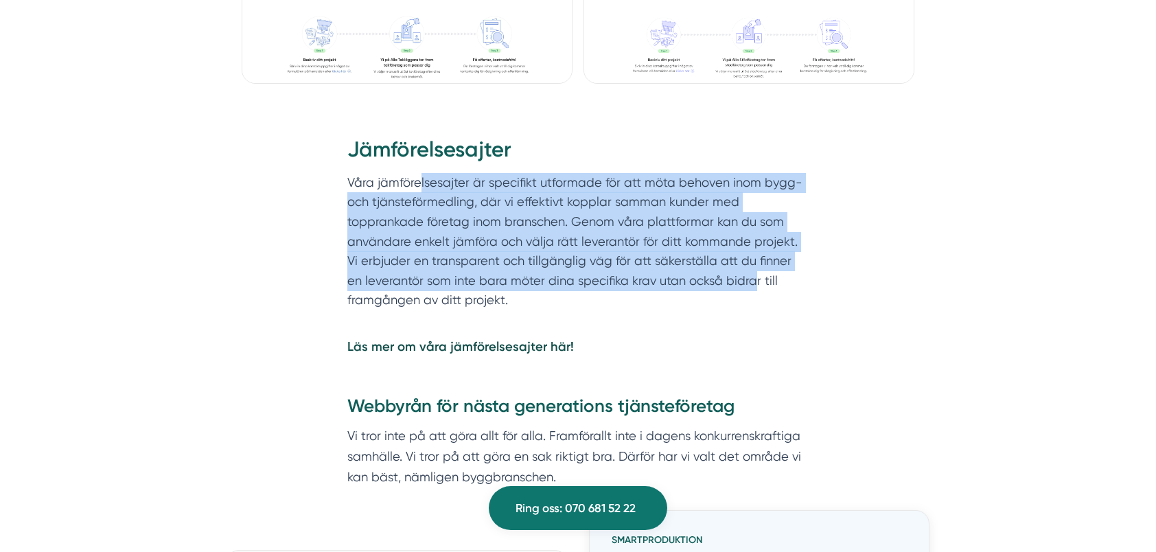
drag, startPoint x: 735, startPoint y: 255, endPoint x: 421, endPoint y: 159, distance: 329.0
click at [421, 173] on section "Våra jämförelsesajter är specifikt utformade för att möta behoven inom bygg- oc…" at bounding box center [577, 254] width 461 height 163
drag, startPoint x: 421, startPoint y: 159, endPoint x: 436, endPoint y: 176, distance: 22.9
click at [421, 173] on section "Våra jämförelsesajter är specifikt utformade för att möta behoven inom bygg- oc…" at bounding box center [577, 254] width 461 height 163
click at [475, 202] on section "Våra jämförelsesajter är specifikt utformade för att möta behoven inom bygg- oc…" at bounding box center [577, 254] width 461 height 163
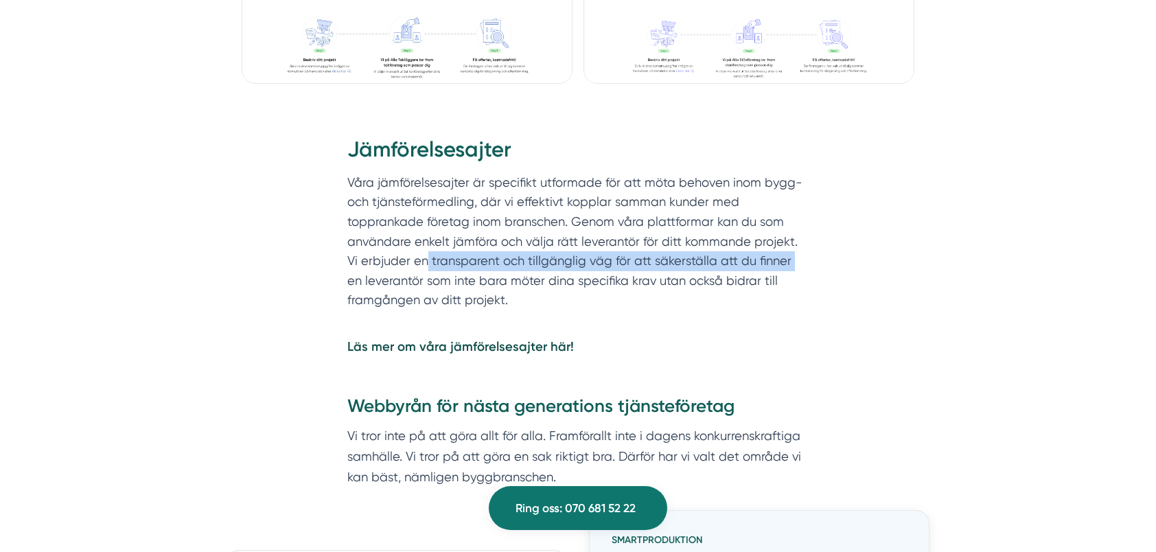
drag, startPoint x: 410, startPoint y: 236, endPoint x: 777, endPoint y: 235, distance: 366.6
click at [777, 235] on section "Våra jämförelsesajter är specifikt utformade för att möta behoven inom bygg- oc…" at bounding box center [577, 254] width 461 height 163
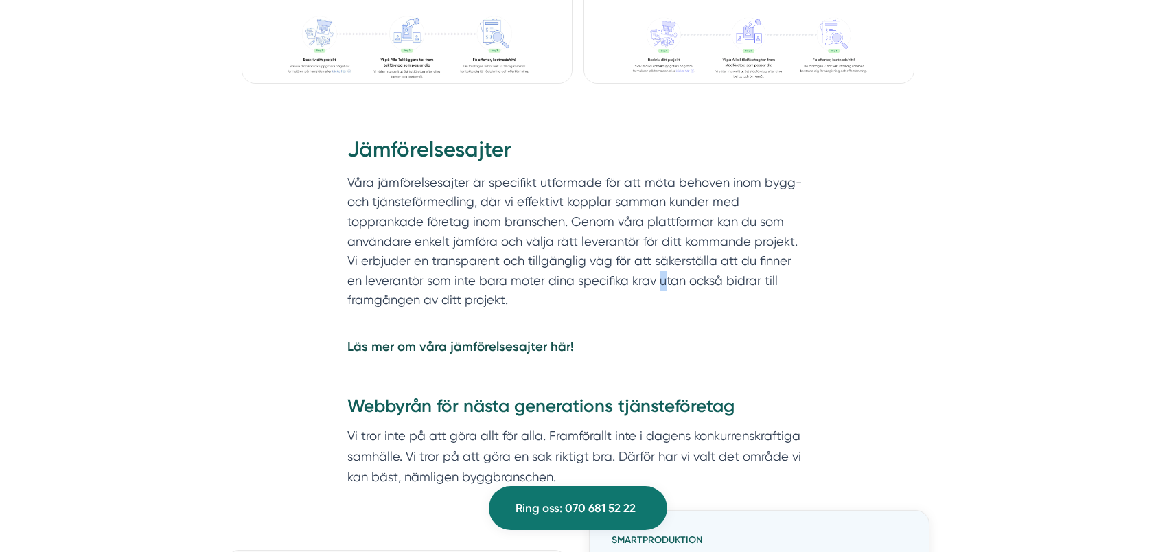
click at [639, 254] on section "Våra jämförelsesajter är specifikt utformade för att möta behoven inom bygg- oc…" at bounding box center [577, 254] width 461 height 163
click at [421, 257] on section "Våra jämförelsesajter är specifikt utformade för att möta behoven inom bygg- oc…" at bounding box center [577, 254] width 461 height 163
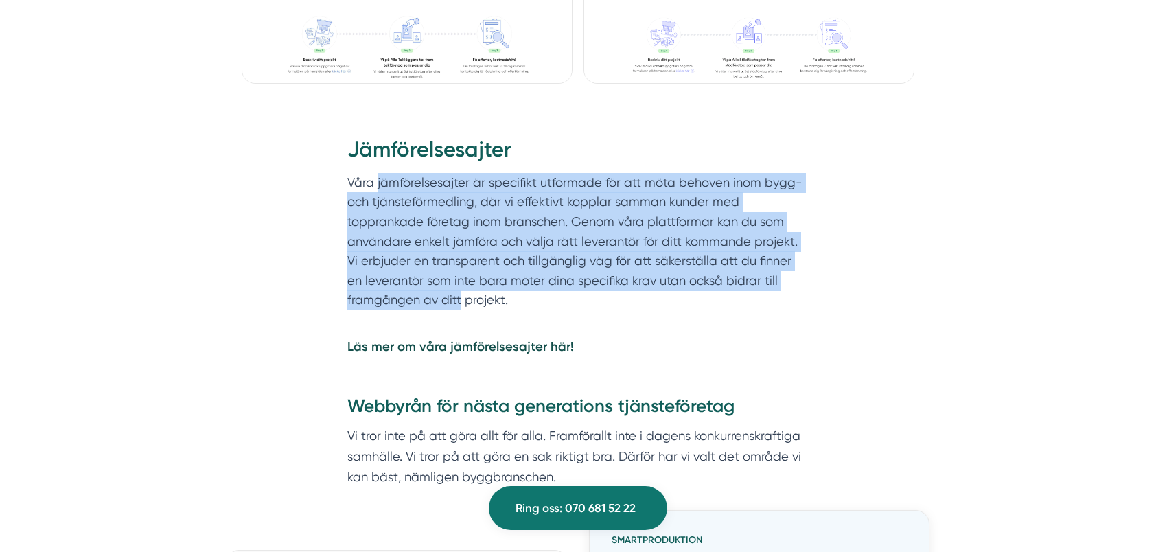
drag, startPoint x: 461, startPoint y: 281, endPoint x: 378, endPoint y: 158, distance: 148.9
click at [378, 173] on section "Våra jämförelsesajter är specifikt utformade för att möta behoven inom bygg- oc…" at bounding box center [577, 254] width 461 height 163
drag, startPoint x: 378, startPoint y: 158, endPoint x: 386, endPoint y: 173, distance: 17.5
click at [378, 173] on section "Våra jämförelsesajter är specifikt utformade för att möta behoven inom bygg- oc…" at bounding box center [577, 254] width 461 height 163
click at [417, 213] on section "Våra jämförelsesajter är specifikt utformade för att möta behoven inom bygg- oc…" at bounding box center [577, 254] width 461 height 163
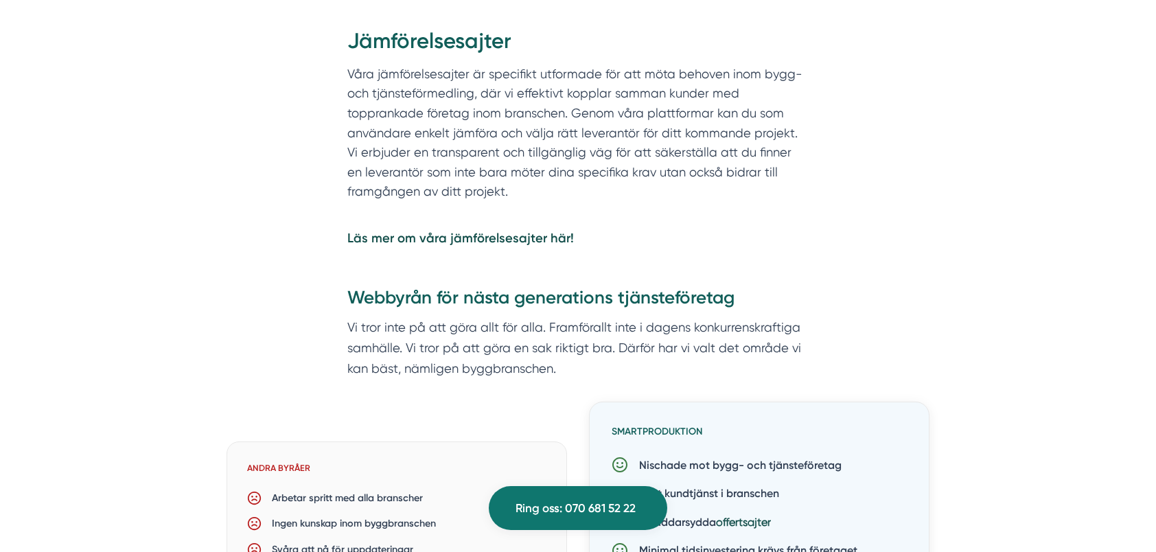
scroll to position [3638, 0]
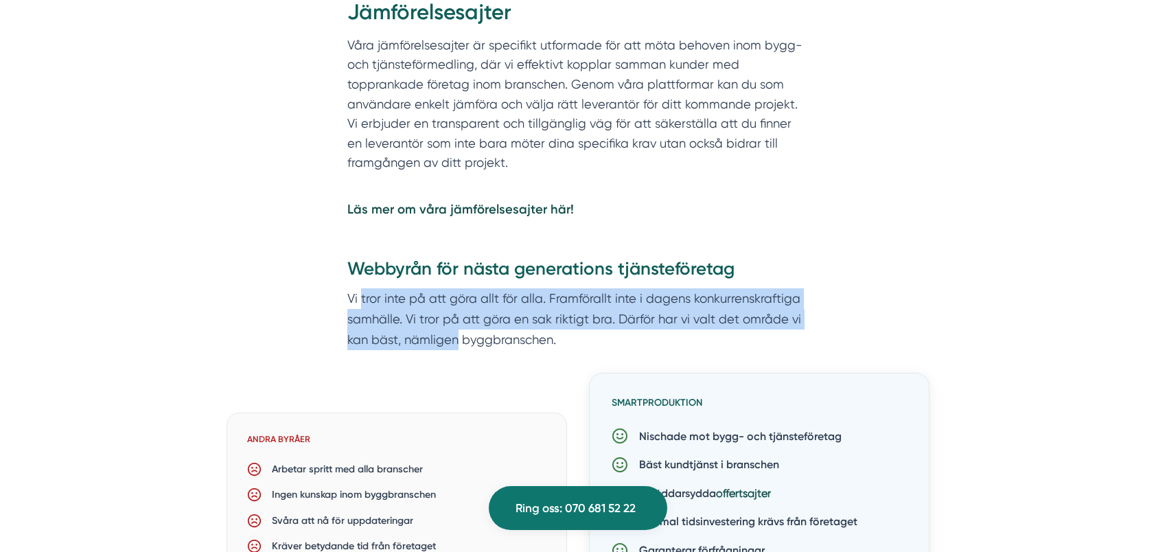
drag, startPoint x: 459, startPoint y: 313, endPoint x: 360, endPoint y: 275, distance: 106.1
click at [360, 288] on p "Vi tror inte på att göra allt för alla. Framförallt inte i dagens konkurrenskra…" at bounding box center [577, 318] width 461 height 61
click at [452, 288] on p "Vi tror inte på att göra allt för alla. Framförallt inte i dagens konkurrenskra…" at bounding box center [577, 318] width 461 height 61
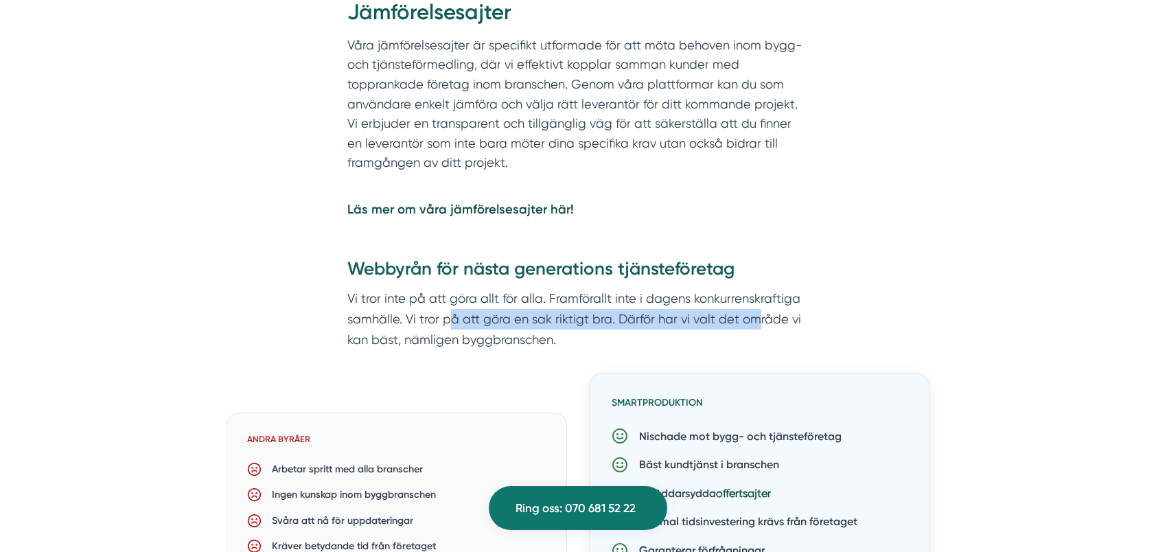
drag, startPoint x: 450, startPoint y: 290, endPoint x: 756, endPoint y: 292, distance: 306.2
click at [756, 292] on p "Vi tror inte på att göra allt för alla. Framförallt inte i dagens konkurrenskra…" at bounding box center [577, 318] width 461 height 61
click at [699, 299] on p "Vi tror inte på att göra allt för alla. Framförallt inte i dagens konkurrenskra…" at bounding box center [577, 318] width 461 height 61
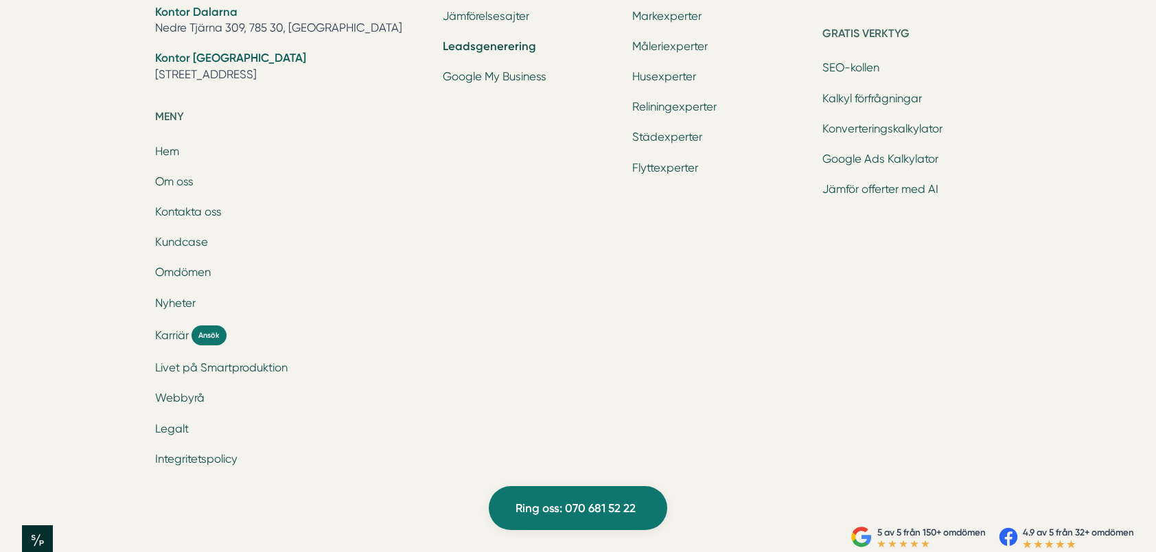
scroll to position [0, 0]
